Goal: Task Accomplishment & Management: Manage account settings

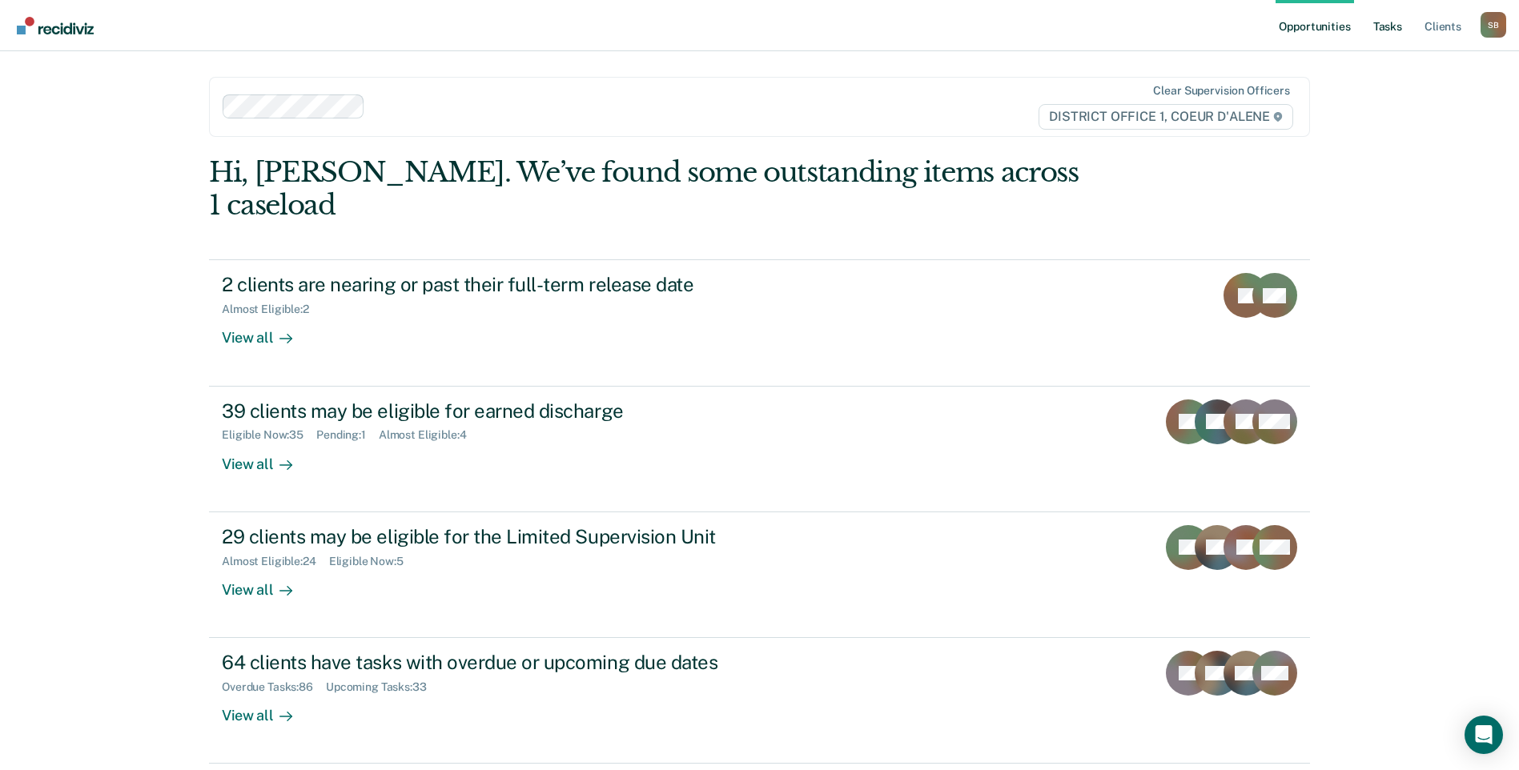
click at [1394, 26] on link "Tasks" at bounding box center [1387, 25] width 35 height 51
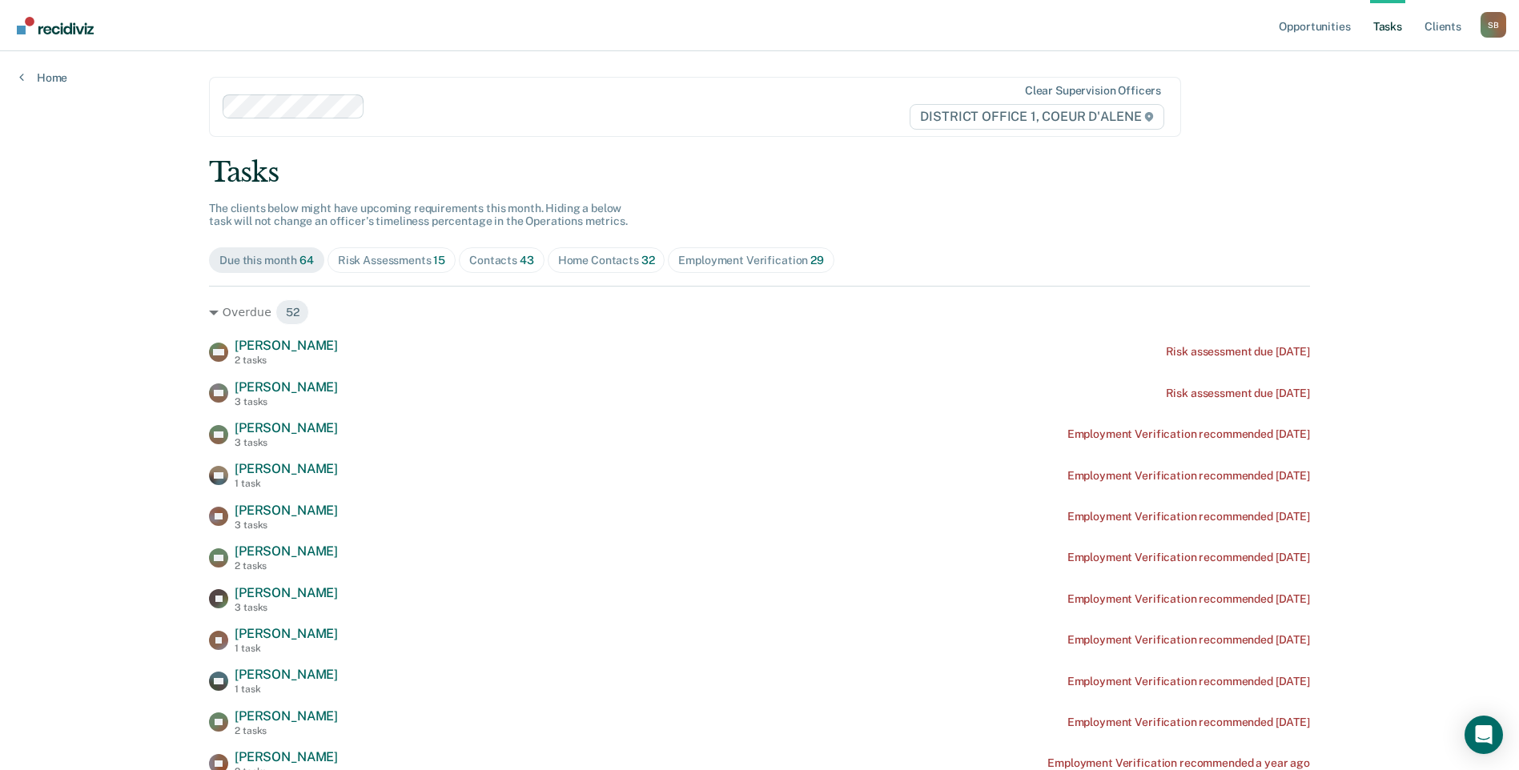
click at [520, 263] on span "43" at bounding box center [527, 260] width 14 height 13
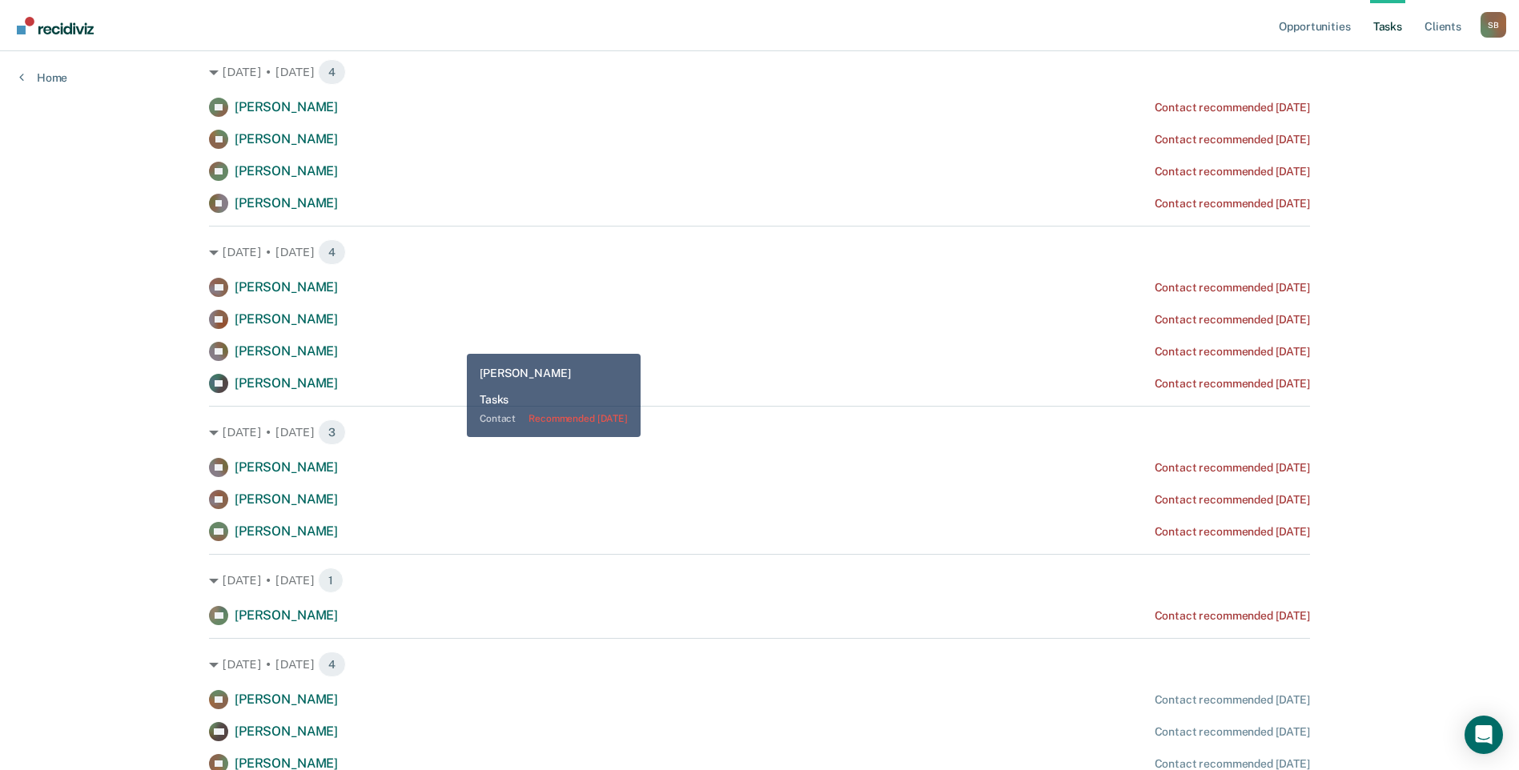
scroll to position [1201, 0]
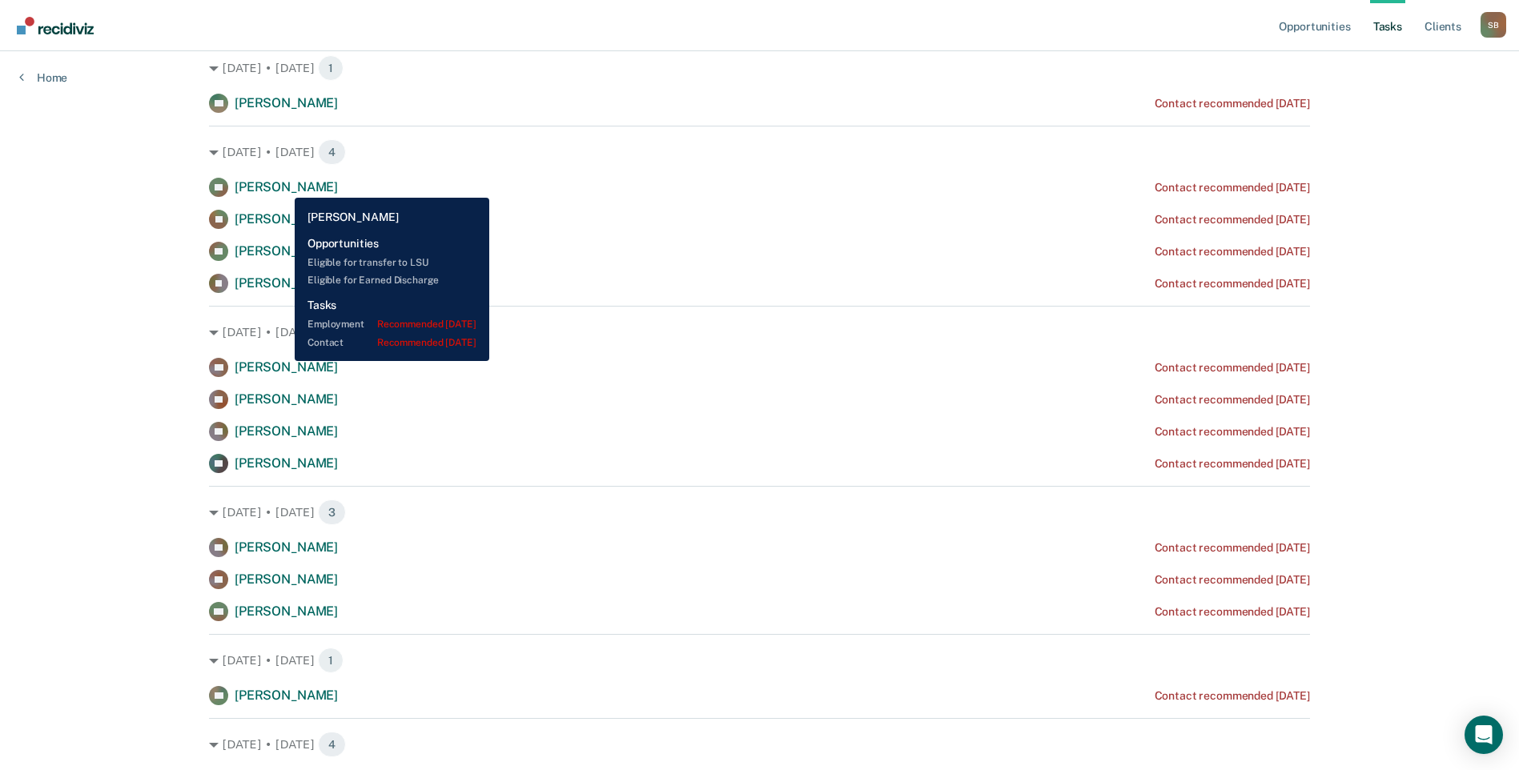
click at [283, 186] on span "[PERSON_NAME]" at bounding box center [286, 186] width 103 height 15
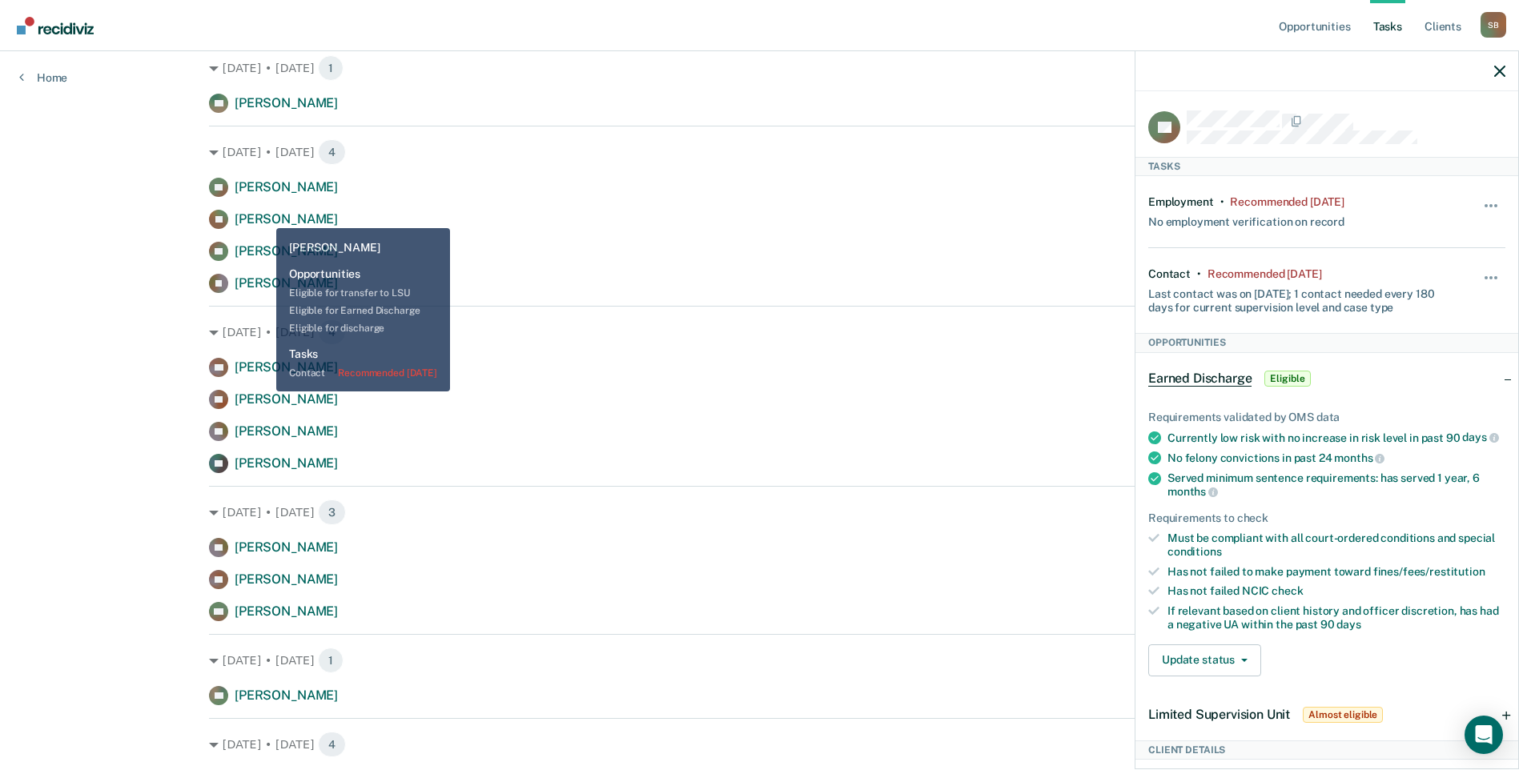
click at [264, 216] on span "[PERSON_NAME]" at bounding box center [286, 218] width 103 height 15
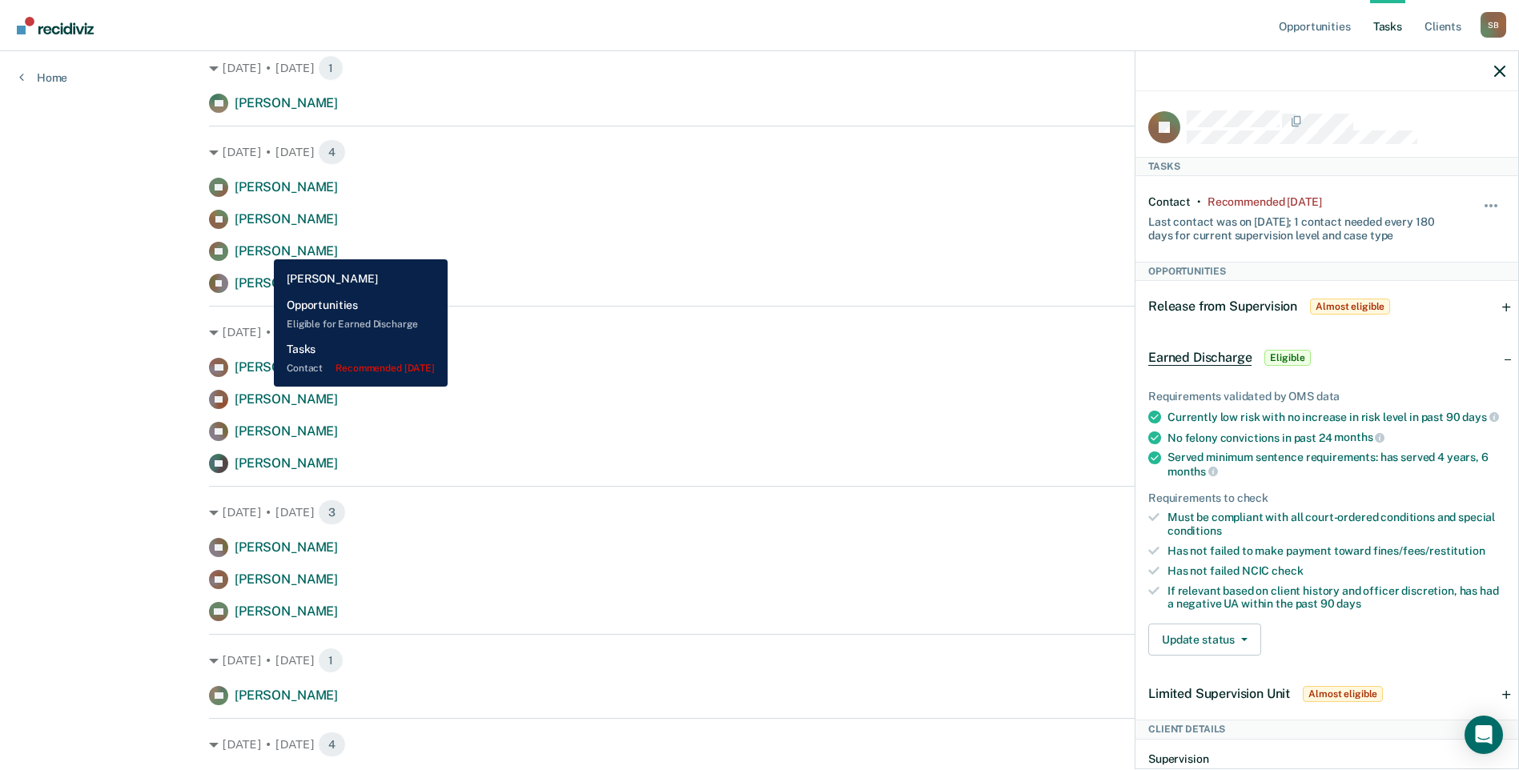
click at [262, 247] on span "[PERSON_NAME]" at bounding box center [286, 250] width 103 height 15
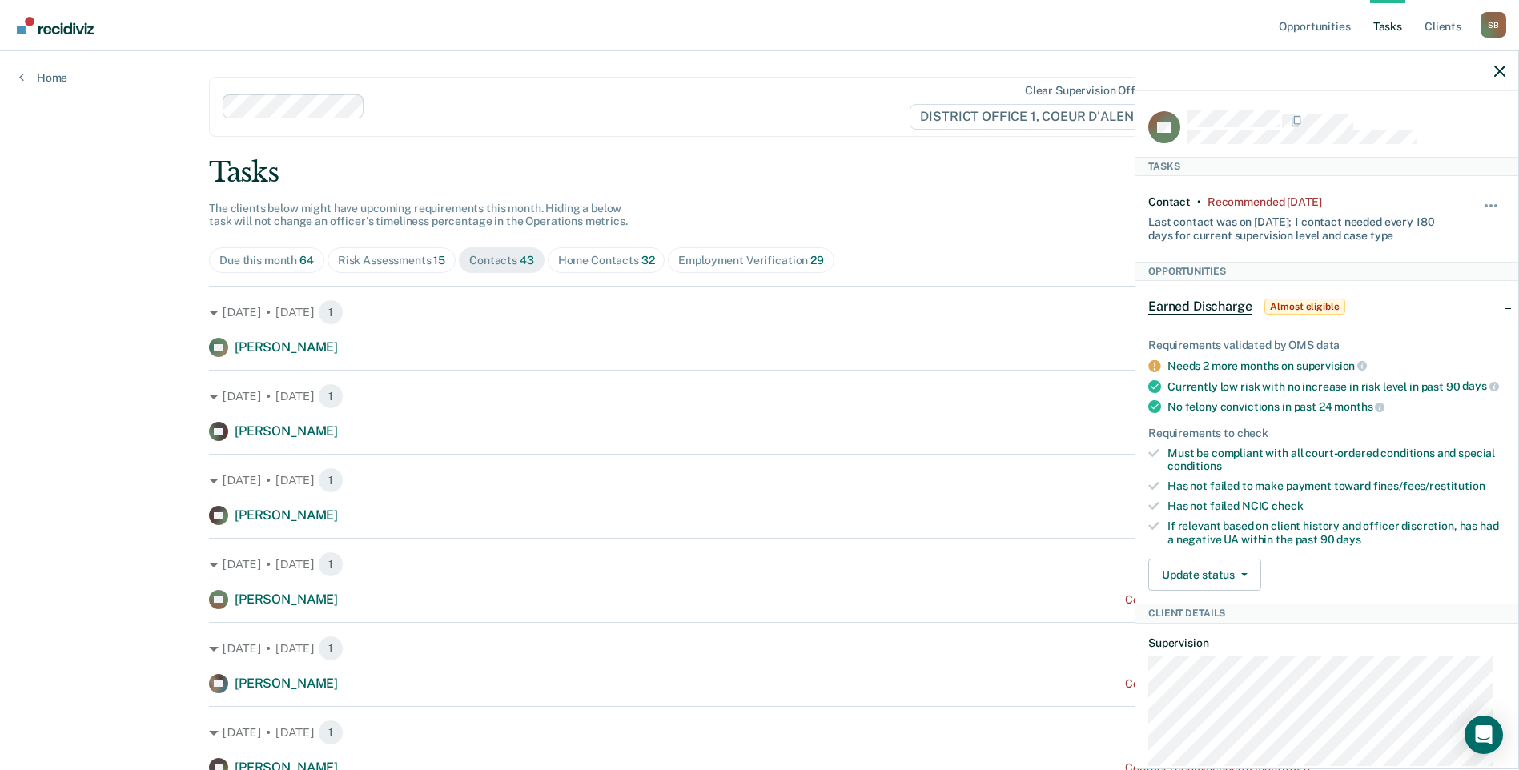
scroll to position [80, 0]
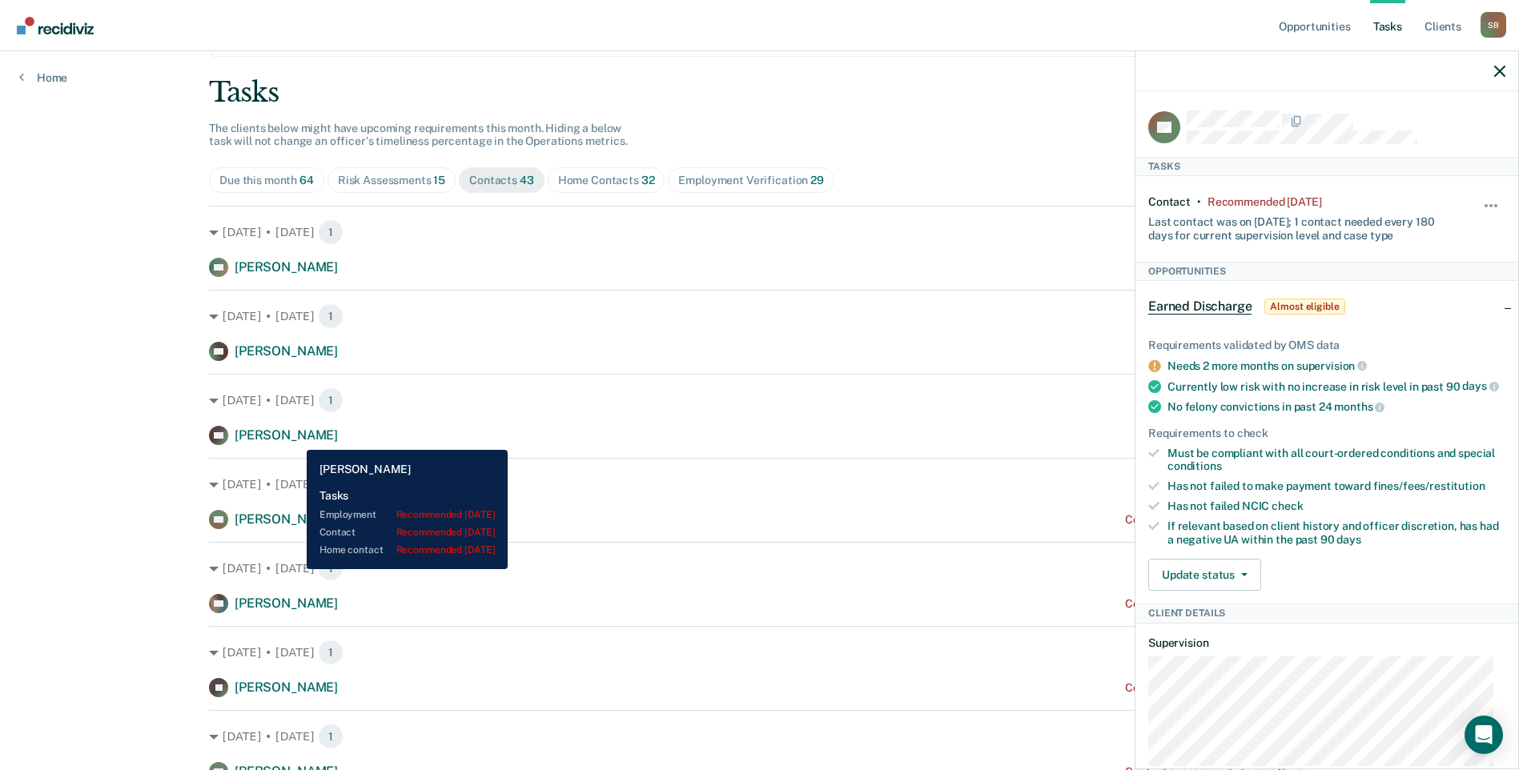
drag, startPoint x: 295, startPoint y: 438, endPoint x: 415, endPoint y: 436, distance: 120.9
click at [295, 438] on span "[PERSON_NAME]" at bounding box center [286, 434] width 103 height 15
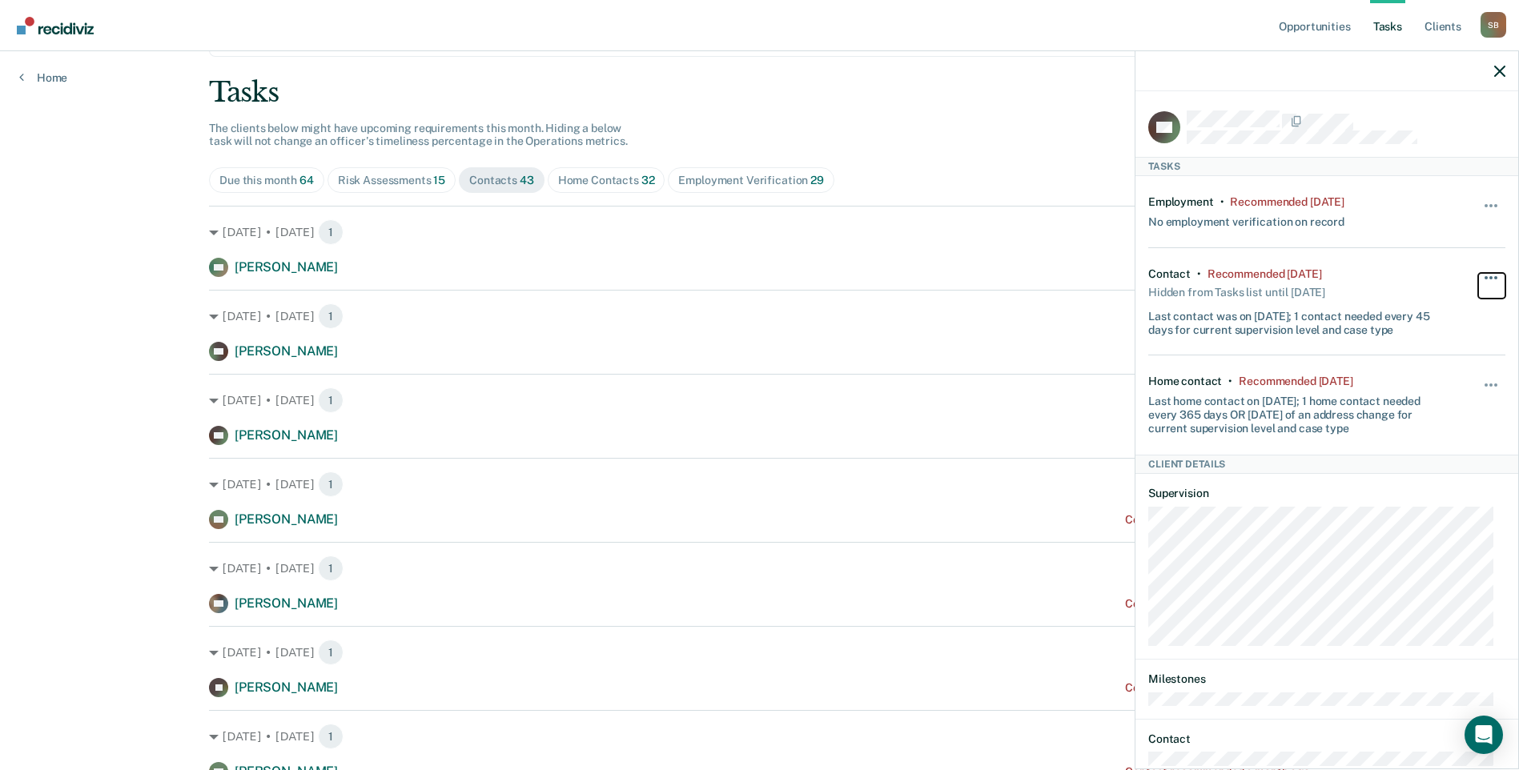
click at [1494, 276] on span "button" at bounding box center [1495, 277] width 3 height 3
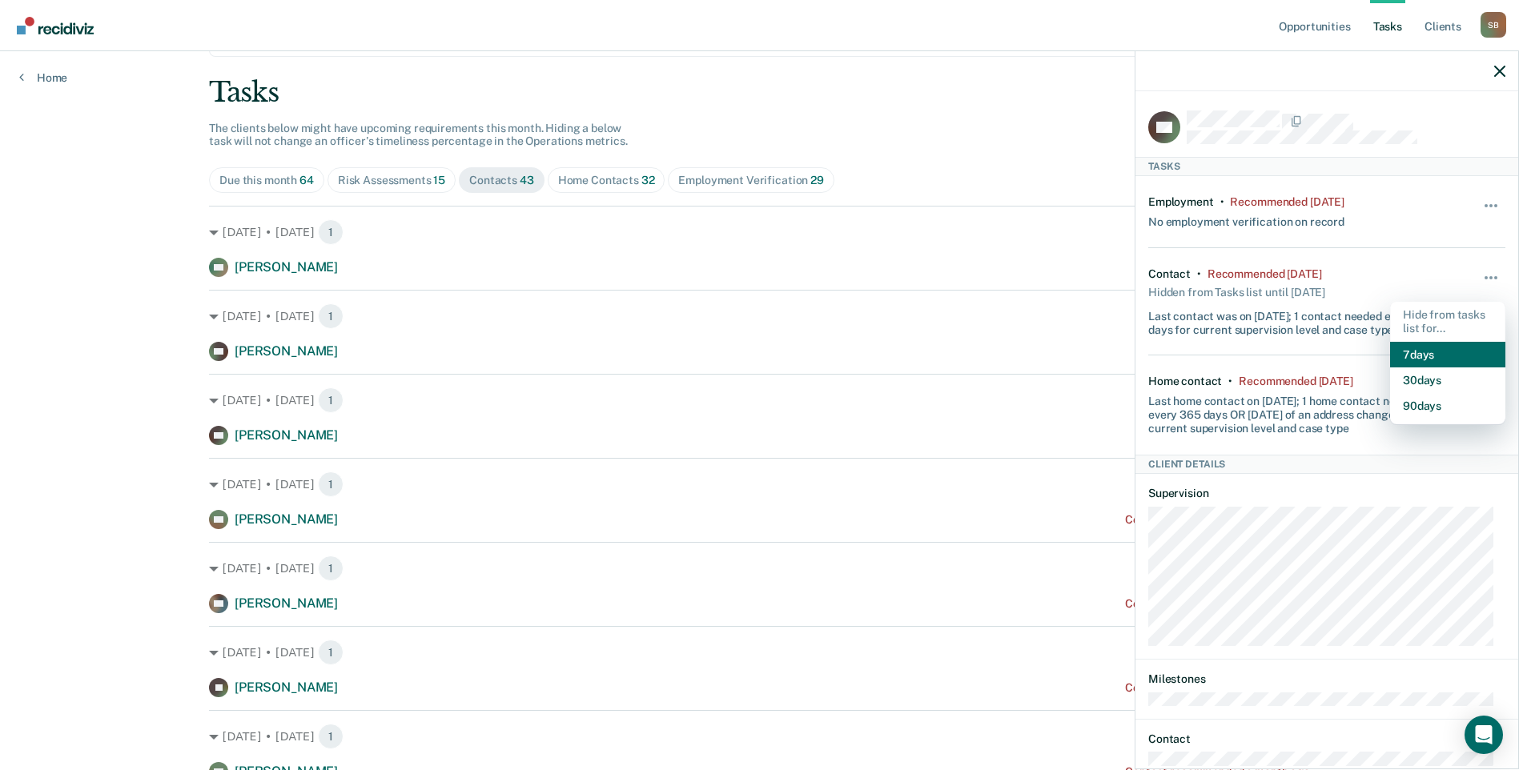
click at [1428, 357] on button "7 days" at bounding box center [1447, 355] width 115 height 26
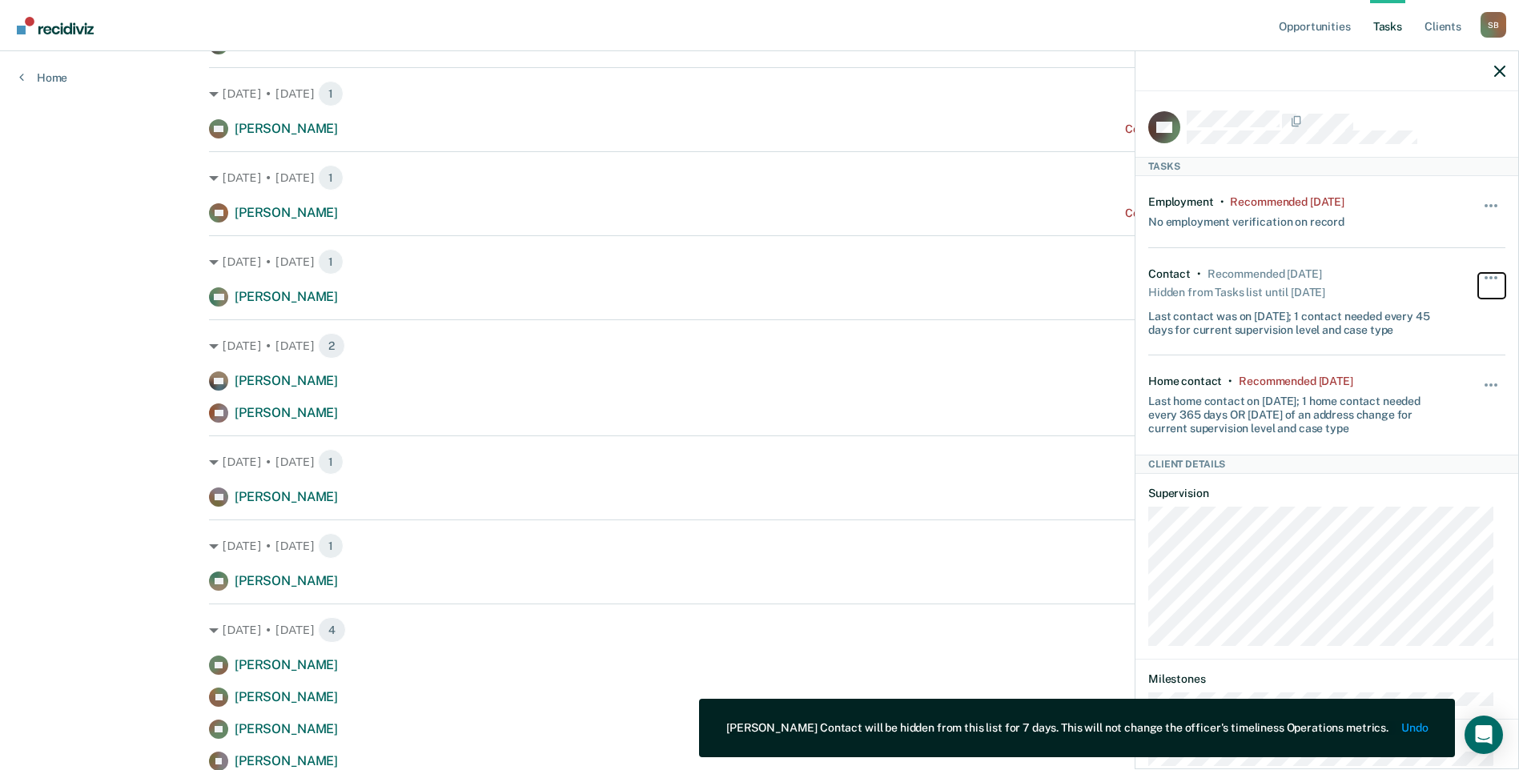
scroll to position [640, 0]
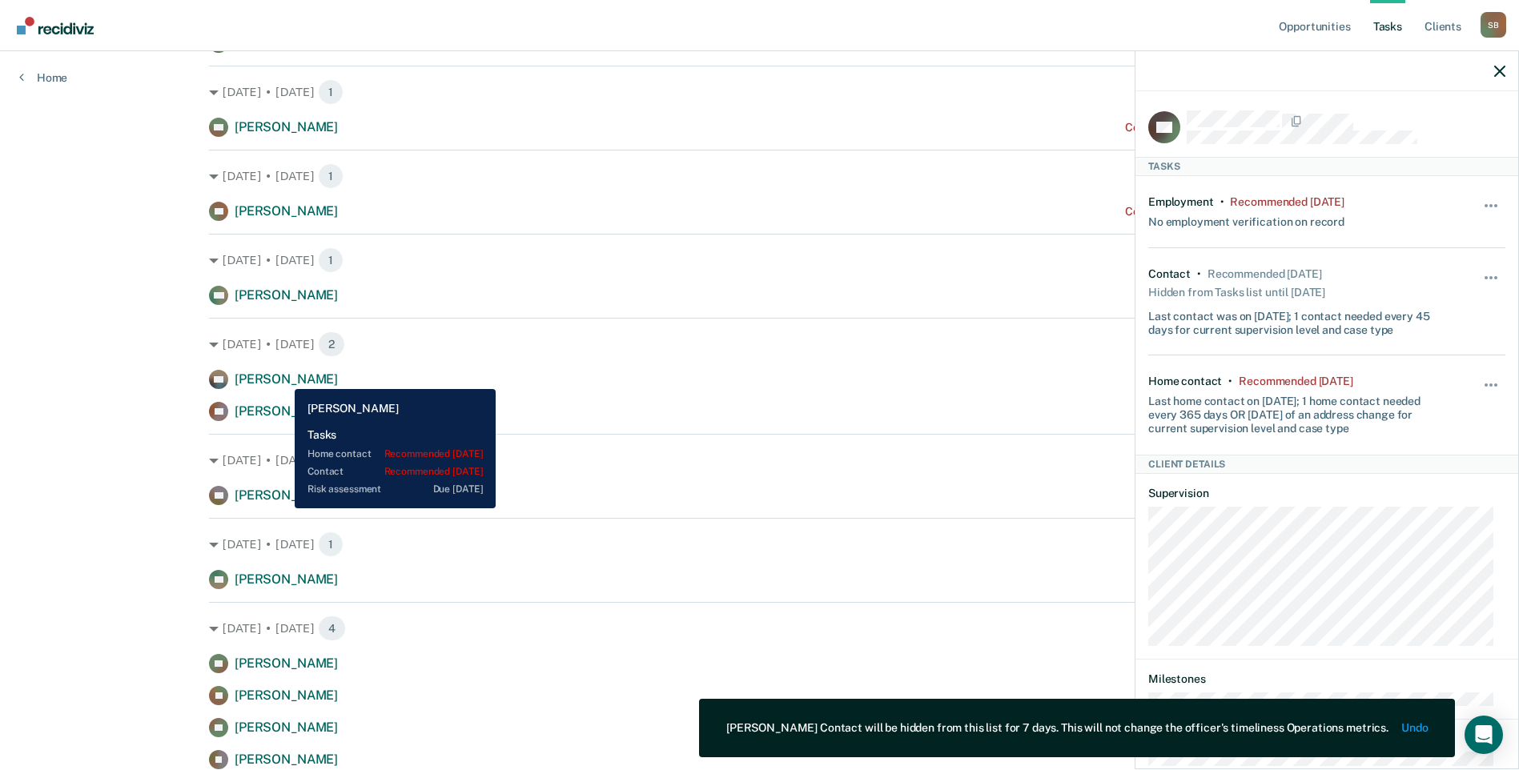
click at [283, 377] on span "[PERSON_NAME]" at bounding box center [286, 378] width 103 height 15
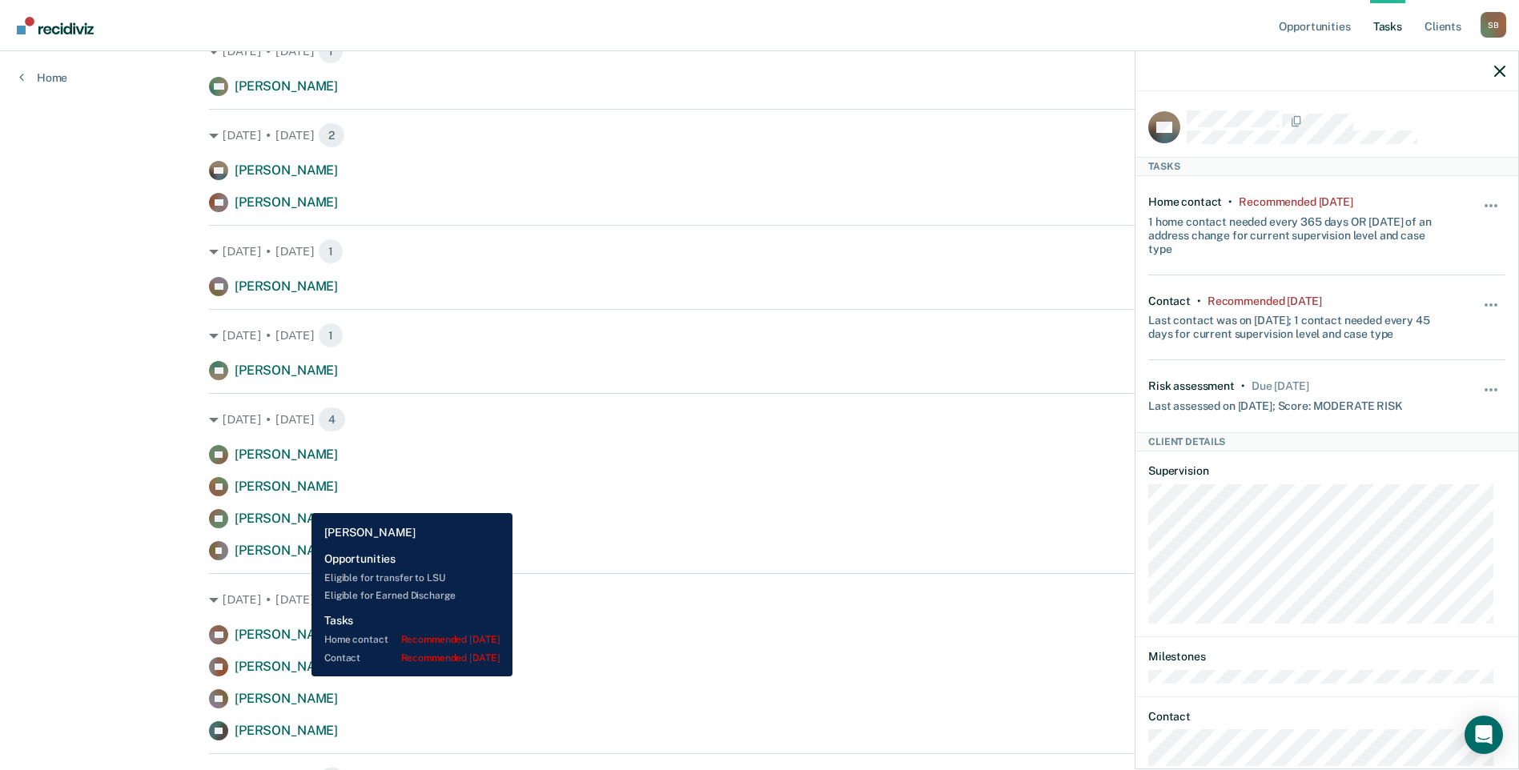
scroll to position [881, 0]
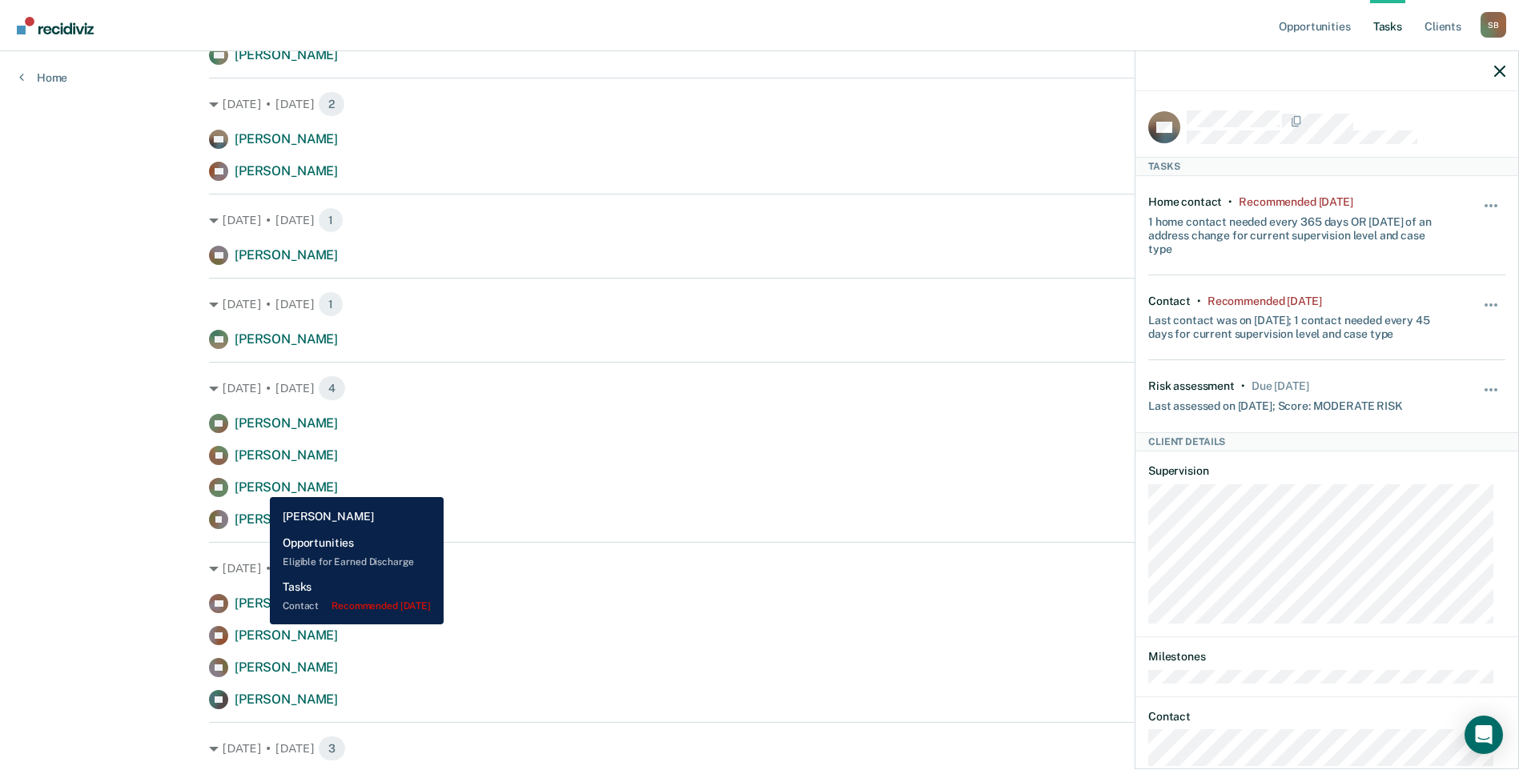
click at [258, 485] on span "[PERSON_NAME]" at bounding box center [286, 487] width 103 height 15
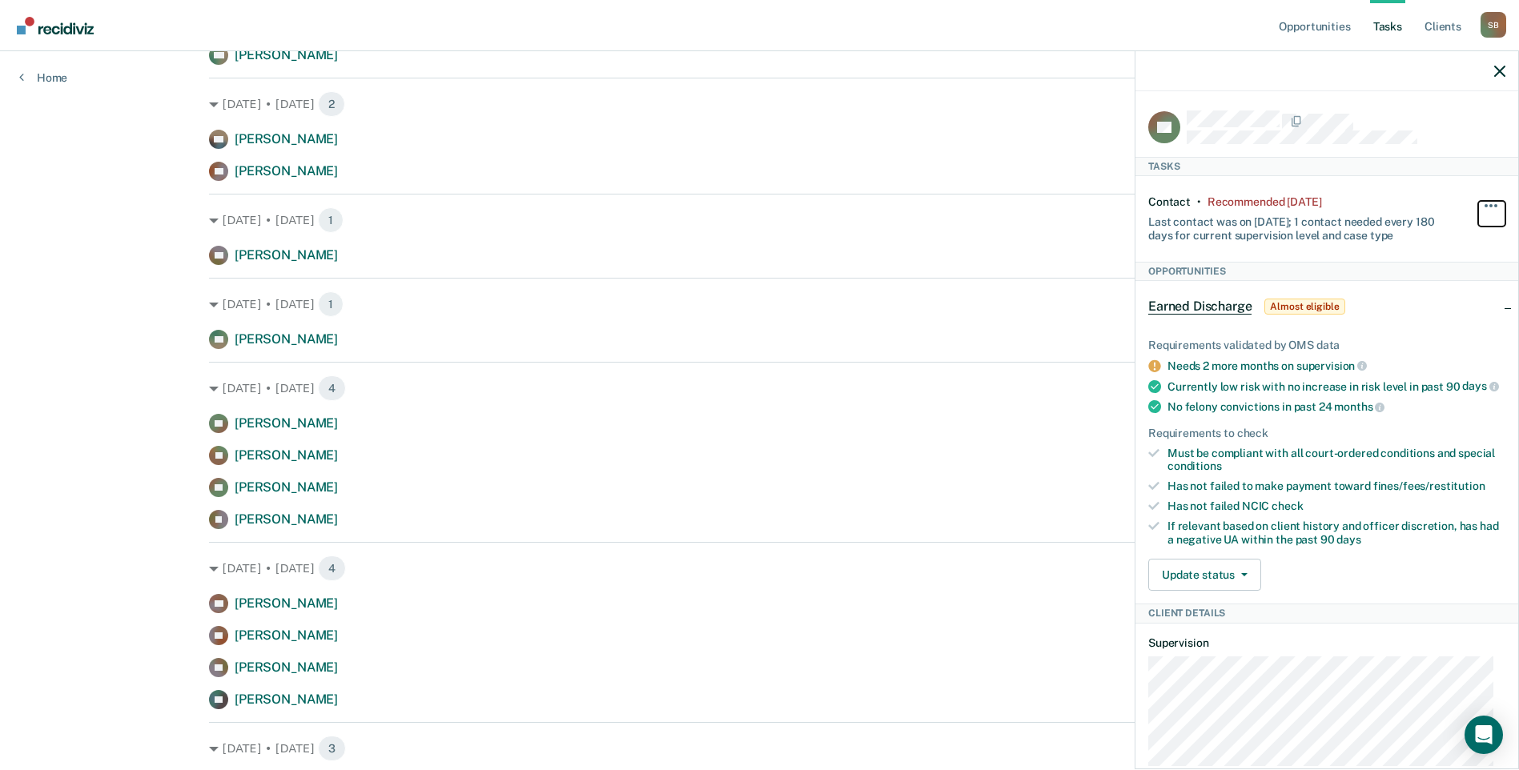
click at [1494, 204] on span "button" at bounding box center [1495, 205] width 3 height 3
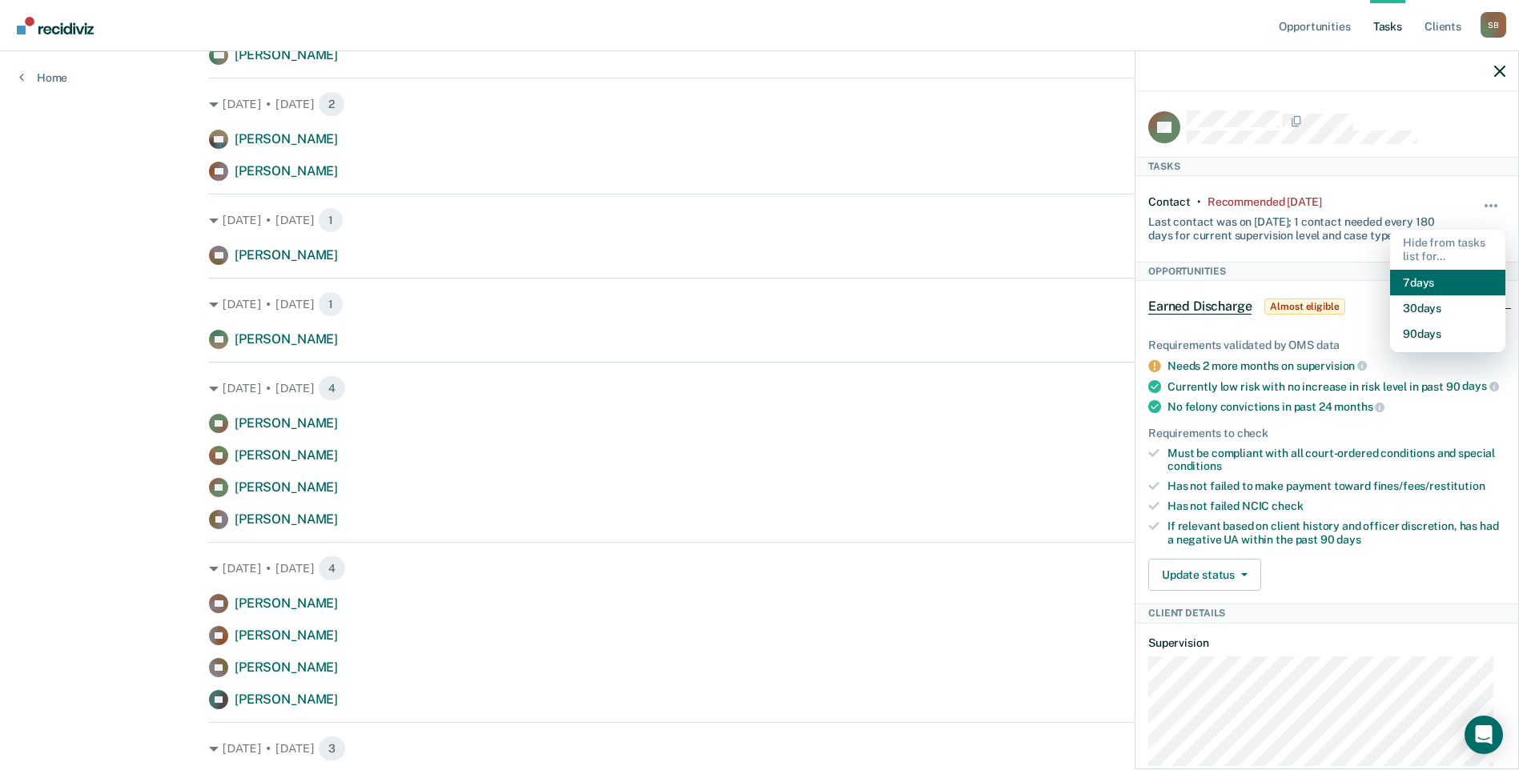
click at [1410, 272] on button "7 days" at bounding box center [1447, 283] width 115 height 26
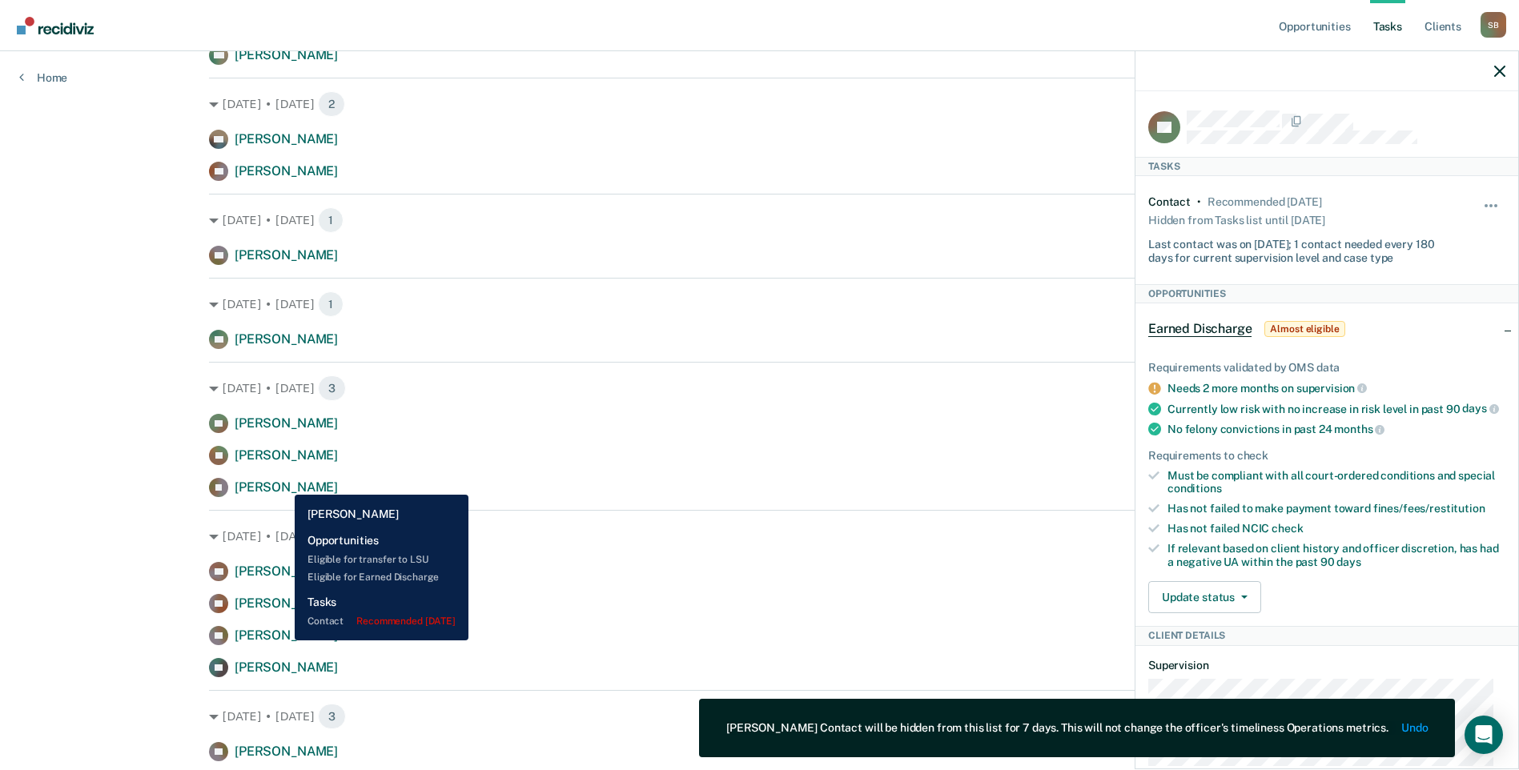
click at [283, 483] on span "[PERSON_NAME]" at bounding box center [286, 487] width 103 height 15
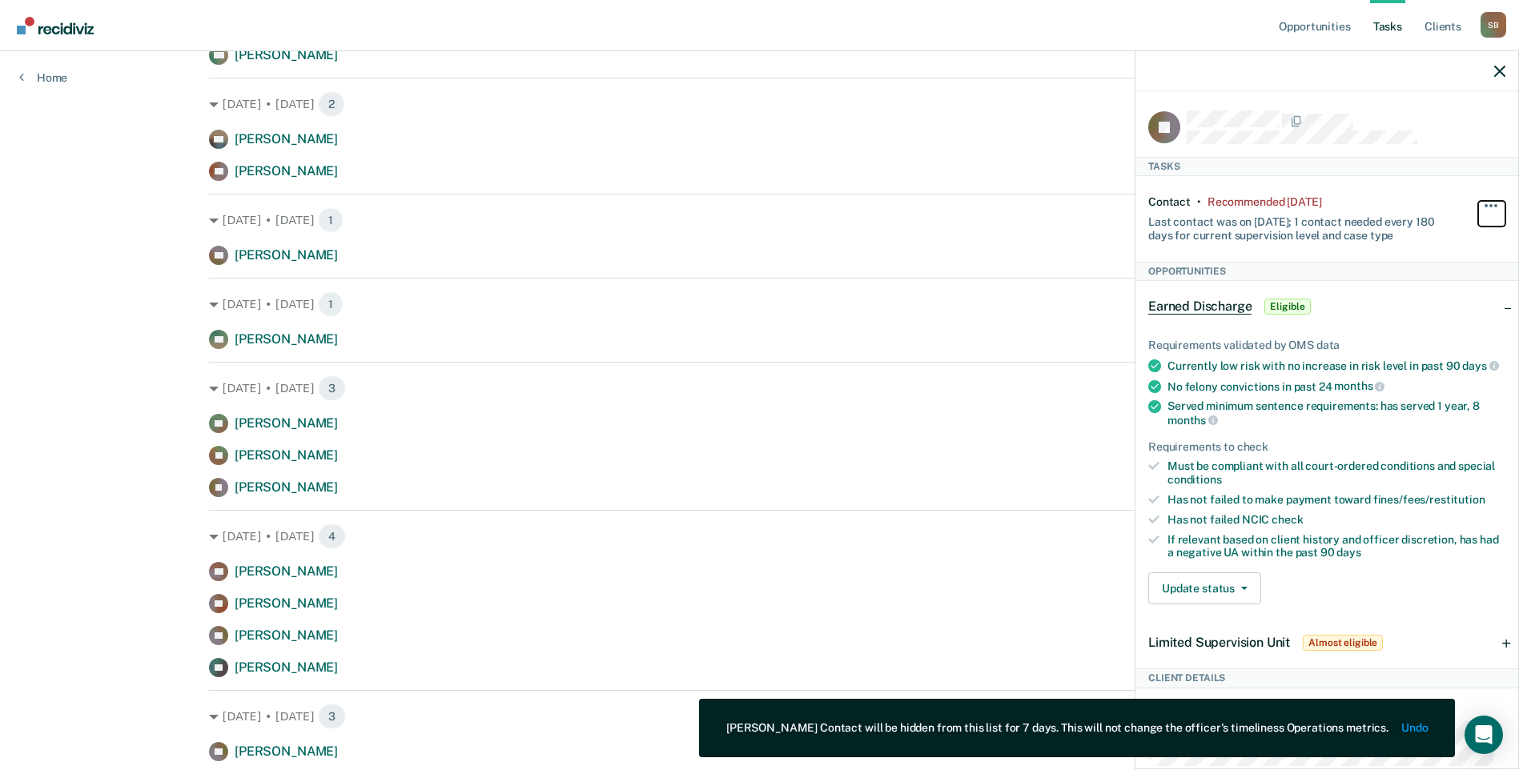
click at [1478, 207] on button "button" at bounding box center [1491, 214] width 27 height 26
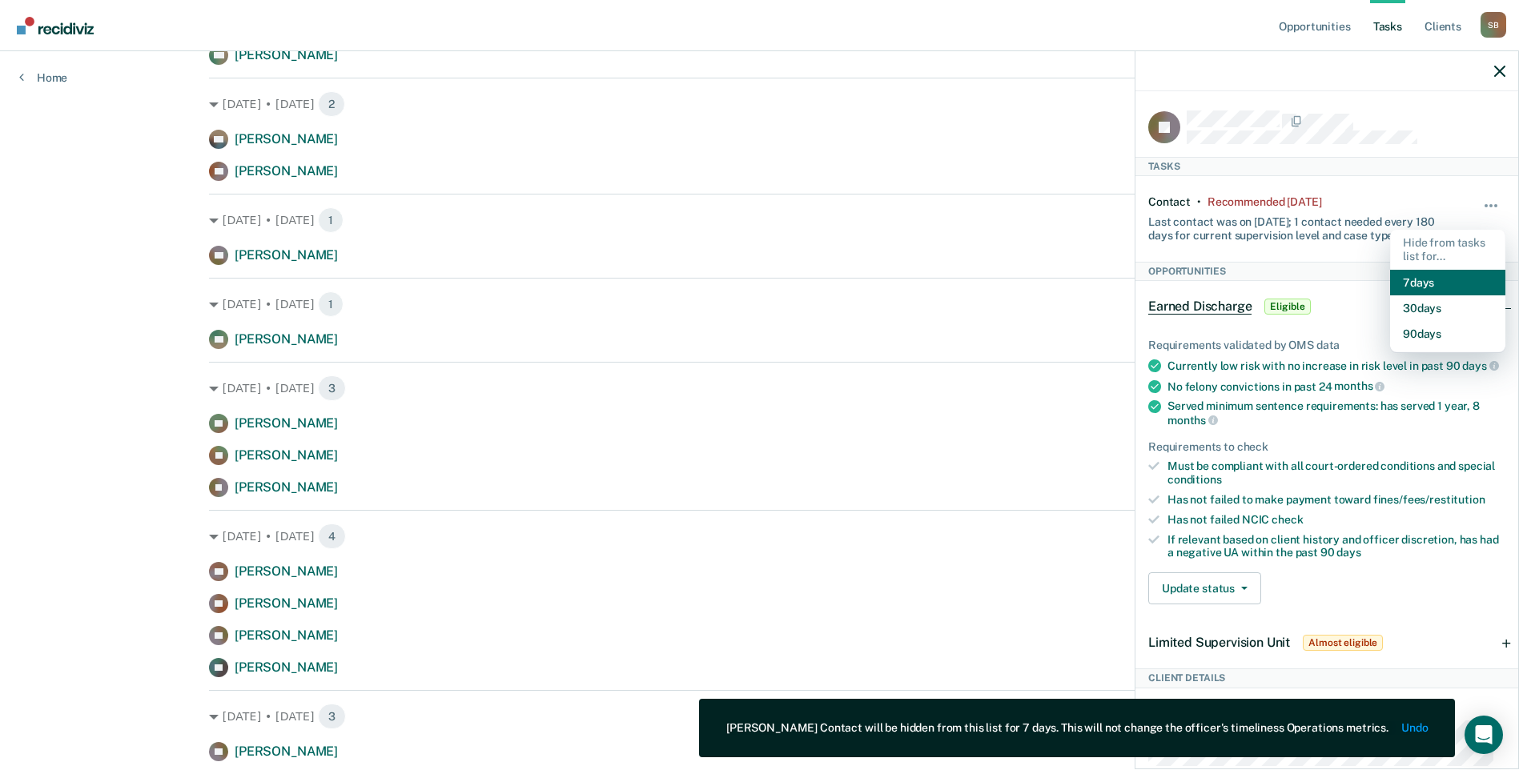
click at [1398, 280] on button "7 days" at bounding box center [1447, 283] width 115 height 26
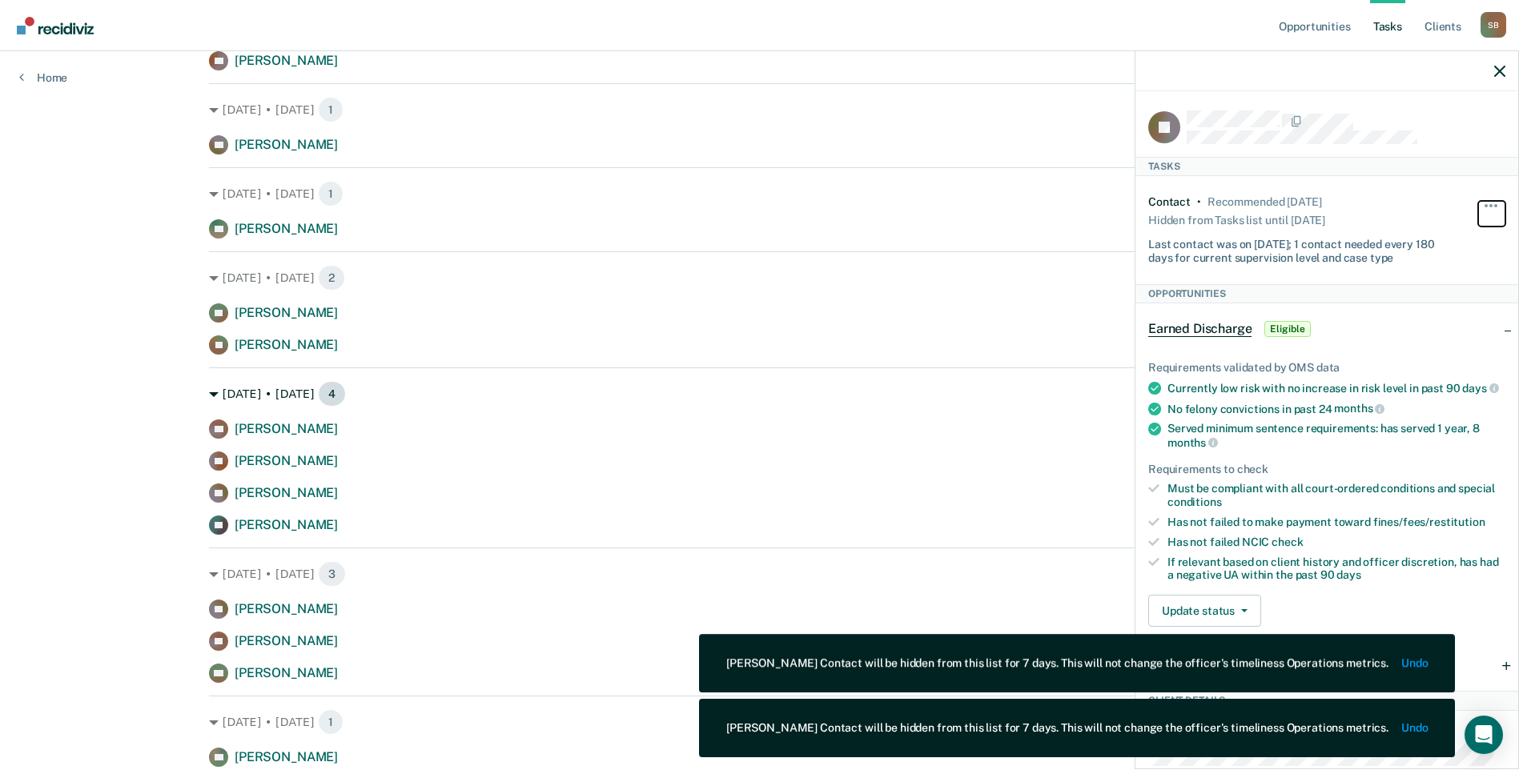
scroll to position [1121, 0]
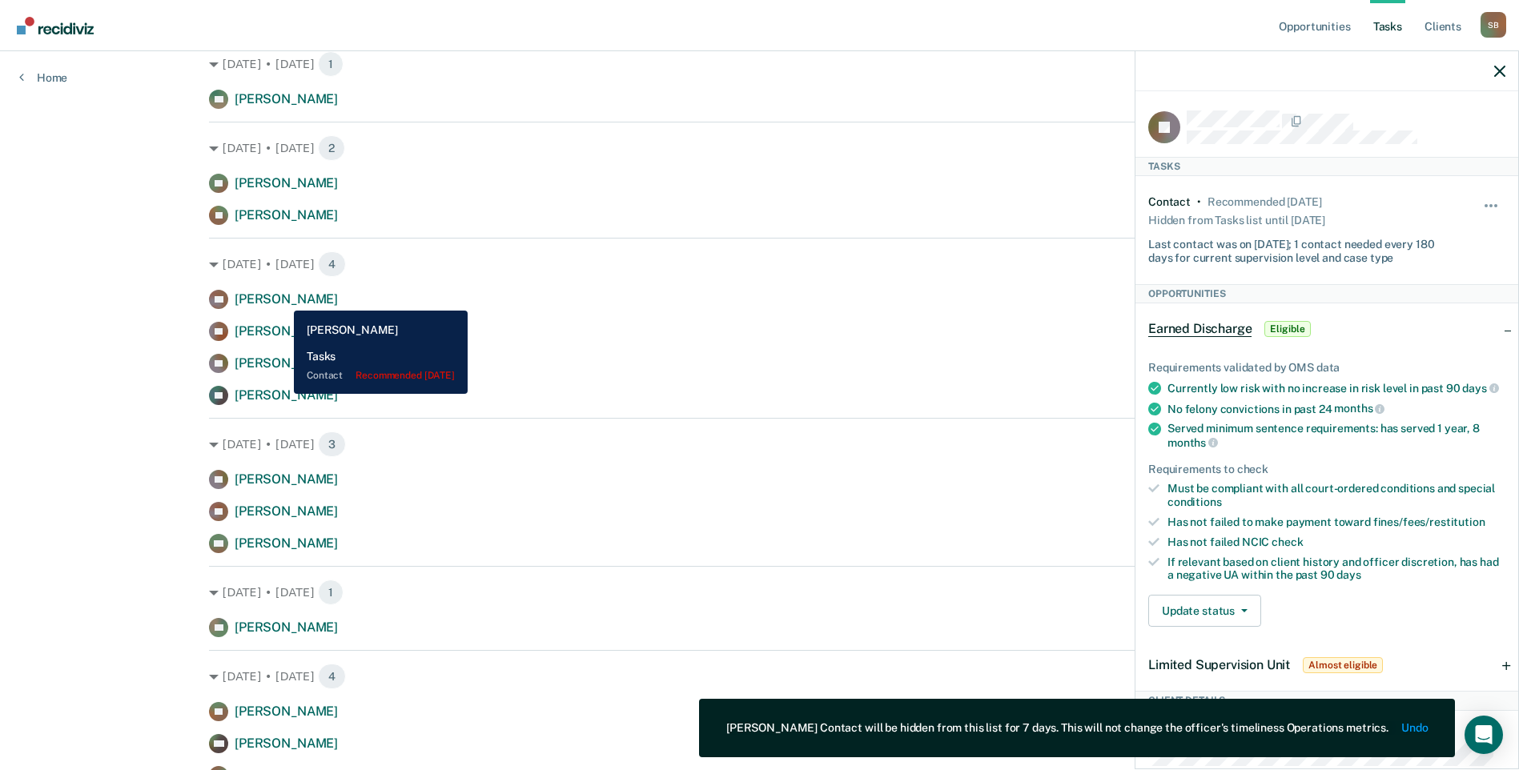
click at [282, 299] on span "[PERSON_NAME]" at bounding box center [286, 298] width 103 height 15
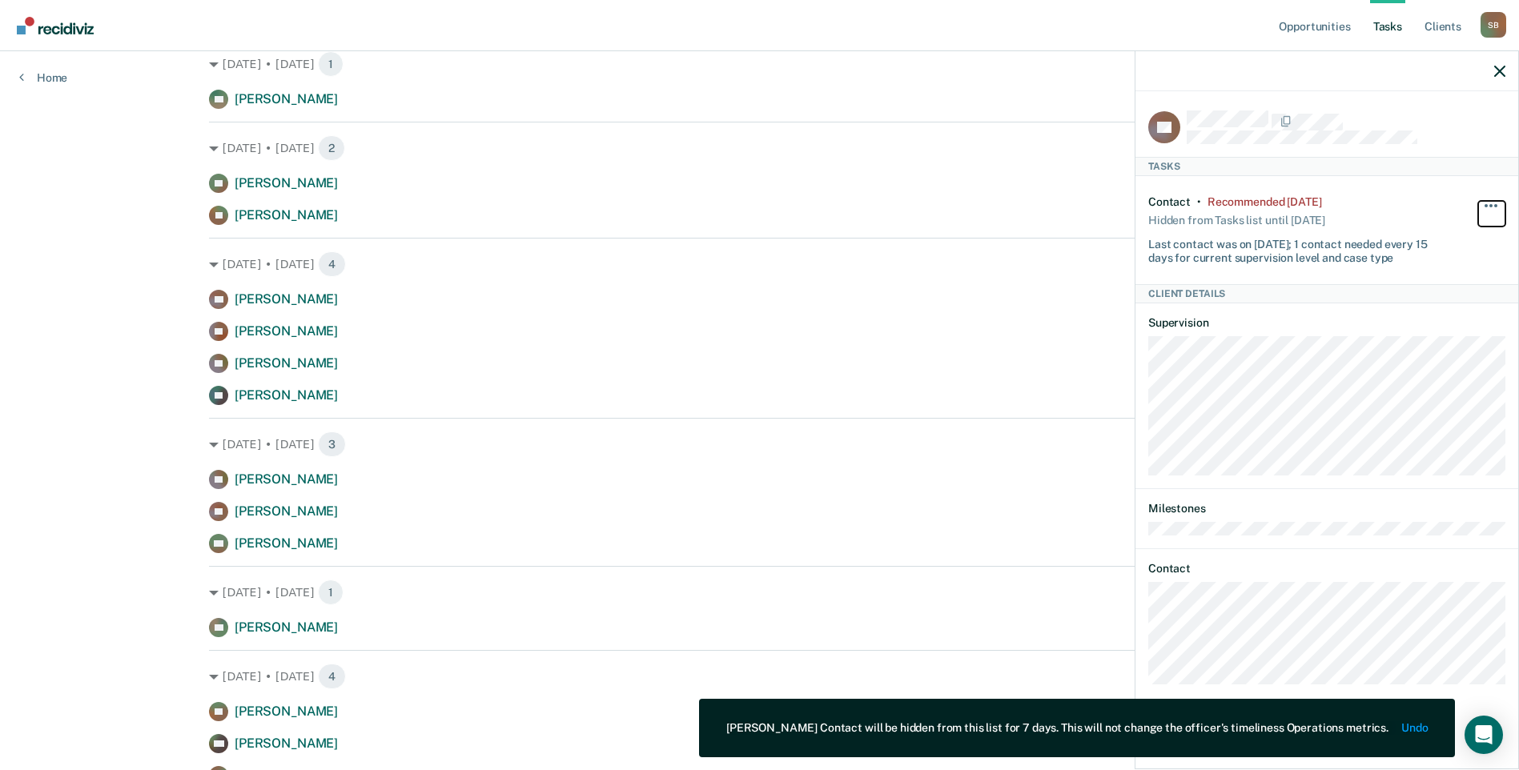
click at [1485, 208] on button "button" at bounding box center [1491, 214] width 27 height 26
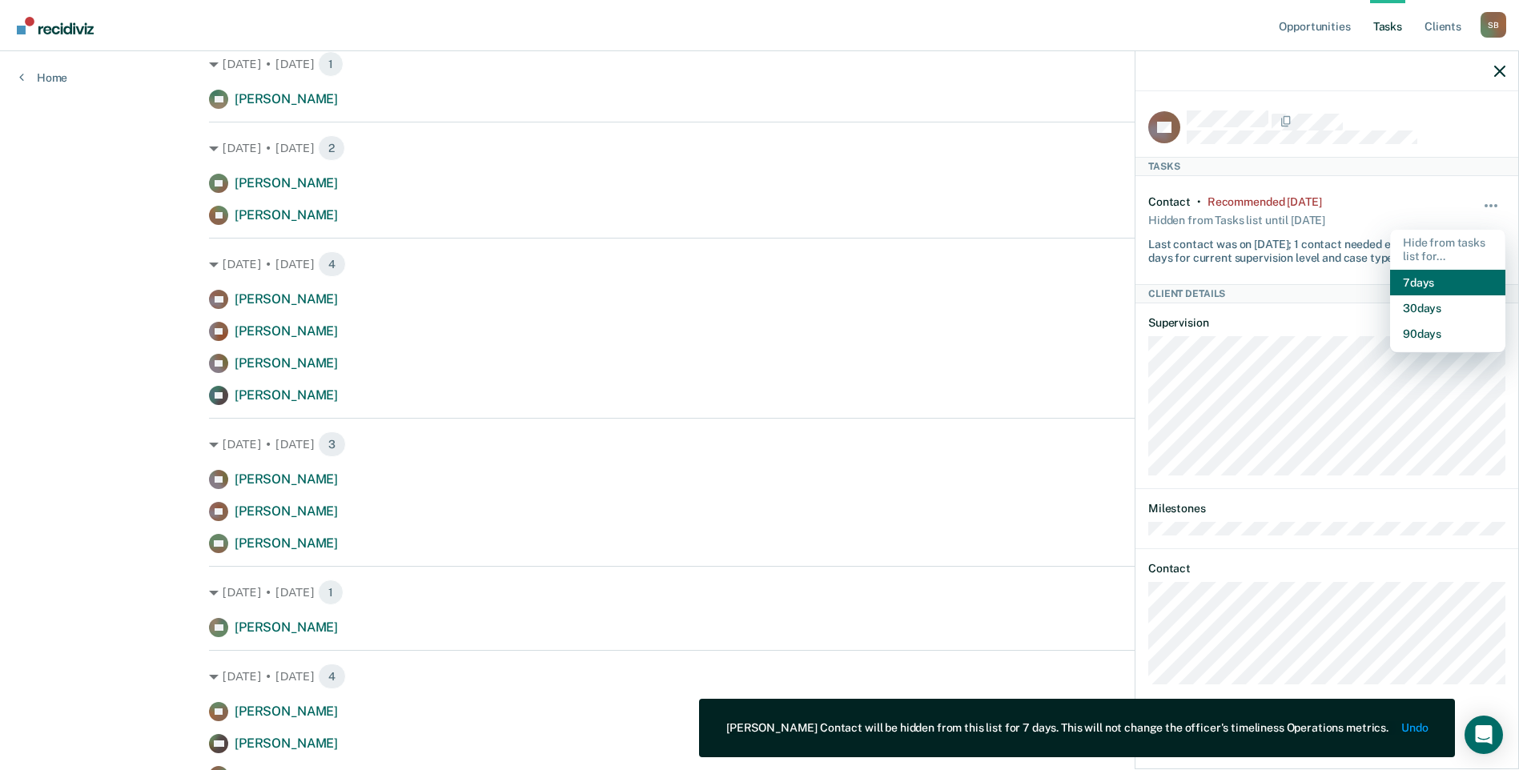
click at [1402, 275] on button "7 days" at bounding box center [1447, 283] width 115 height 26
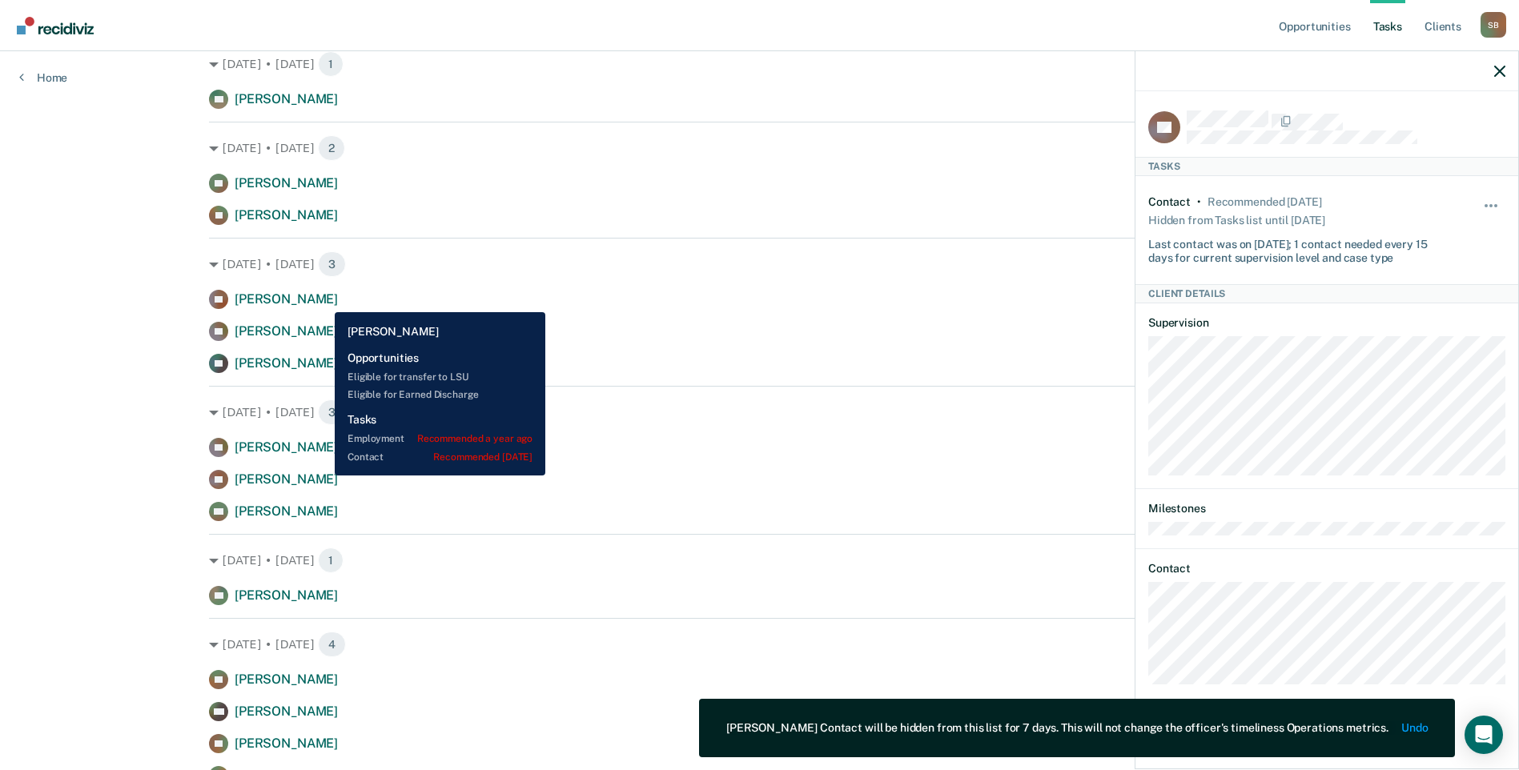
click at [323, 299] on span "[PERSON_NAME]" at bounding box center [286, 298] width 103 height 15
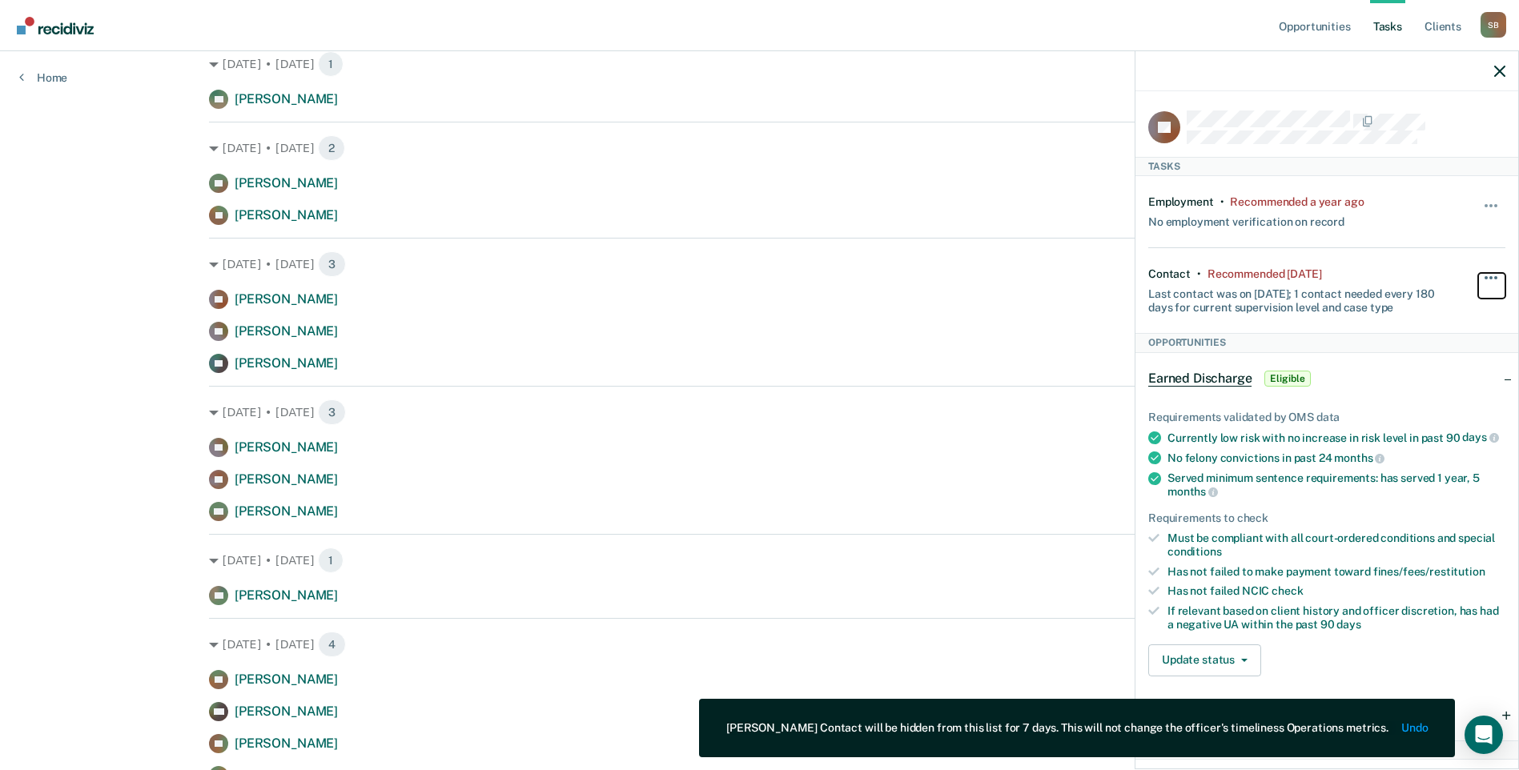
click at [1478, 279] on button "button" at bounding box center [1491, 286] width 27 height 26
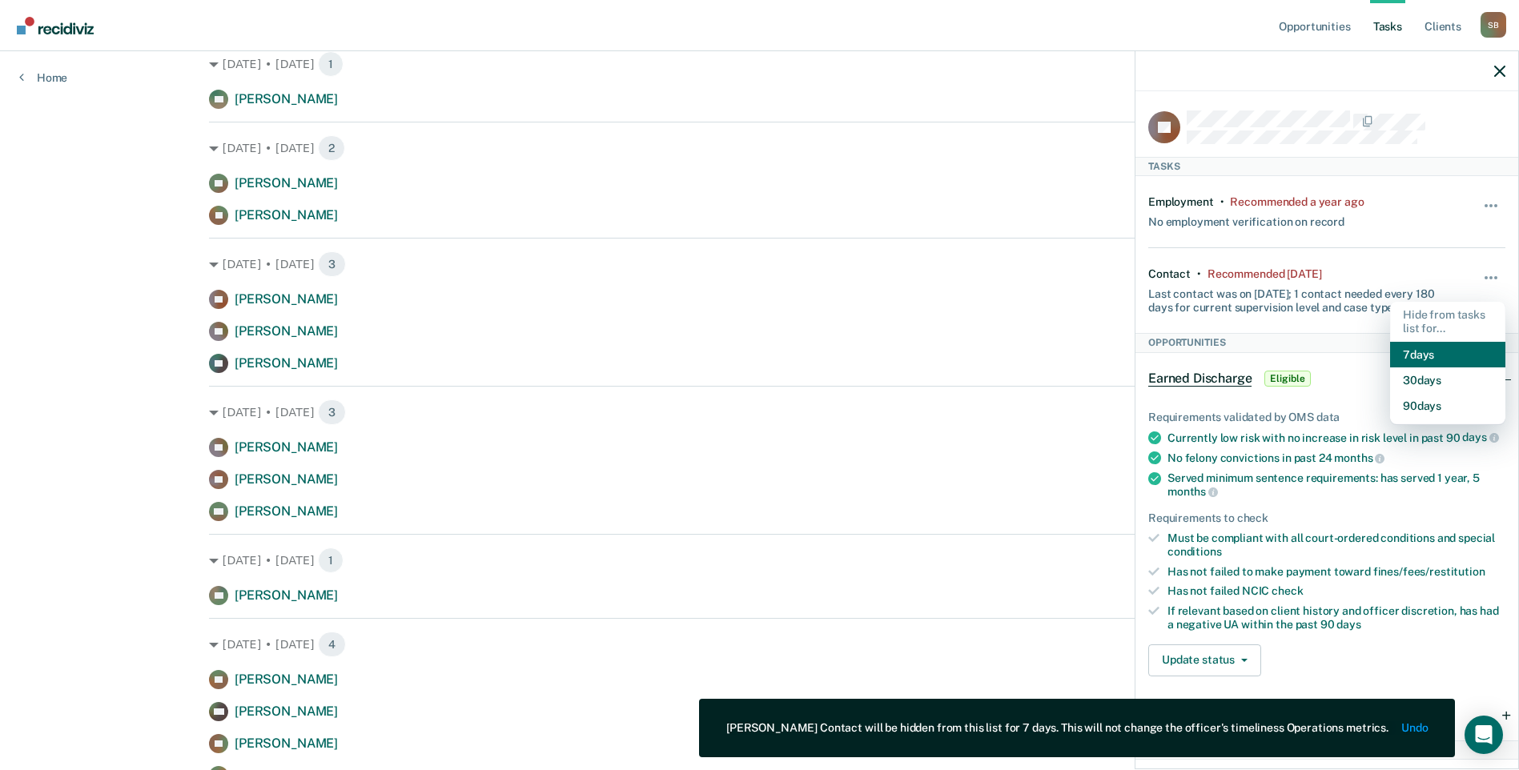
click at [1407, 345] on button "7 days" at bounding box center [1447, 355] width 115 height 26
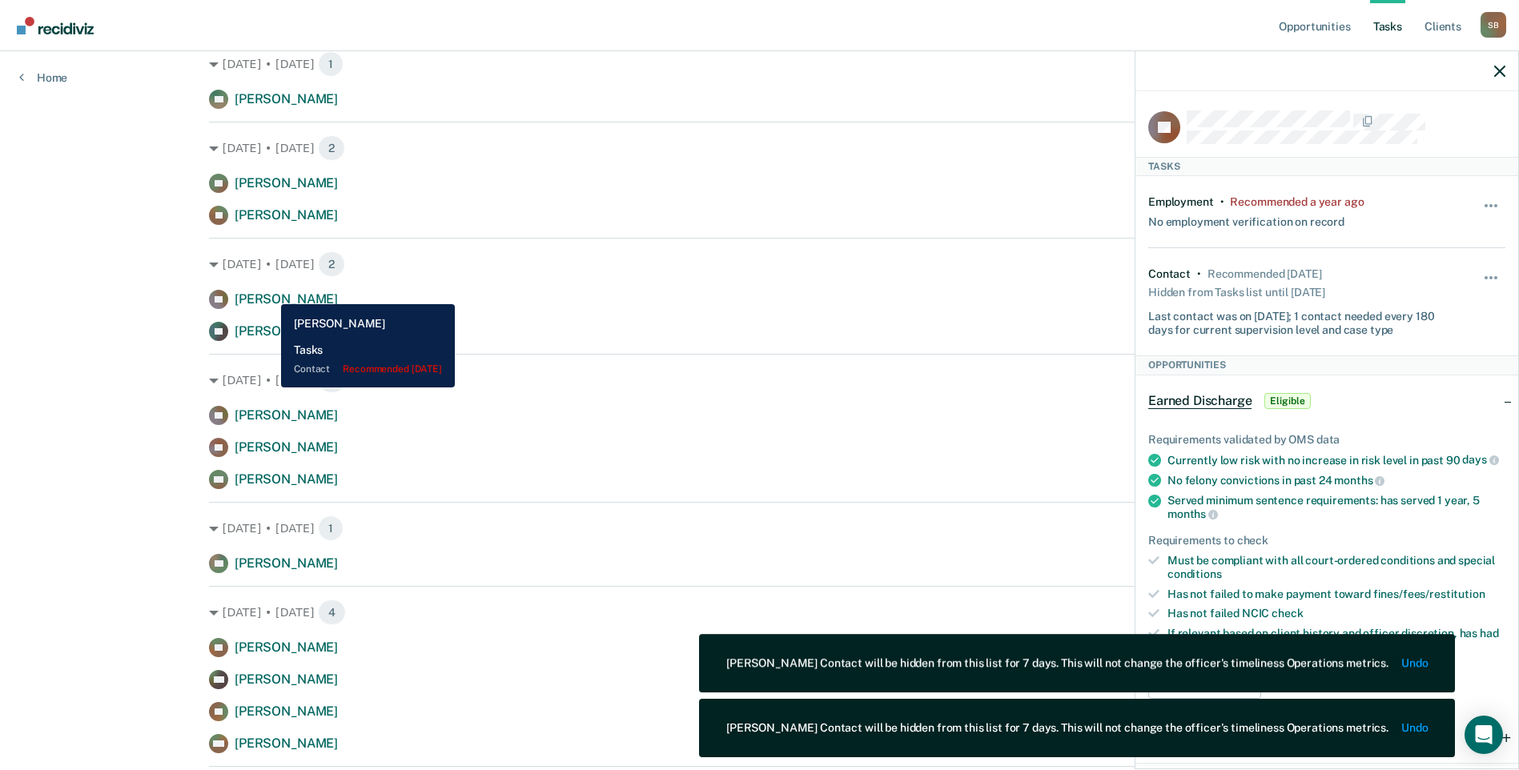
click at [269, 292] on span "[PERSON_NAME]" at bounding box center [286, 298] width 103 height 15
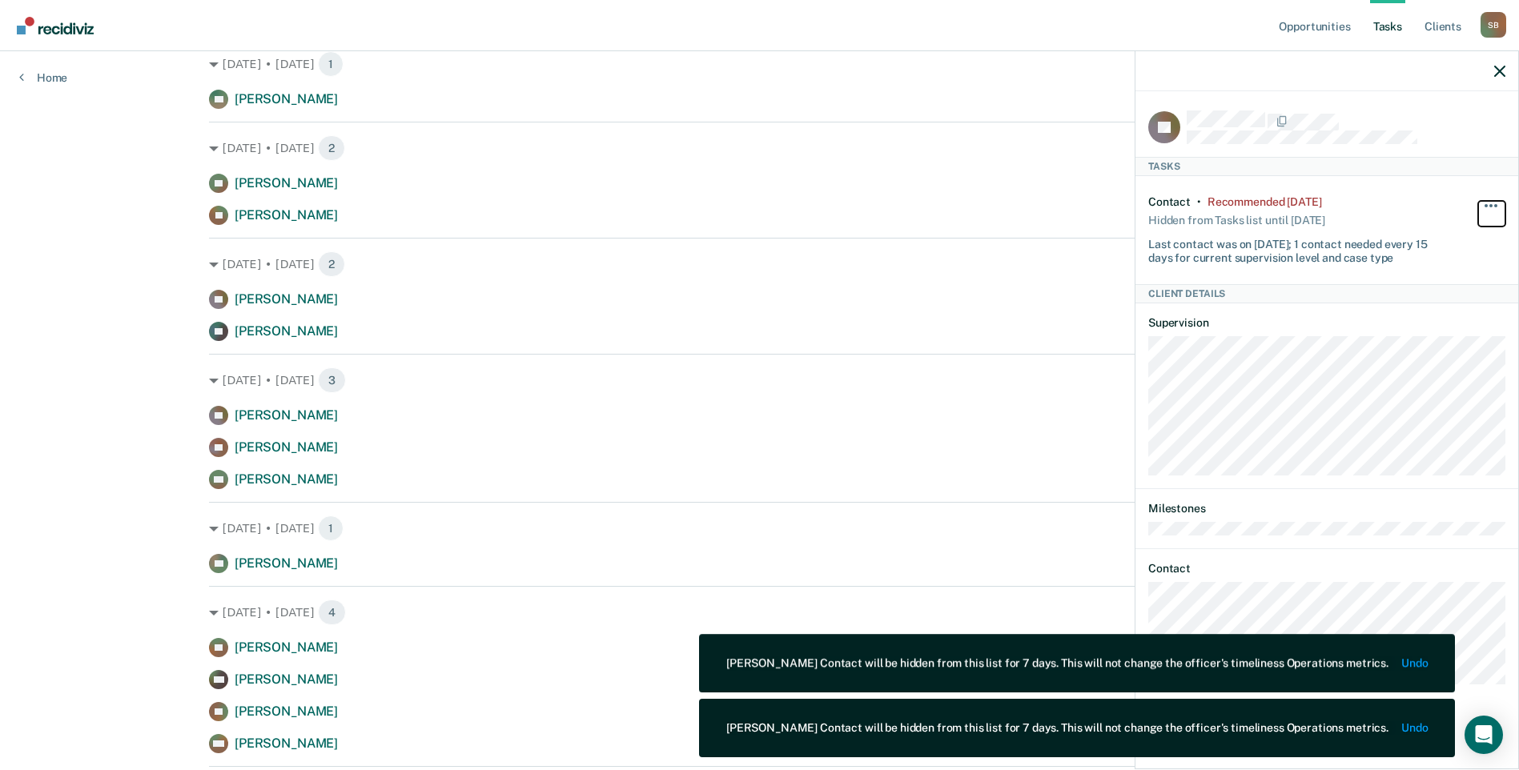
click at [1491, 204] on span "button" at bounding box center [1490, 205] width 3 height 3
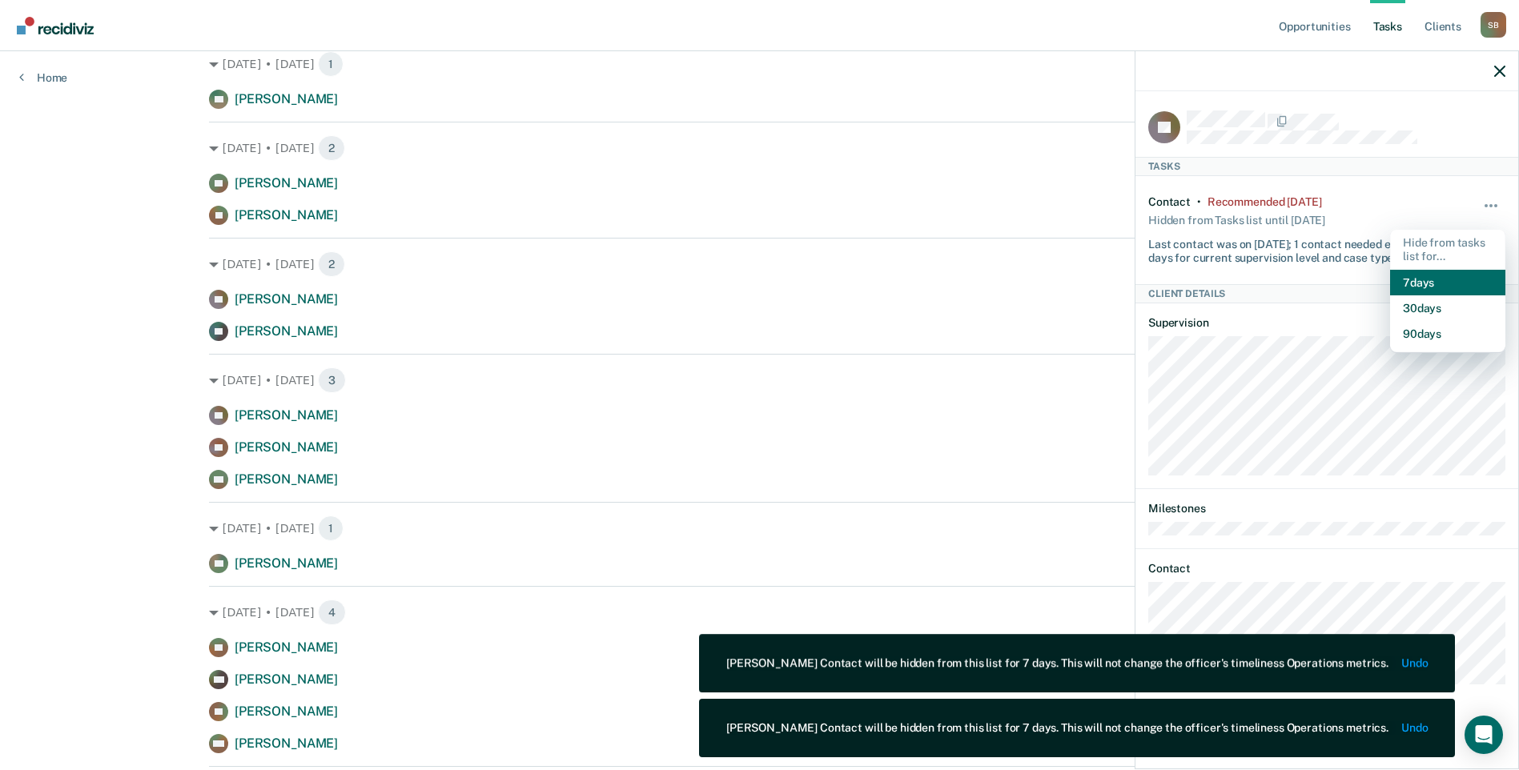
click at [1424, 284] on button "7 days" at bounding box center [1447, 283] width 115 height 26
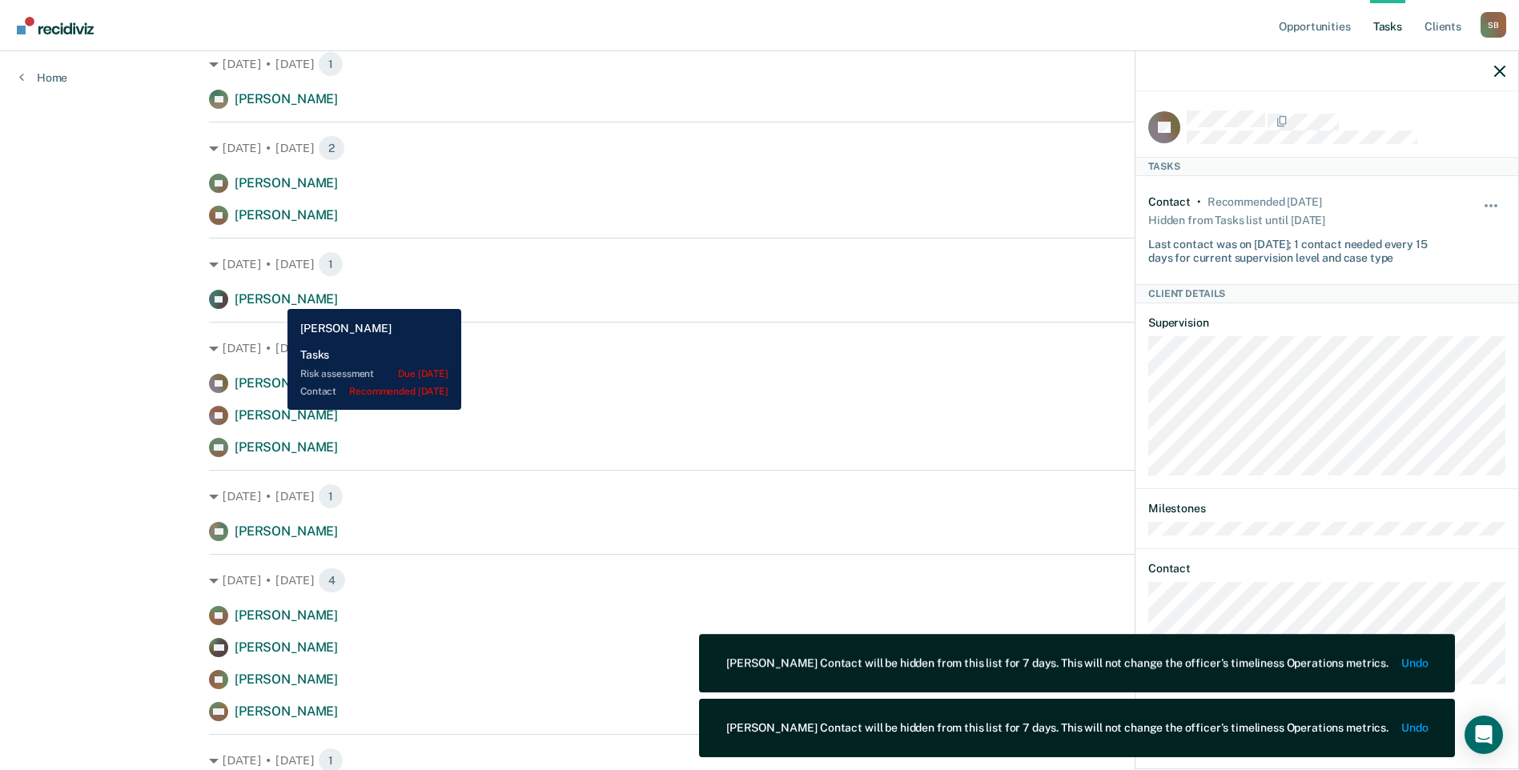
drag, startPoint x: 275, startPoint y: 297, endPoint x: 368, endPoint y: 296, distance: 92.9
click at [276, 298] on span "[PERSON_NAME]" at bounding box center [286, 298] width 103 height 15
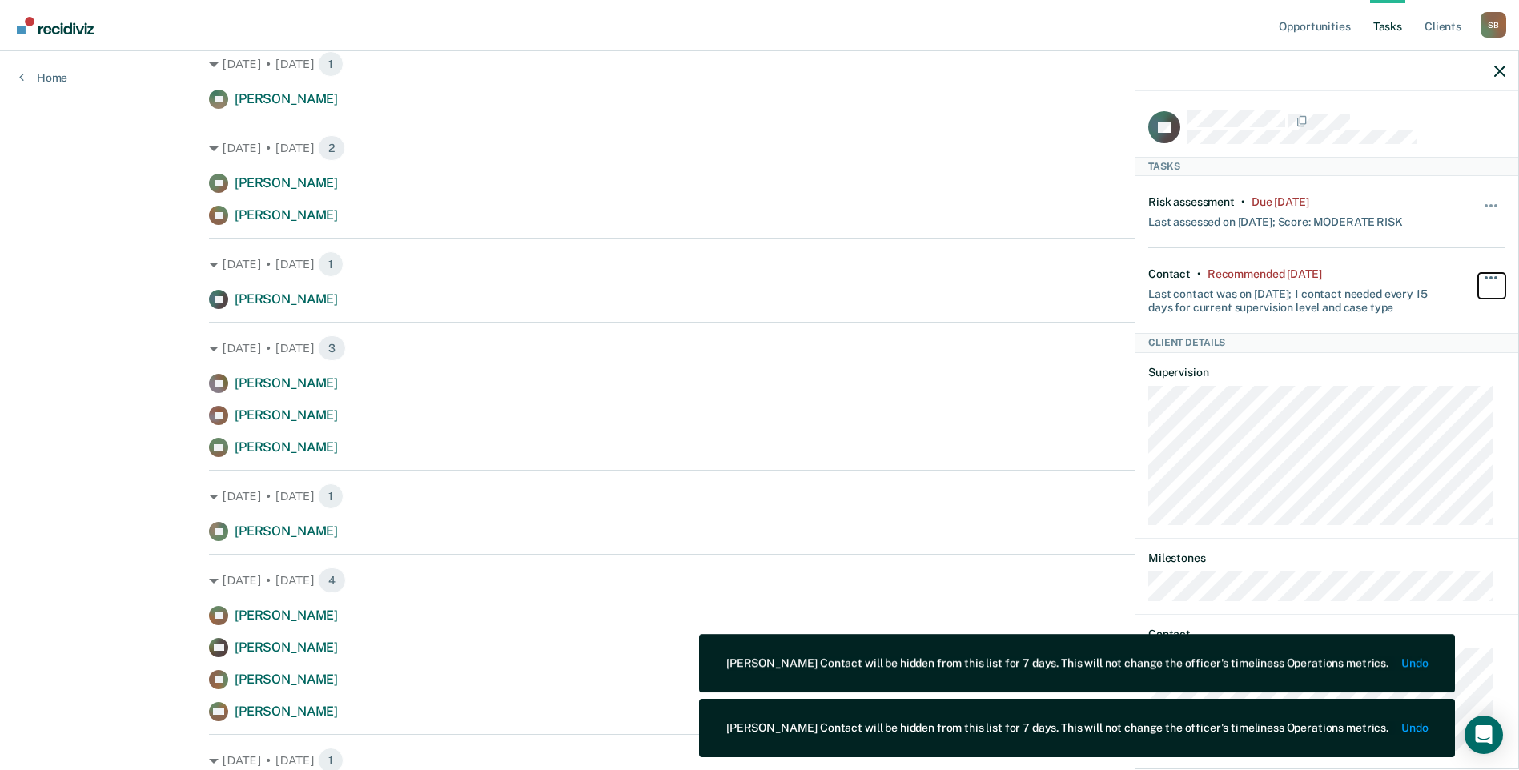
click at [1483, 273] on button "button" at bounding box center [1491, 286] width 27 height 26
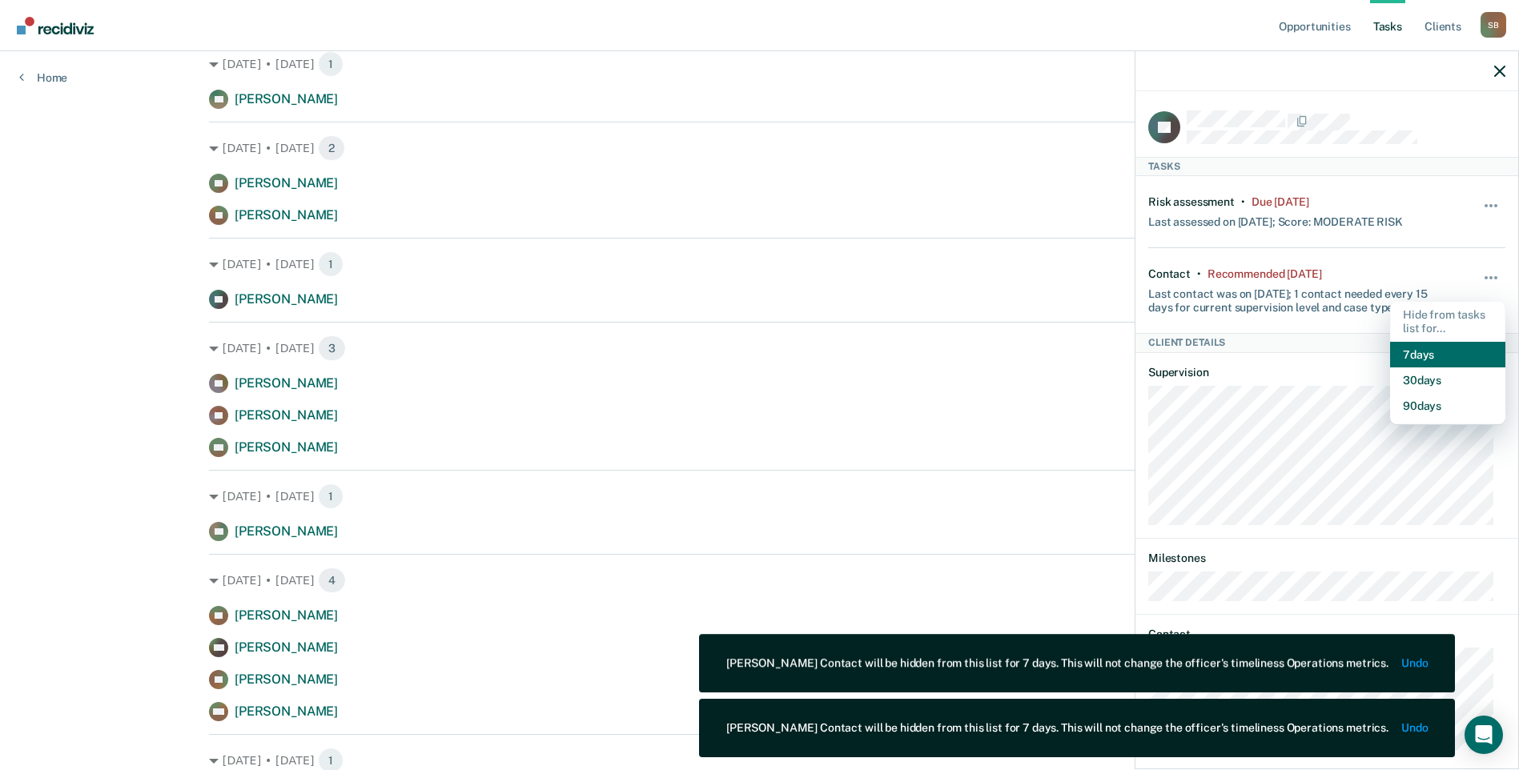
click at [1416, 345] on button "7 days" at bounding box center [1447, 355] width 115 height 26
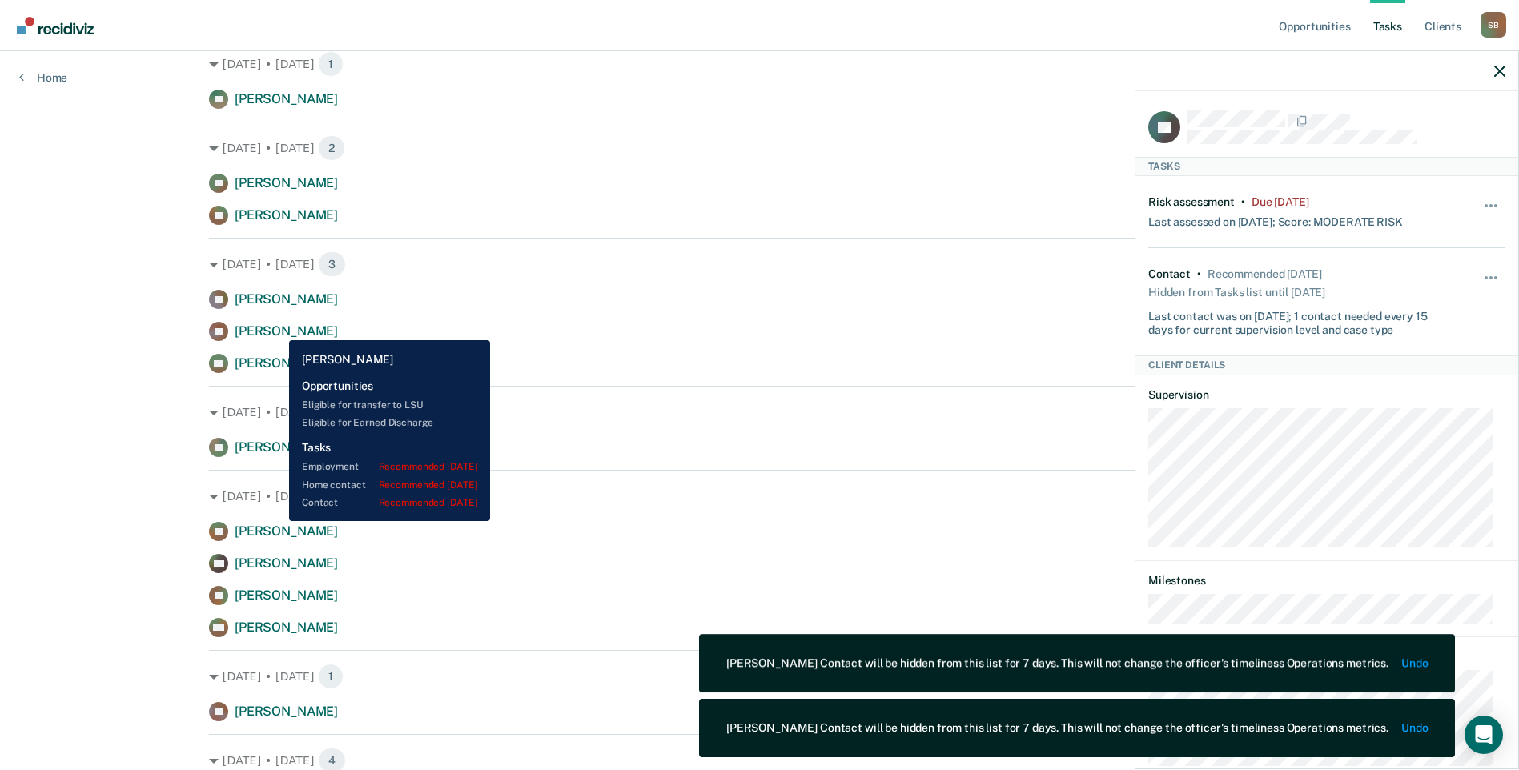
click at [277, 328] on span "[PERSON_NAME]" at bounding box center [286, 330] width 103 height 15
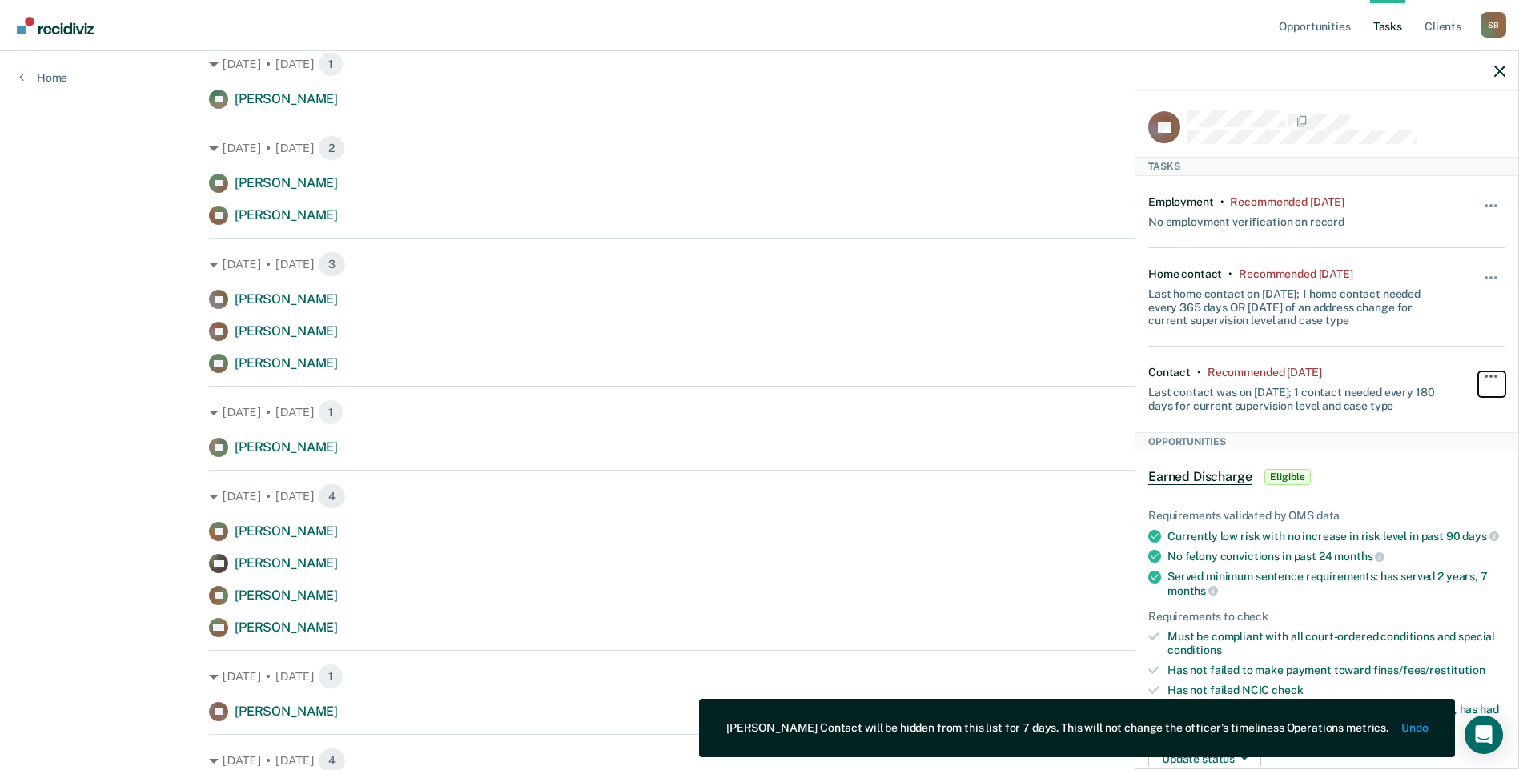
click at [1478, 375] on button "button" at bounding box center [1491, 384] width 27 height 26
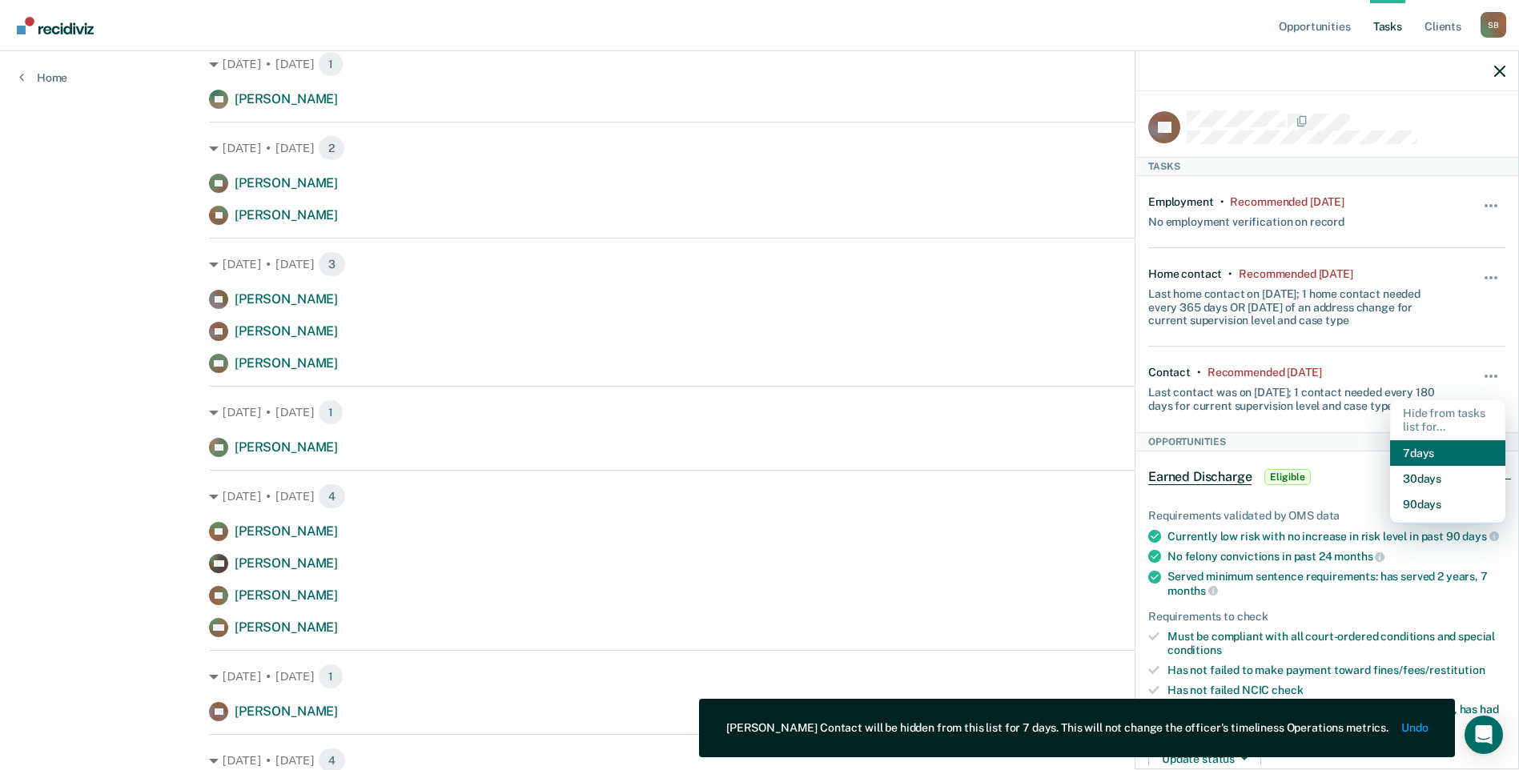
click at [1431, 450] on button "7 days" at bounding box center [1447, 453] width 115 height 26
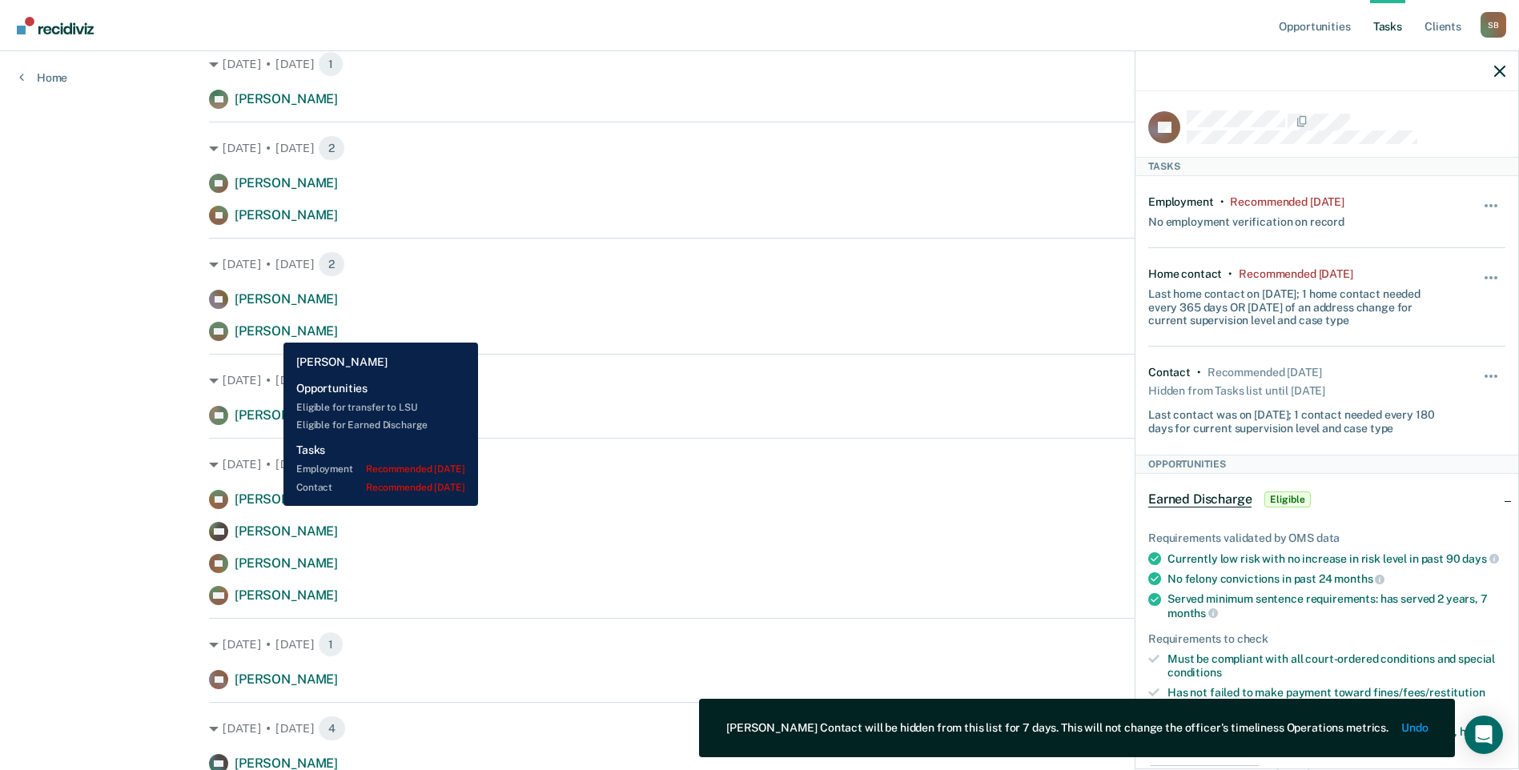
click at [271, 331] on span "[PERSON_NAME]" at bounding box center [286, 330] width 103 height 15
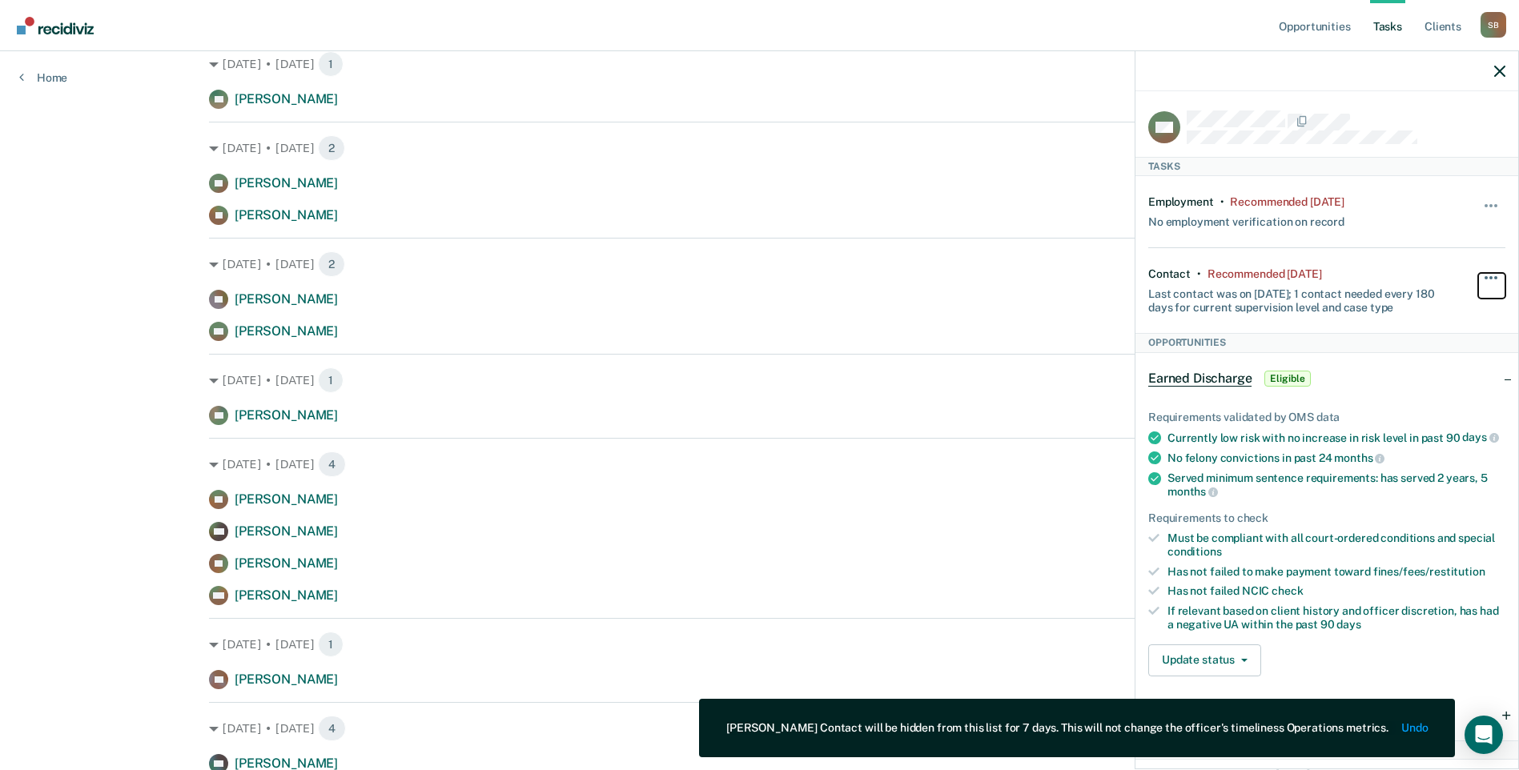
click at [1478, 279] on button "button" at bounding box center [1491, 286] width 27 height 26
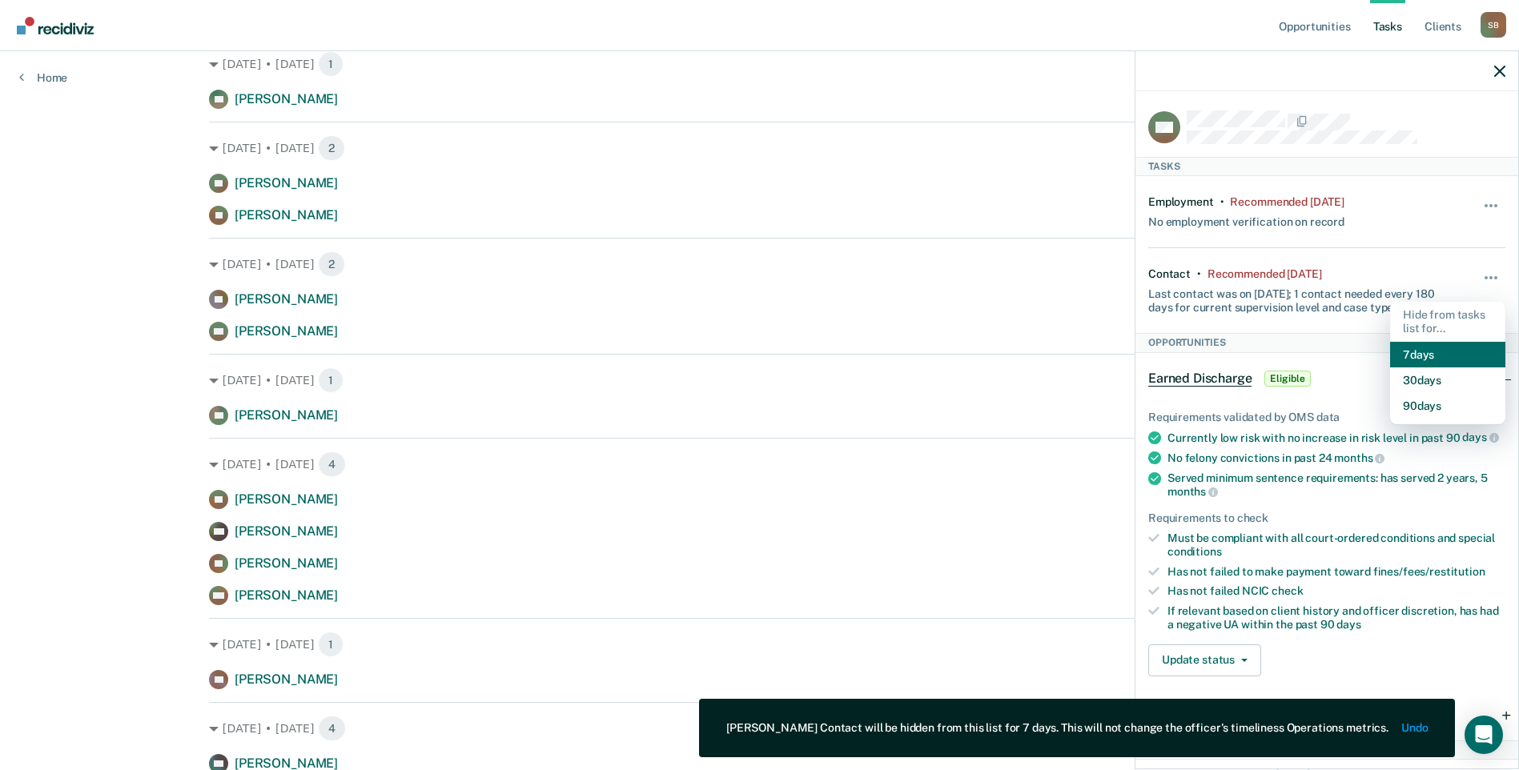
click at [1407, 350] on button "7 days" at bounding box center [1447, 355] width 115 height 26
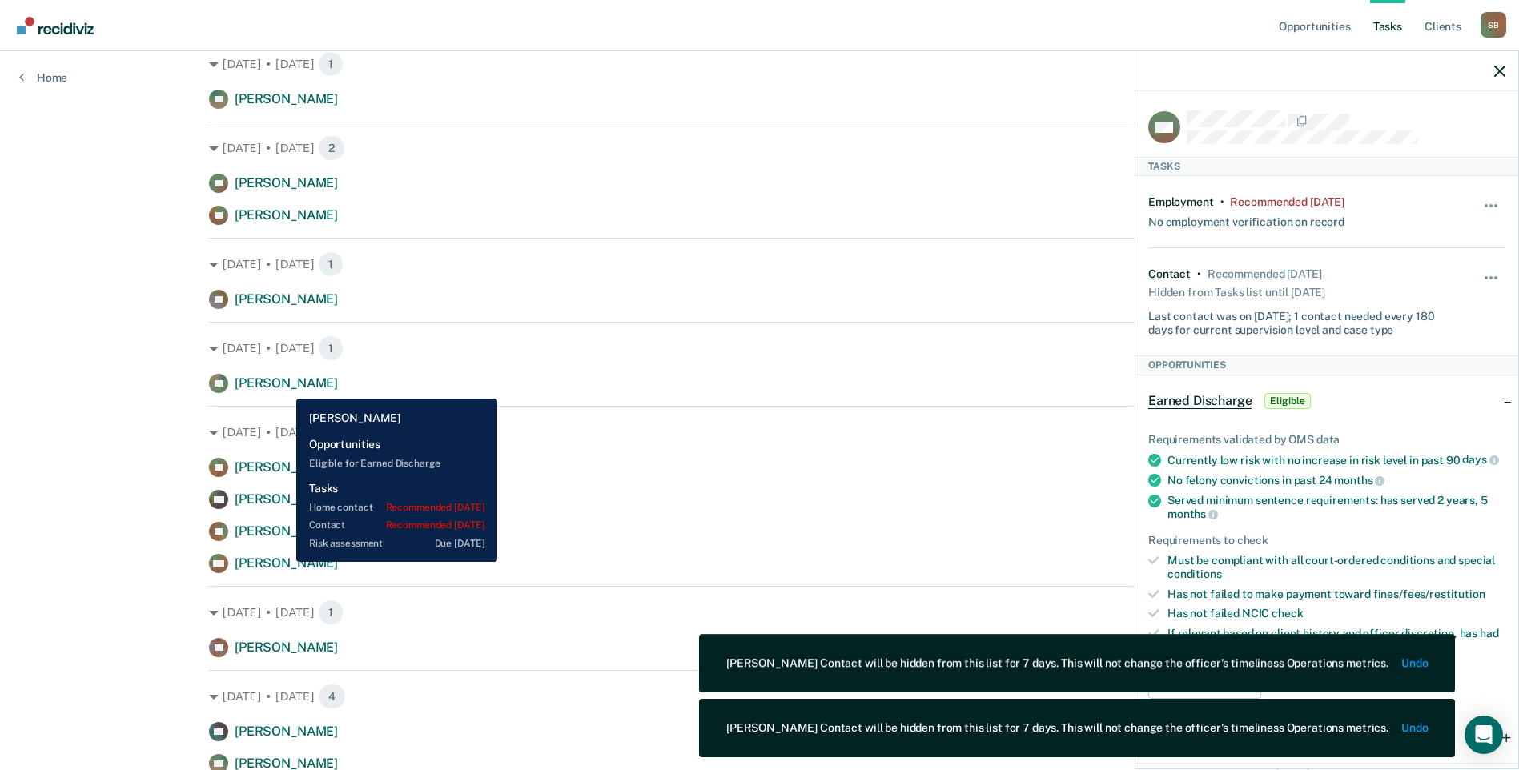
click at [284, 387] on span "[PERSON_NAME]" at bounding box center [286, 382] width 103 height 15
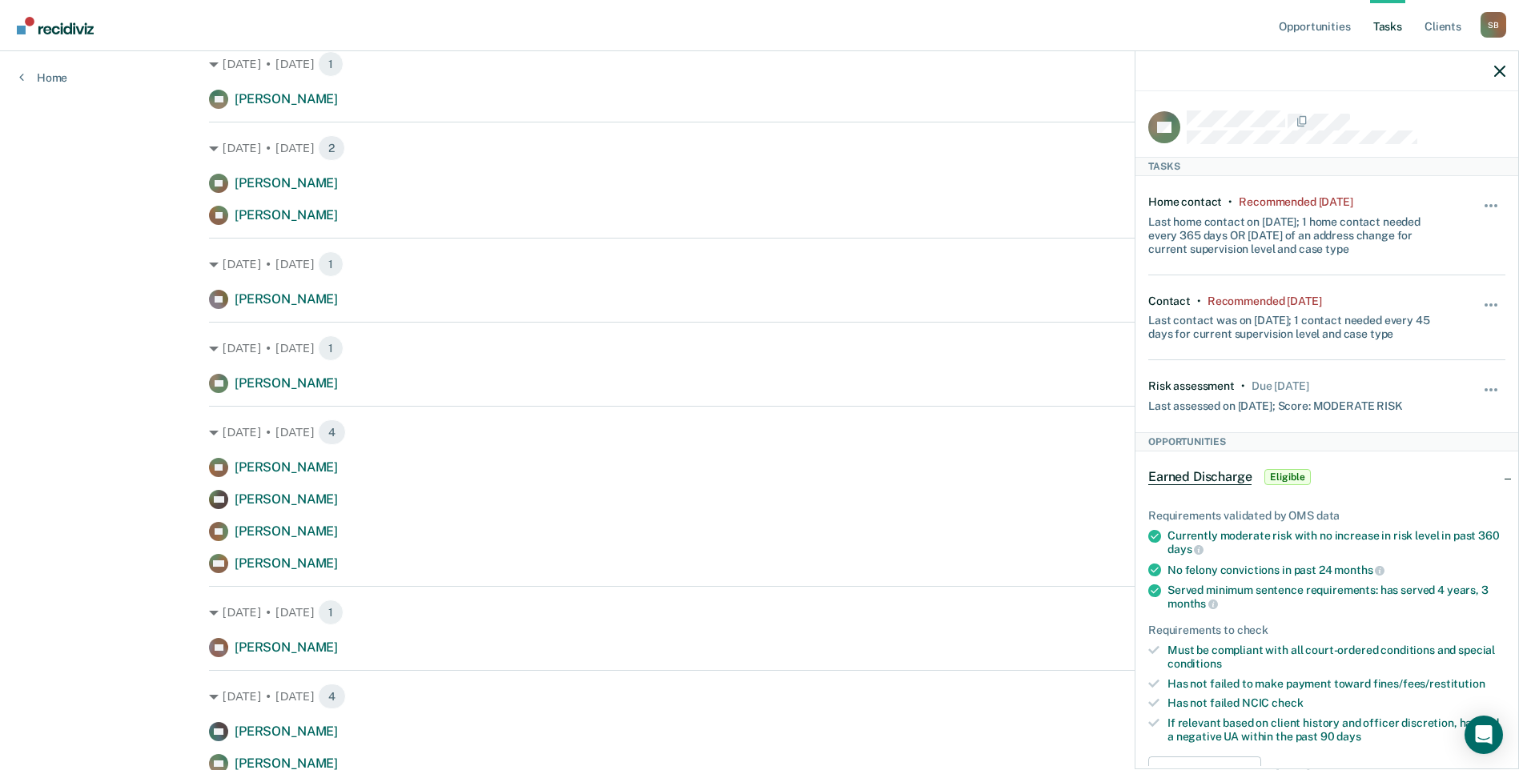
click at [122, 360] on div "Opportunities Tasks Client s [PERSON_NAME] S B Profile How it works Log Out Hom…" at bounding box center [759, 216] width 1519 height 2675
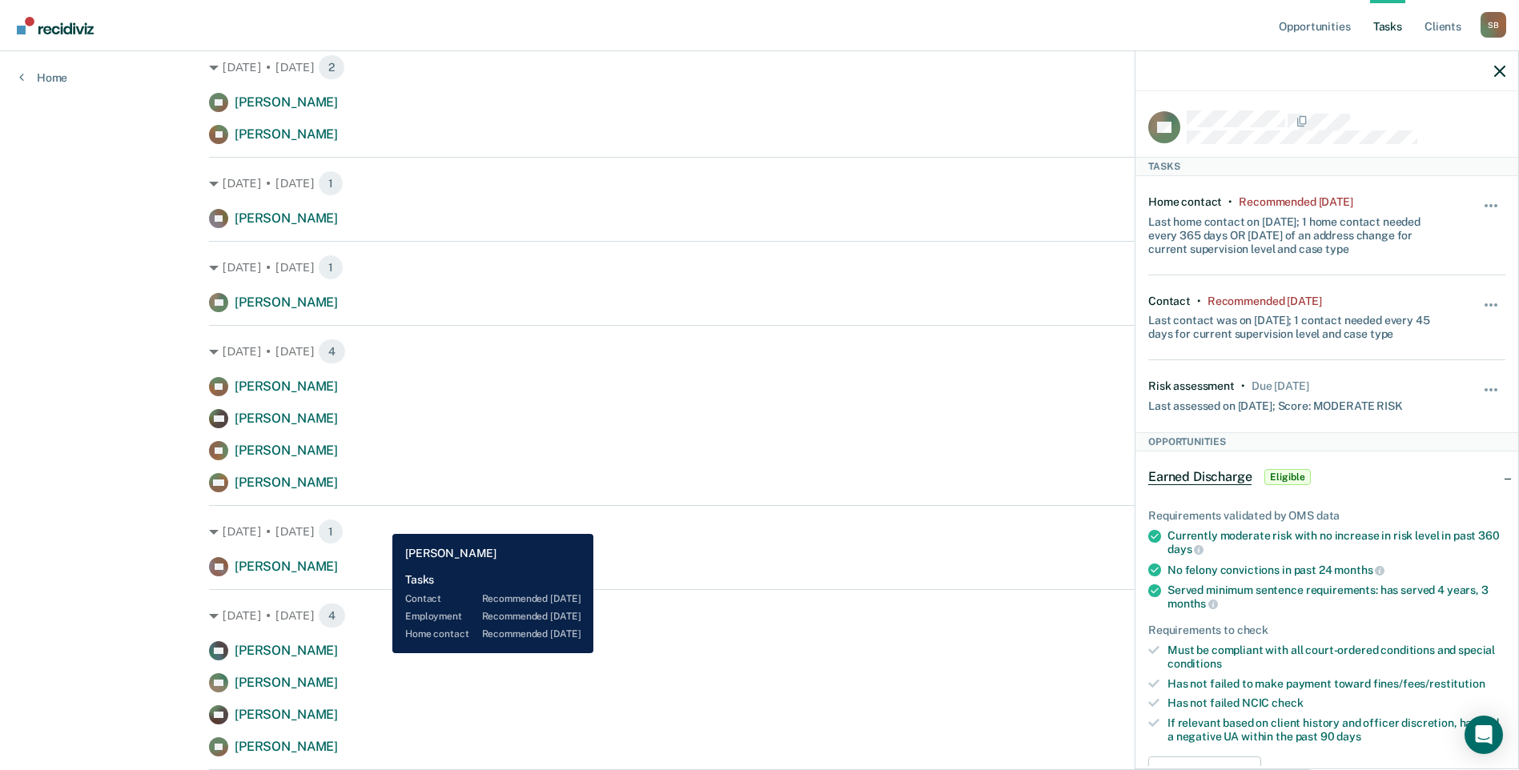
scroll to position [1281, 0]
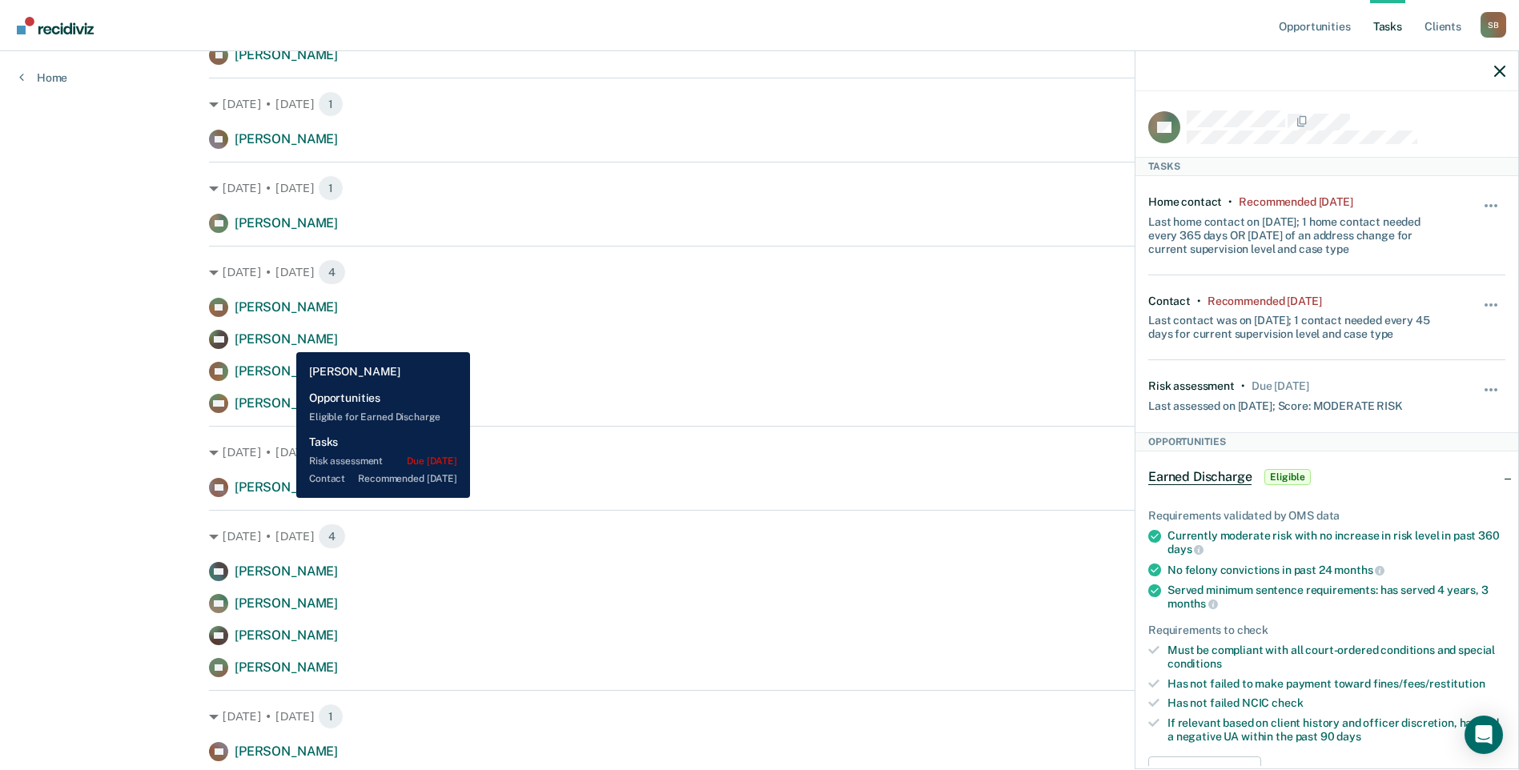
click at [284, 340] on span "[PERSON_NAME]" at bounding box center [286, 338] width 103 height 15
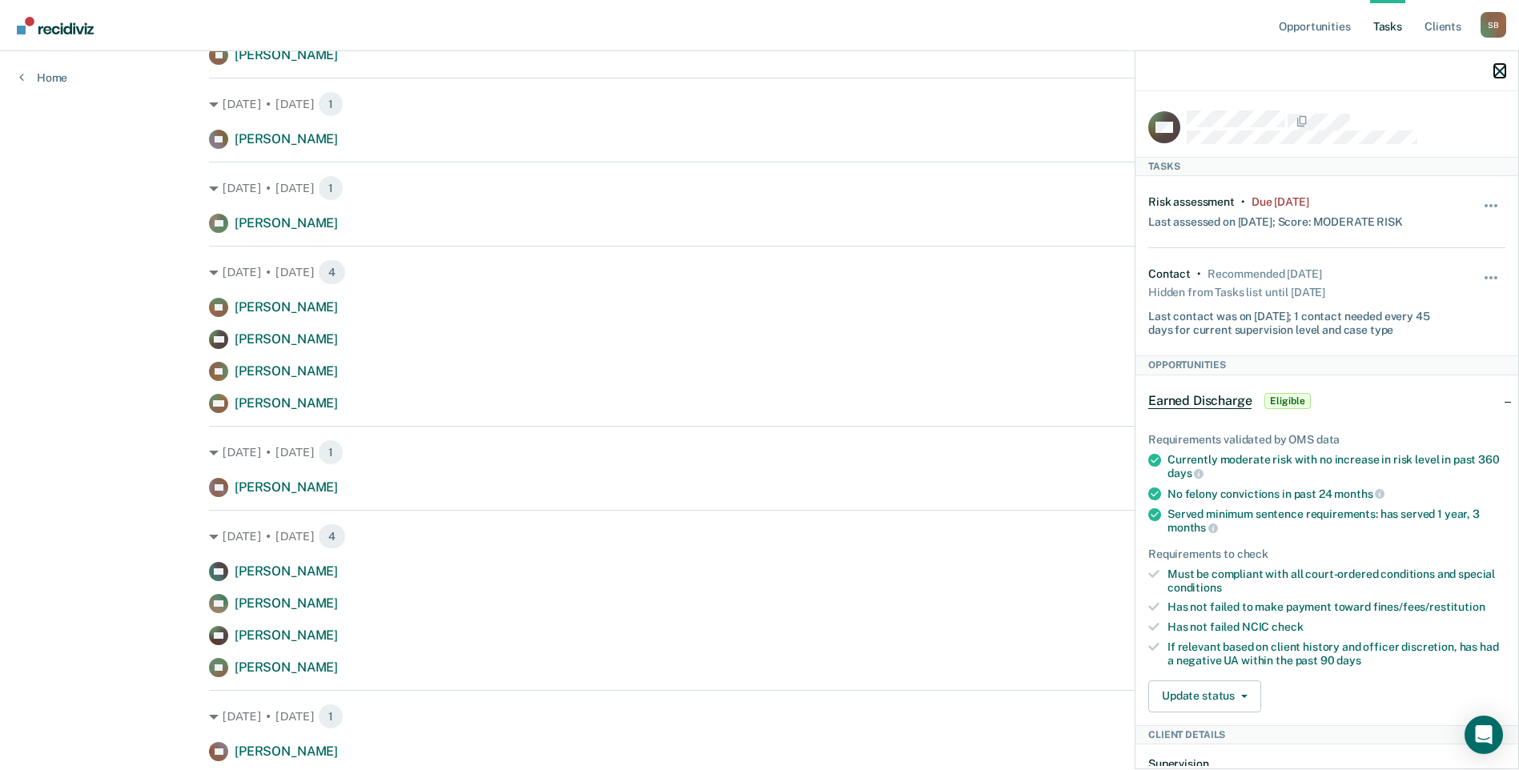
click at [1498, 69] on icon "button" at bounding box center [1499, 71] width 11 height 11
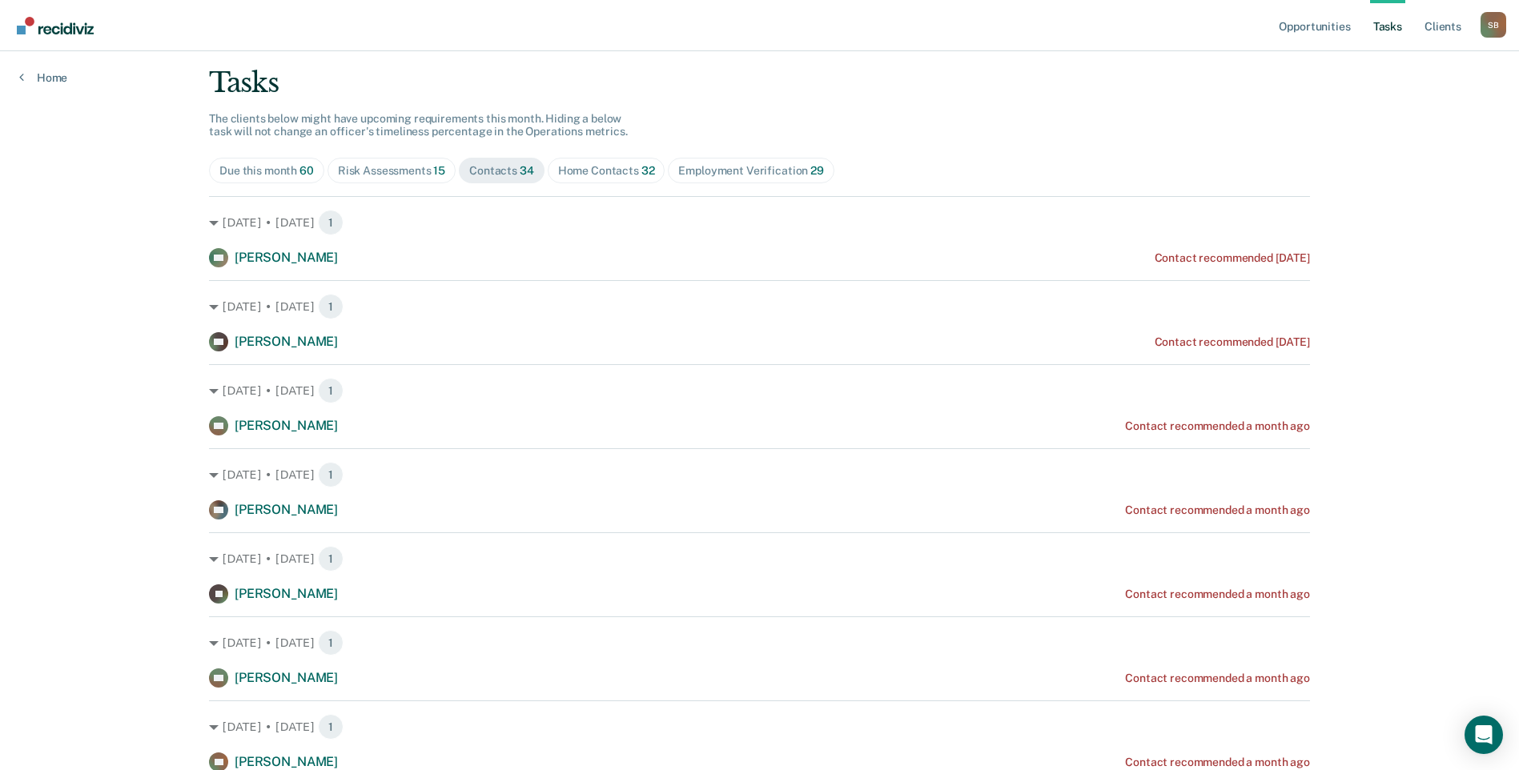
scroll to position [320, 0]
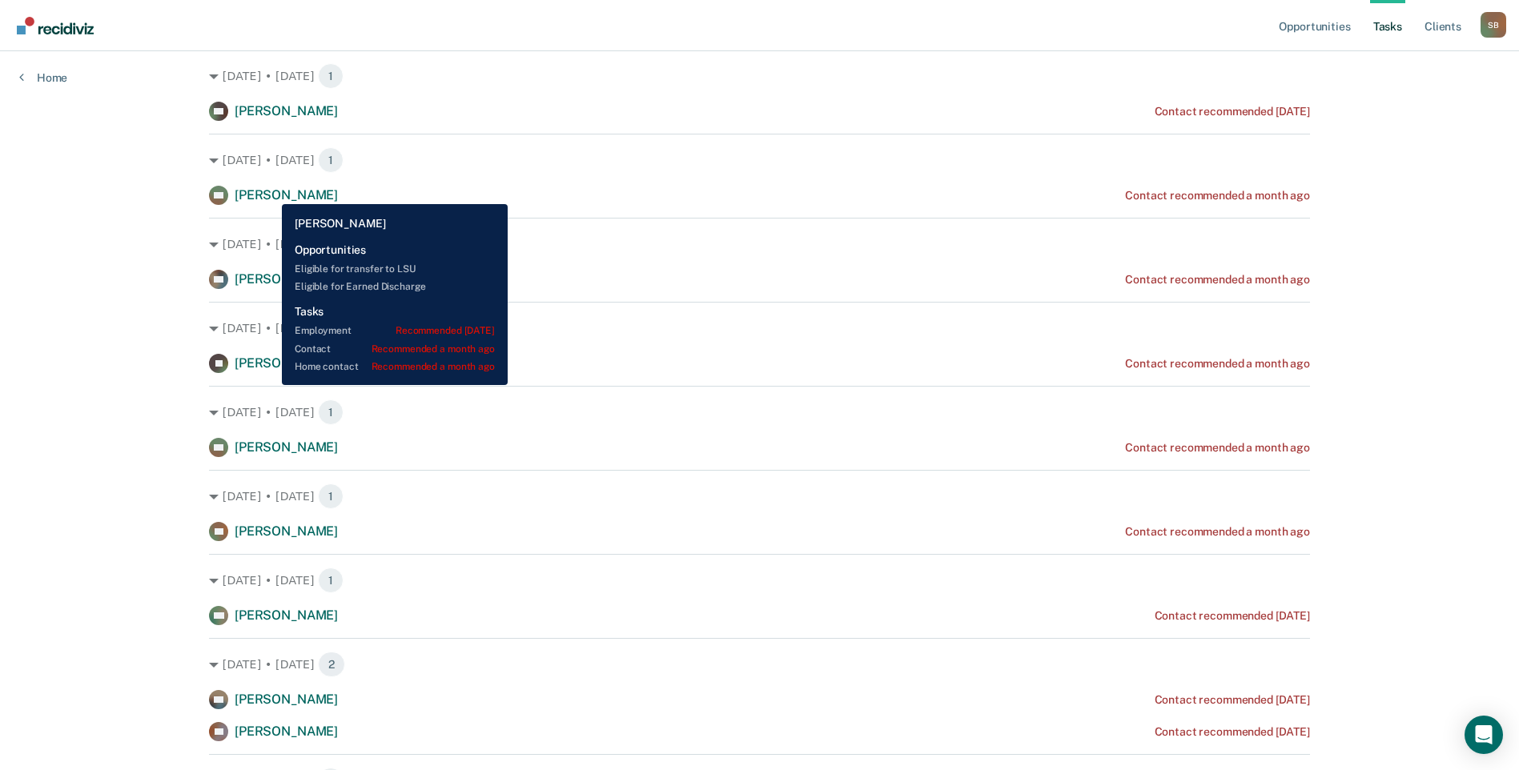
click at [270, 192] on span "[PERSON_NAME]" at bounding box center [286, 194] width 103 height 15
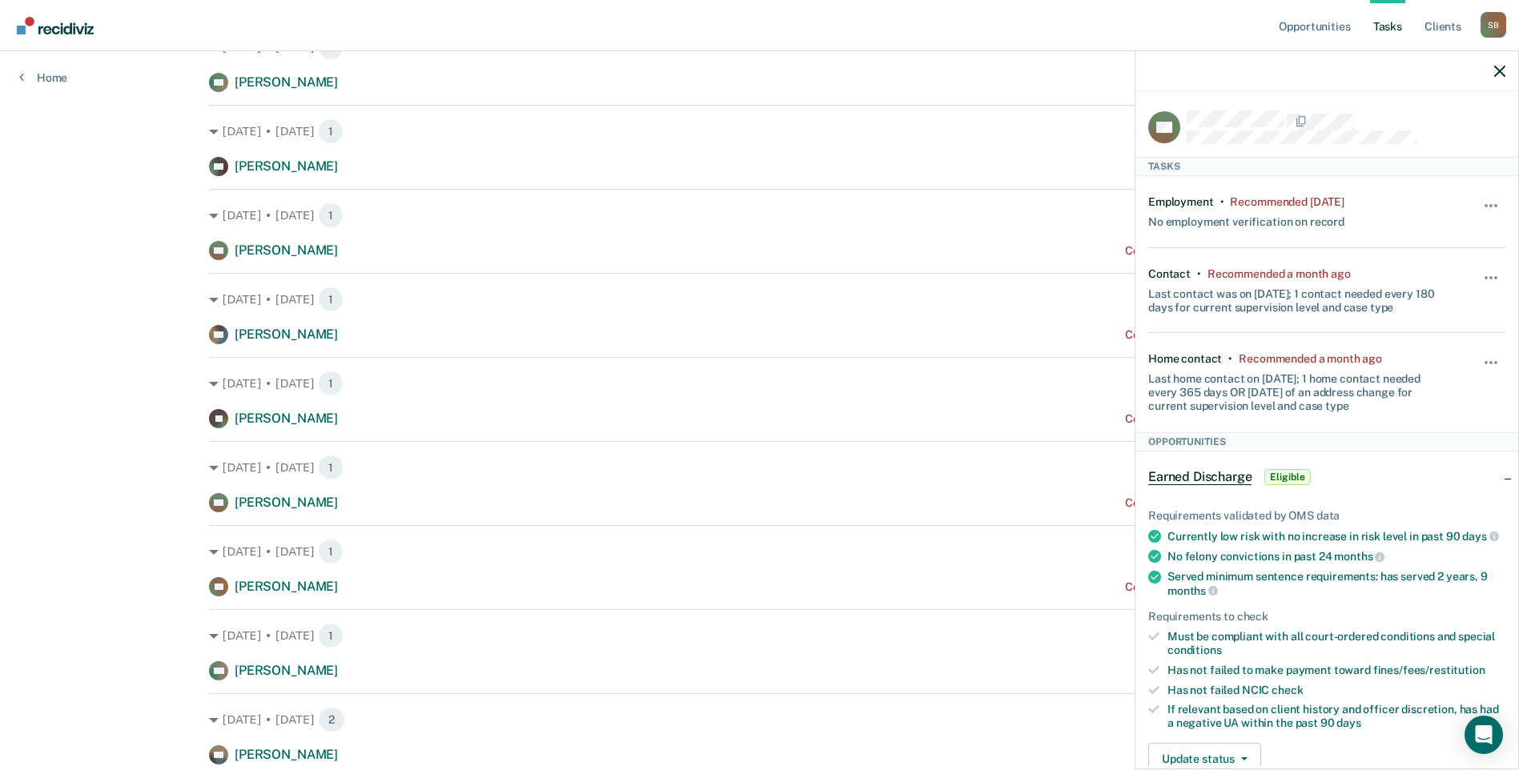
scroll to position [240, 0]
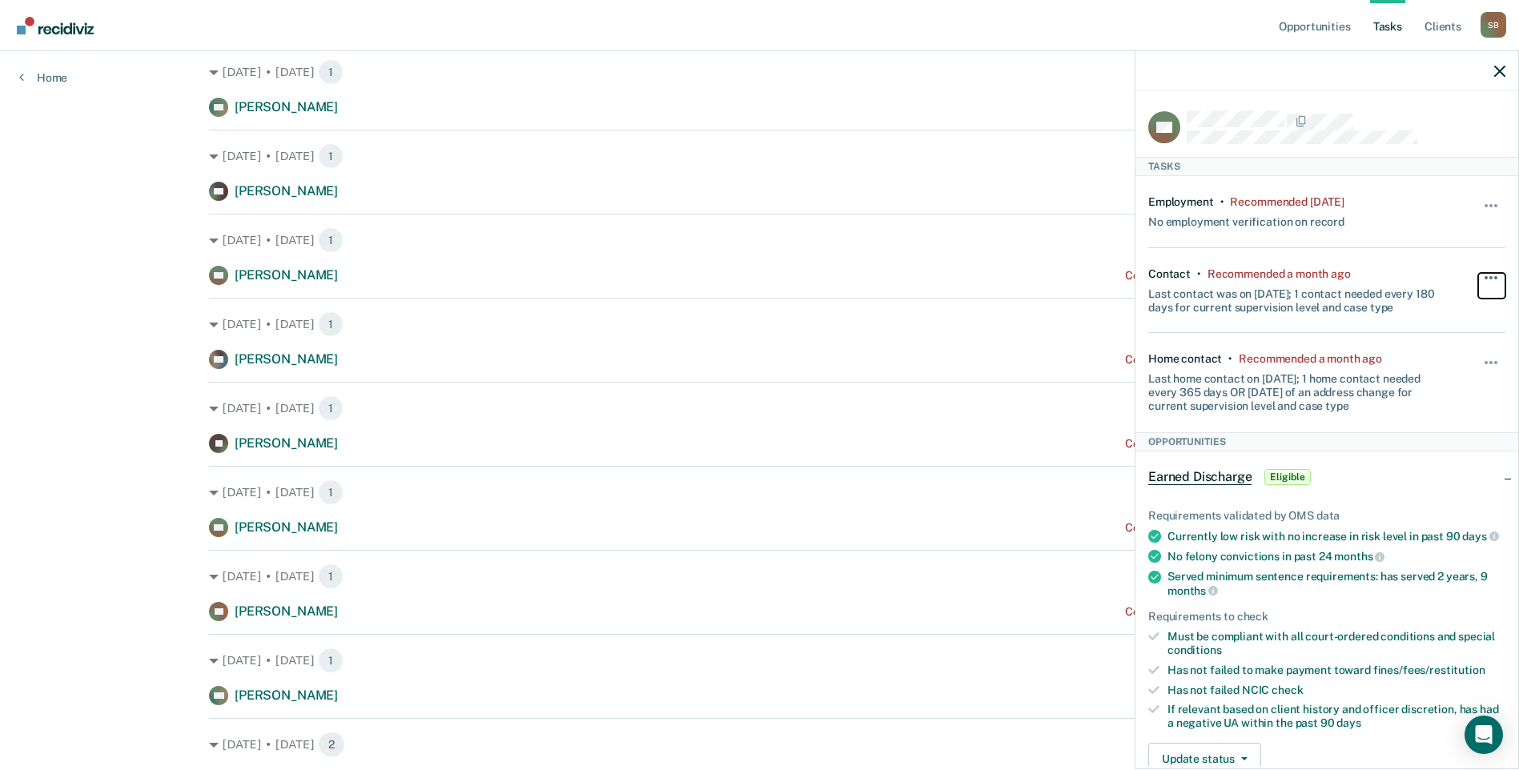
click at [1489, 276] on span "button" at bounding box center [1490, 277] width 3 height 3
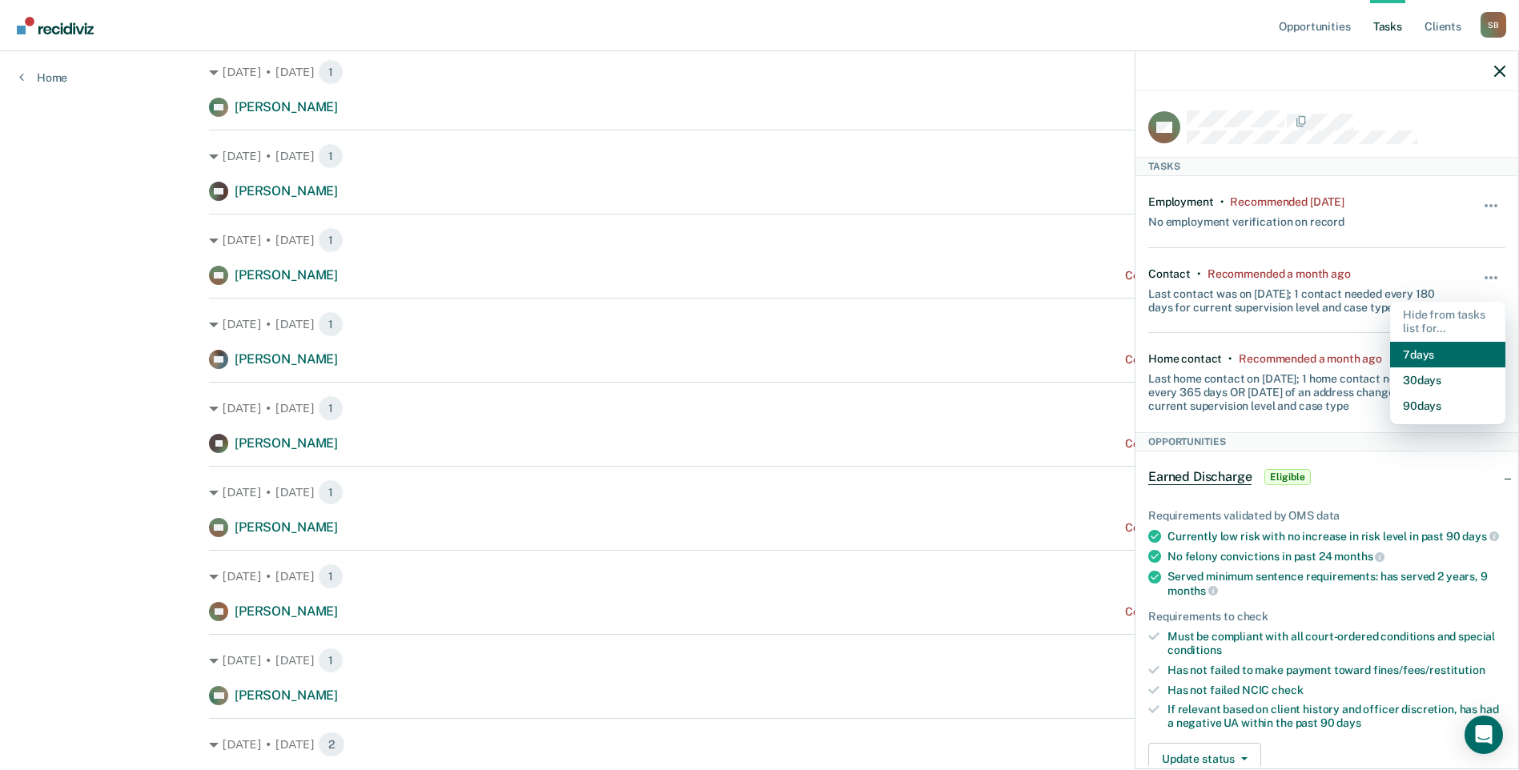
click at [1433, 349] on button "7 days" at bounding box center [1447, 355] width 115 height 26
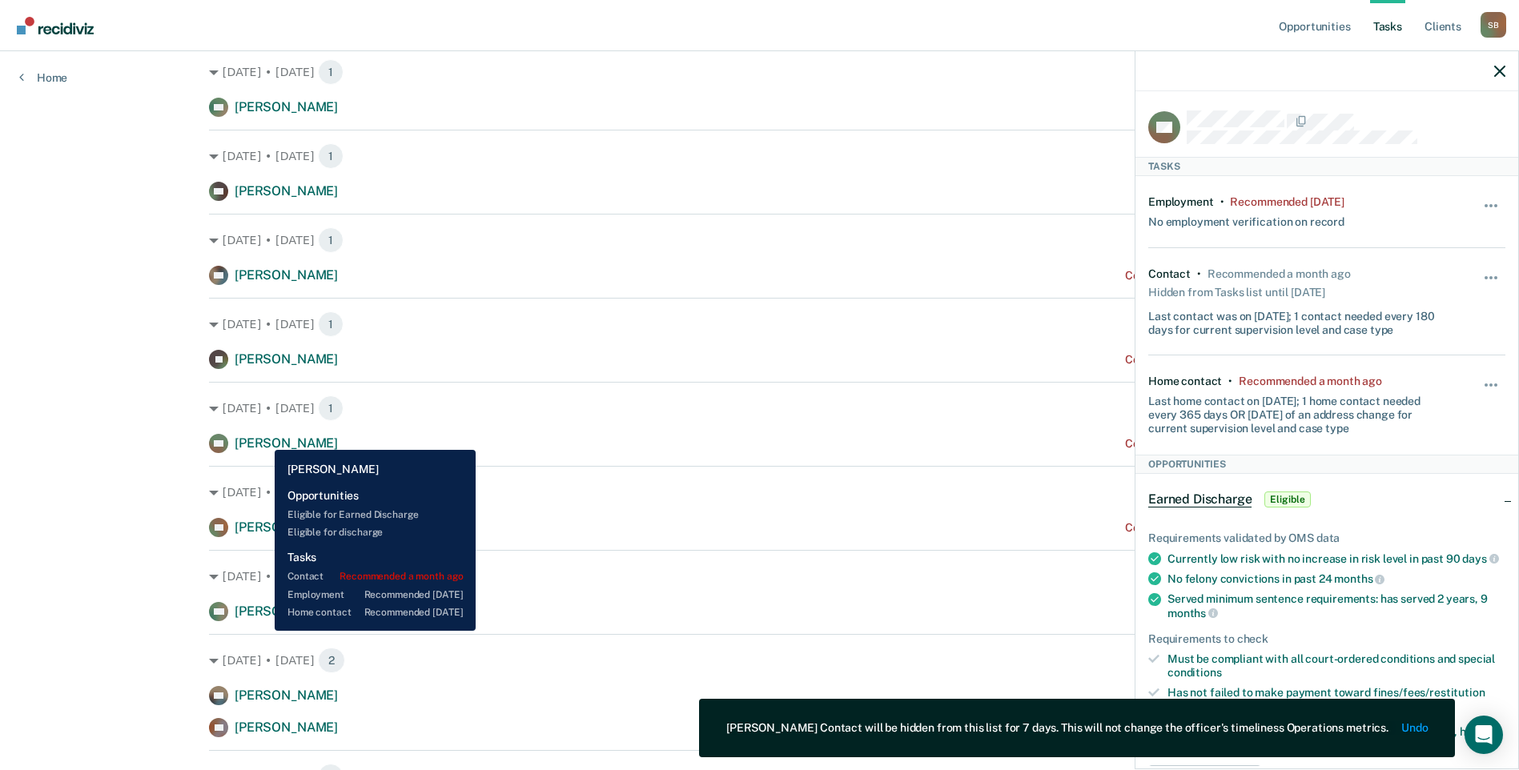
click at [263, 438] on span "[PERSON_NAME]" at bounding box center [286, 442] width 103 height 15
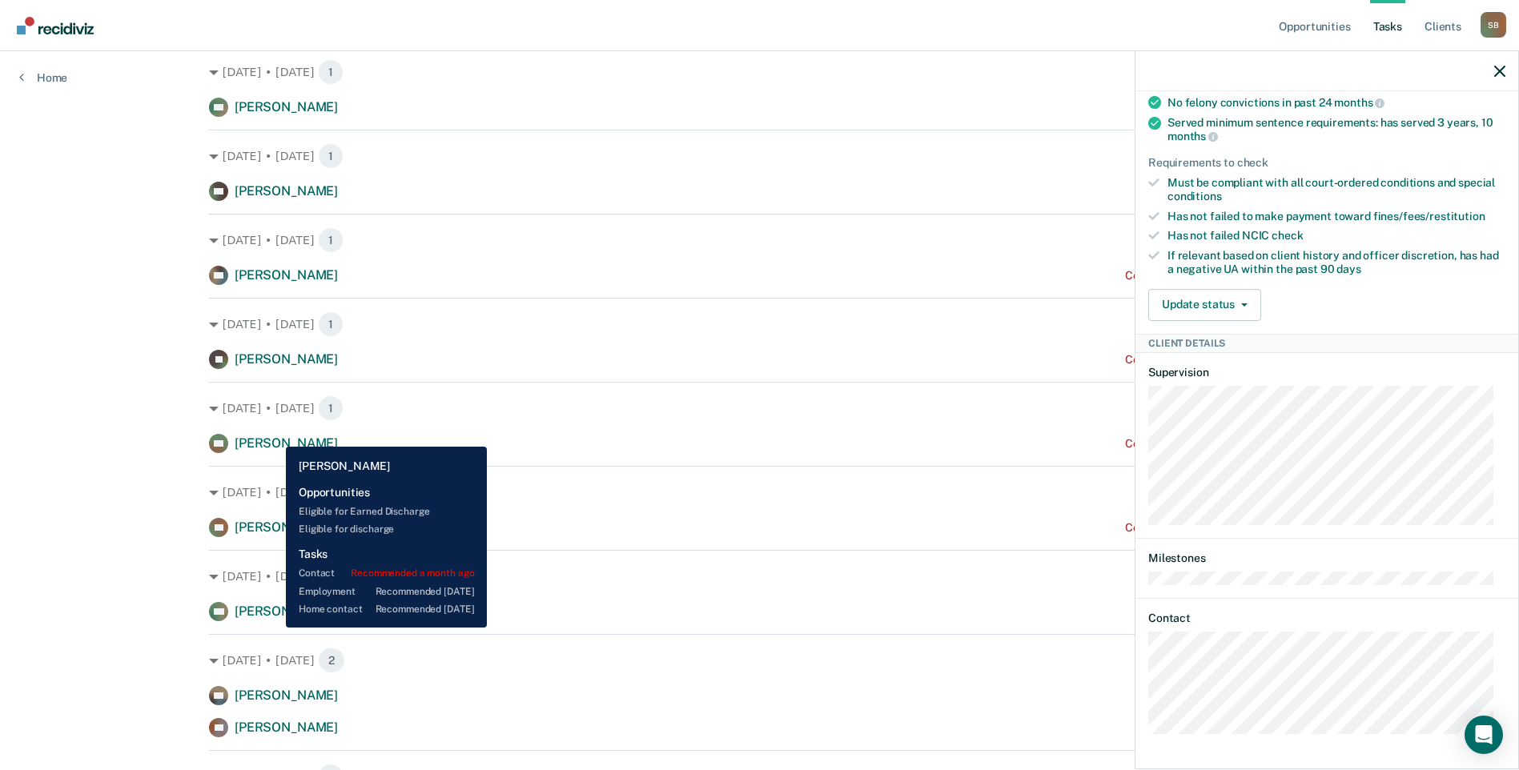
click at [274, 435] on span "[PERSON_NAME]" at bounding box center [286, 442] width 103 height 15
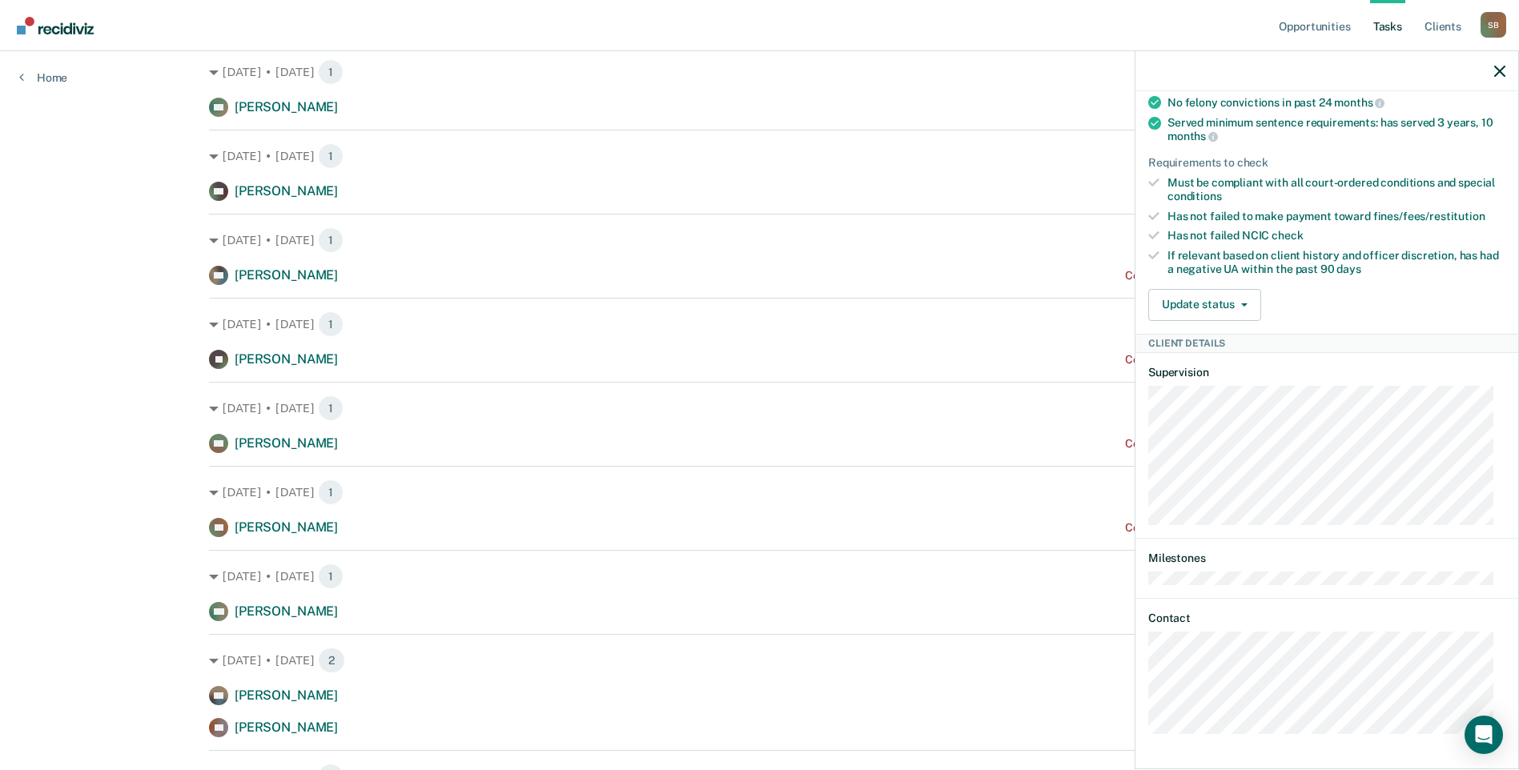
scroll to position [0, 0]
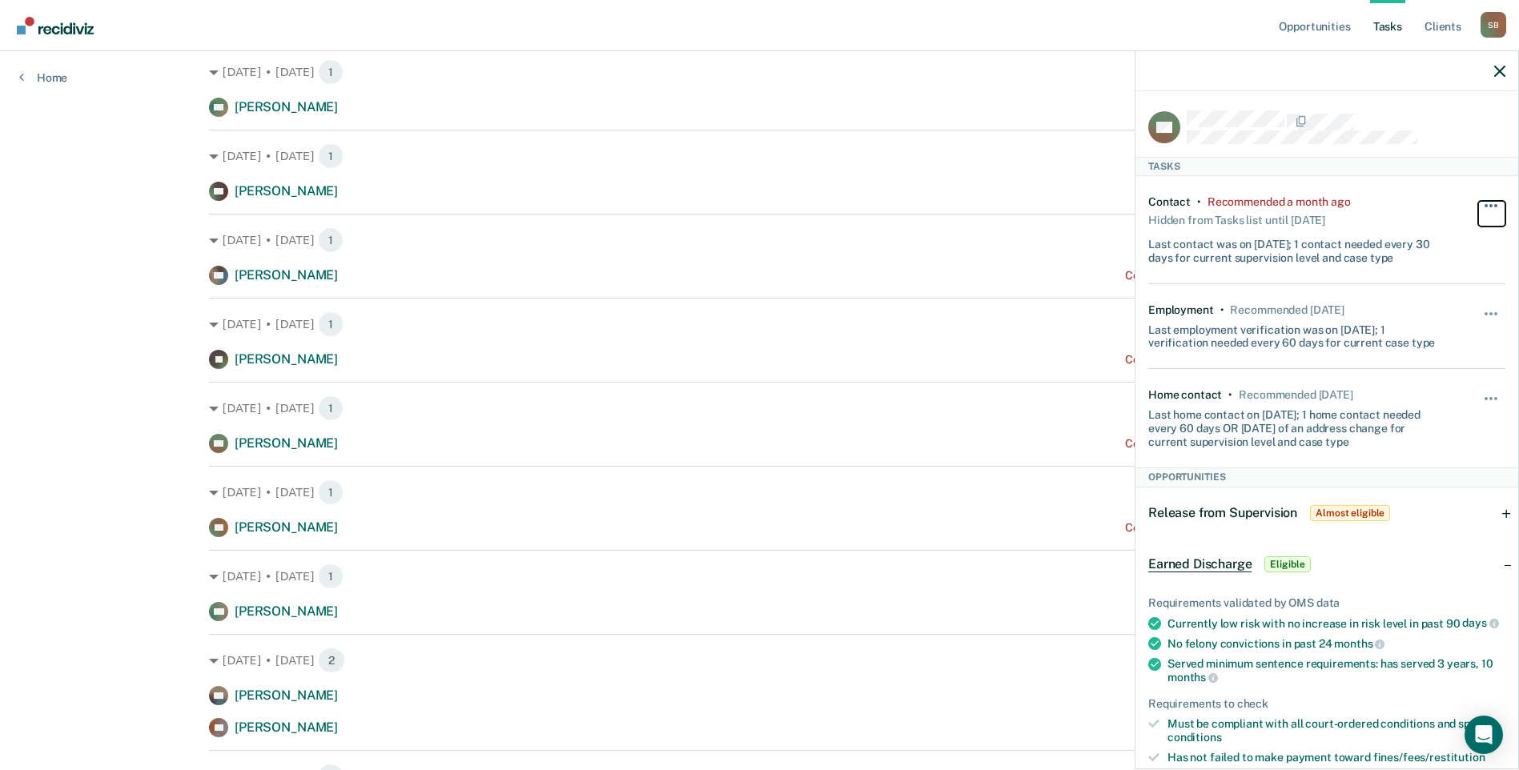
click at [1478, 207] on button "button" at bounding box center [1491, 214] width 27 height 26
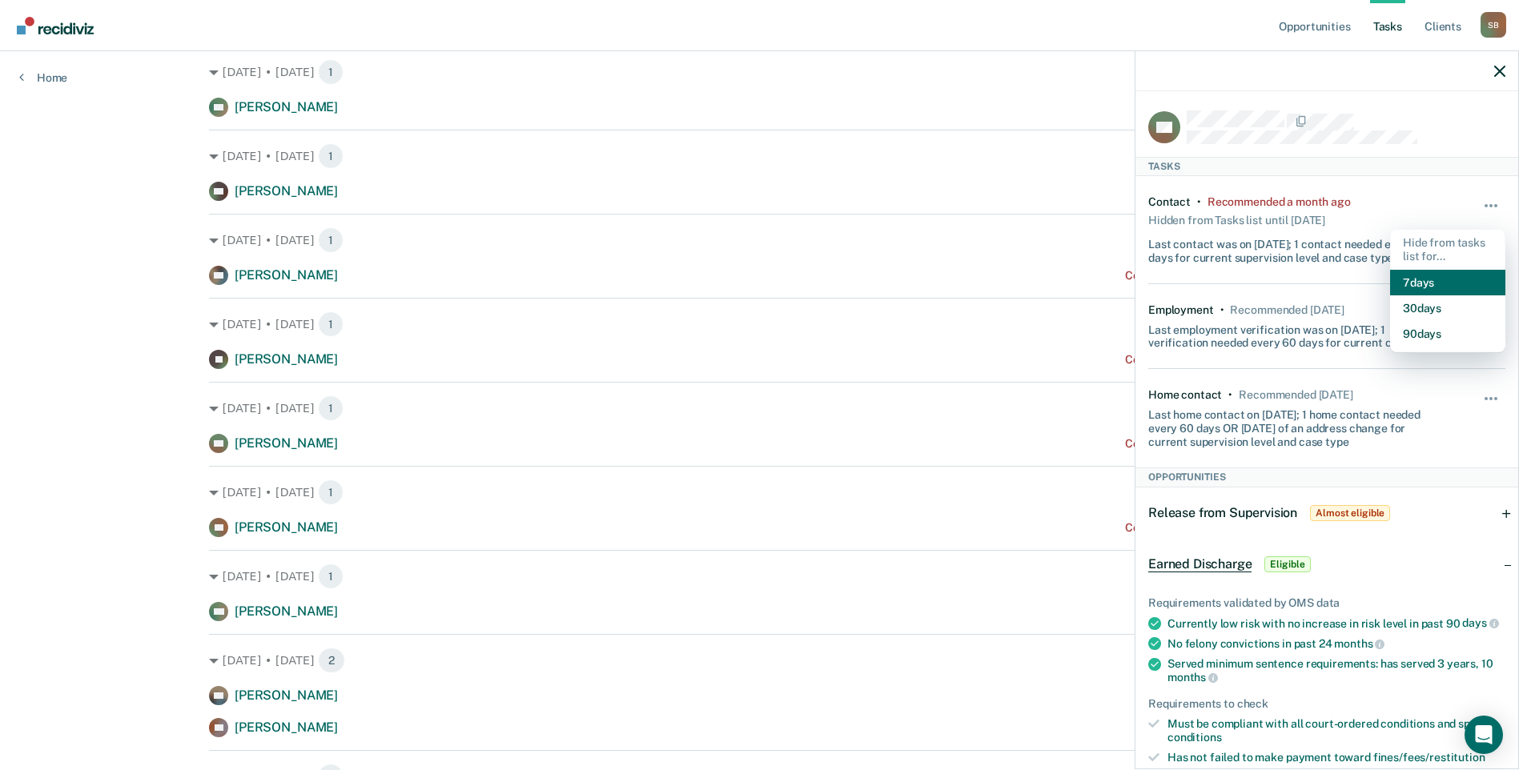
click at [1436, 284] on button "7 days" at bounding box center [1447, 283] width 115 height 26
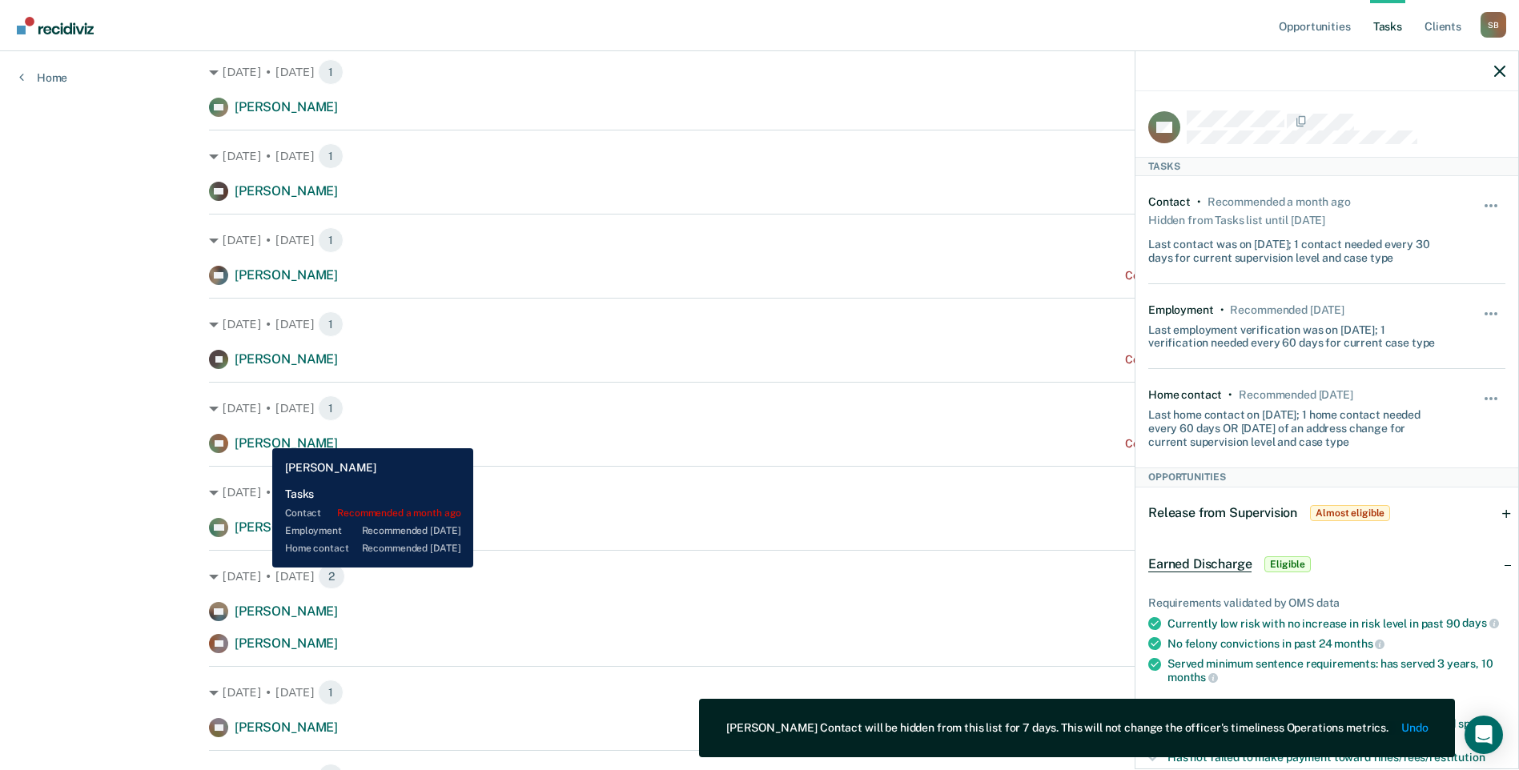
click at [260, 436] on span "[PERSON_NAME]" at bounding box center [286, 442] width 103 height 15
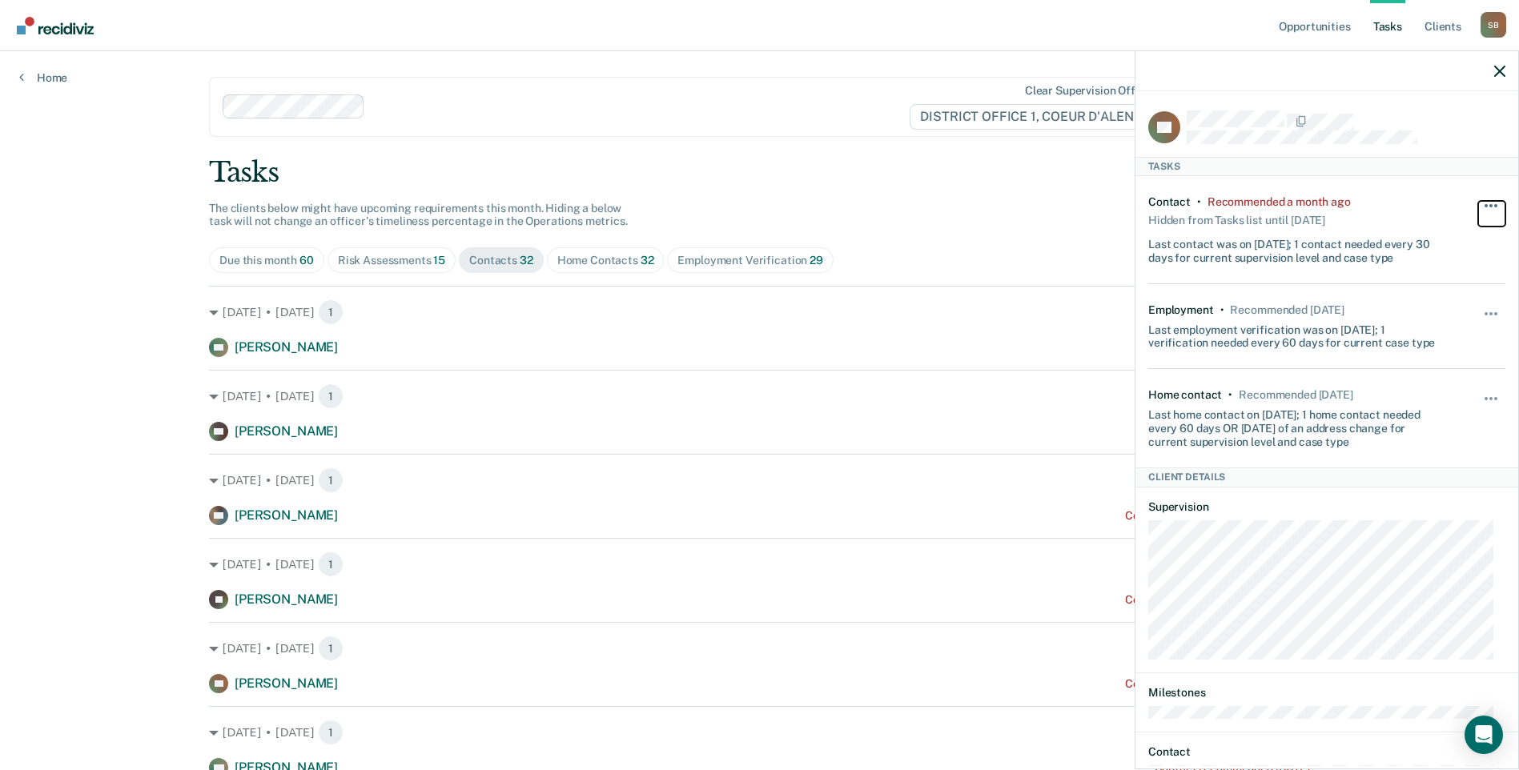
click at [1481, 202] on button "button" at bounding box center [1491, 214] width 27 height 26
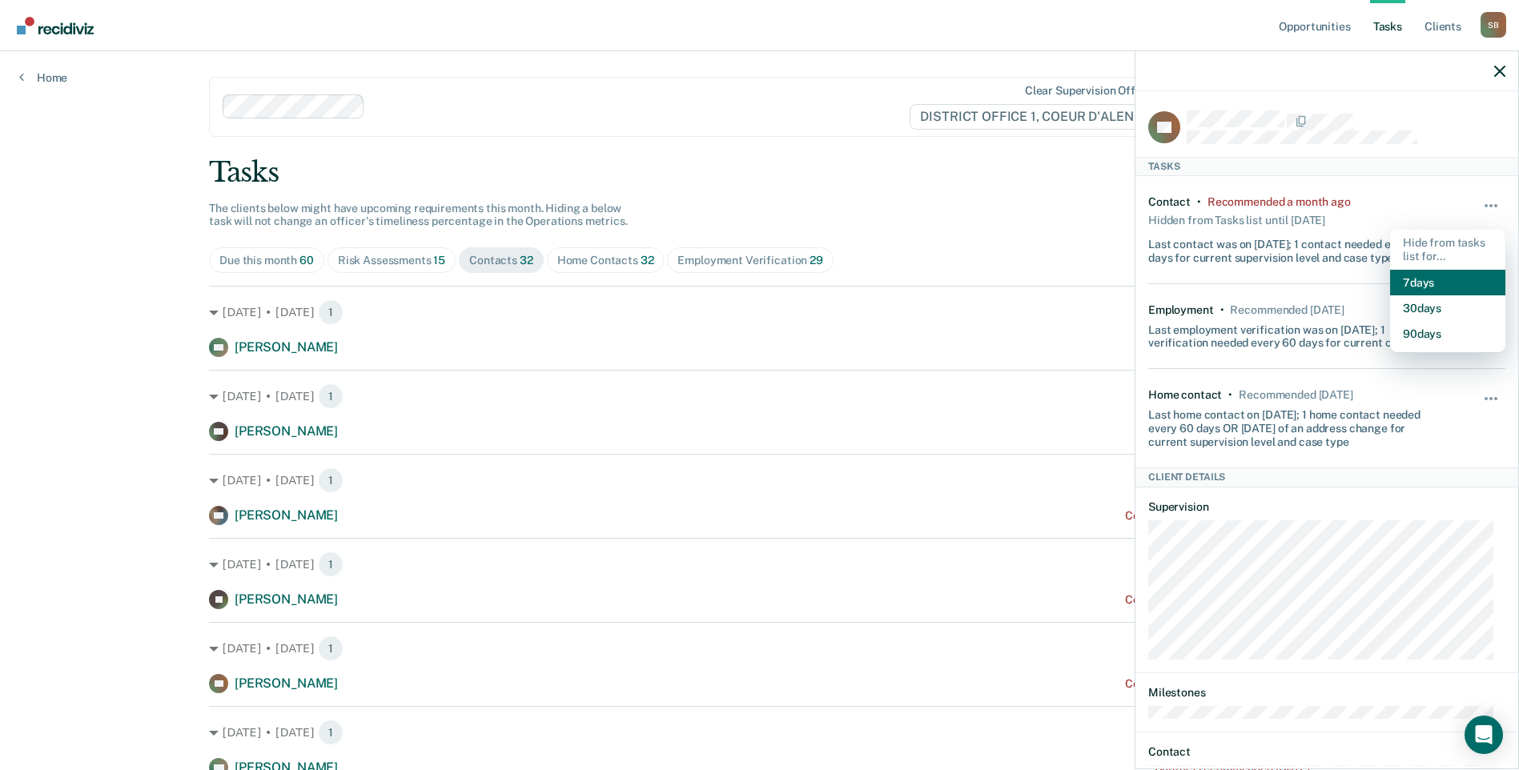
click at [1426, 279] on button "7 days" at bounding box center [1447, 283] width 115 height 26
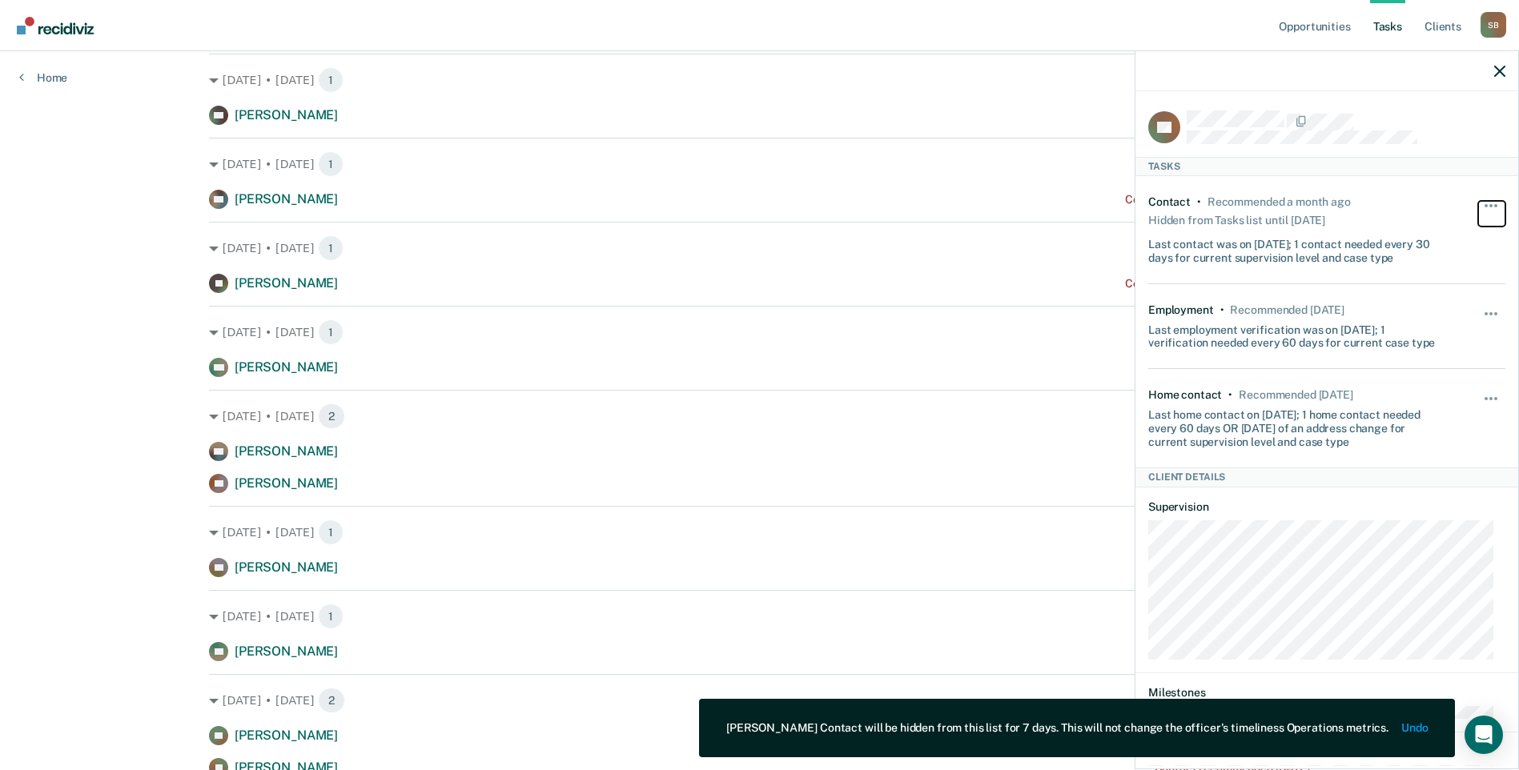
scroll to position [320, 0]
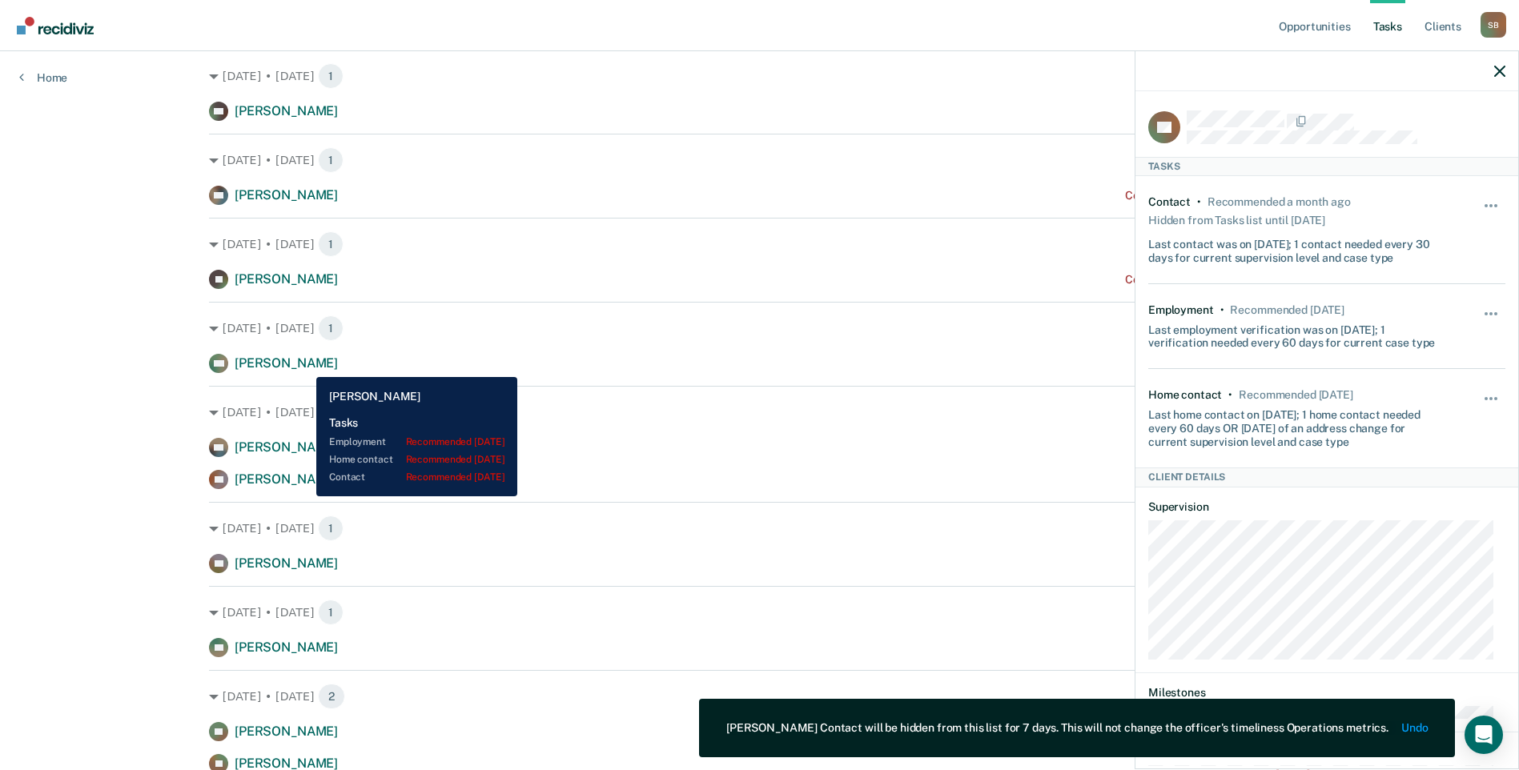
click at [304, 365] on span "[PERSON_NAME]" at bounding box center [286, 362] width 103 height 15
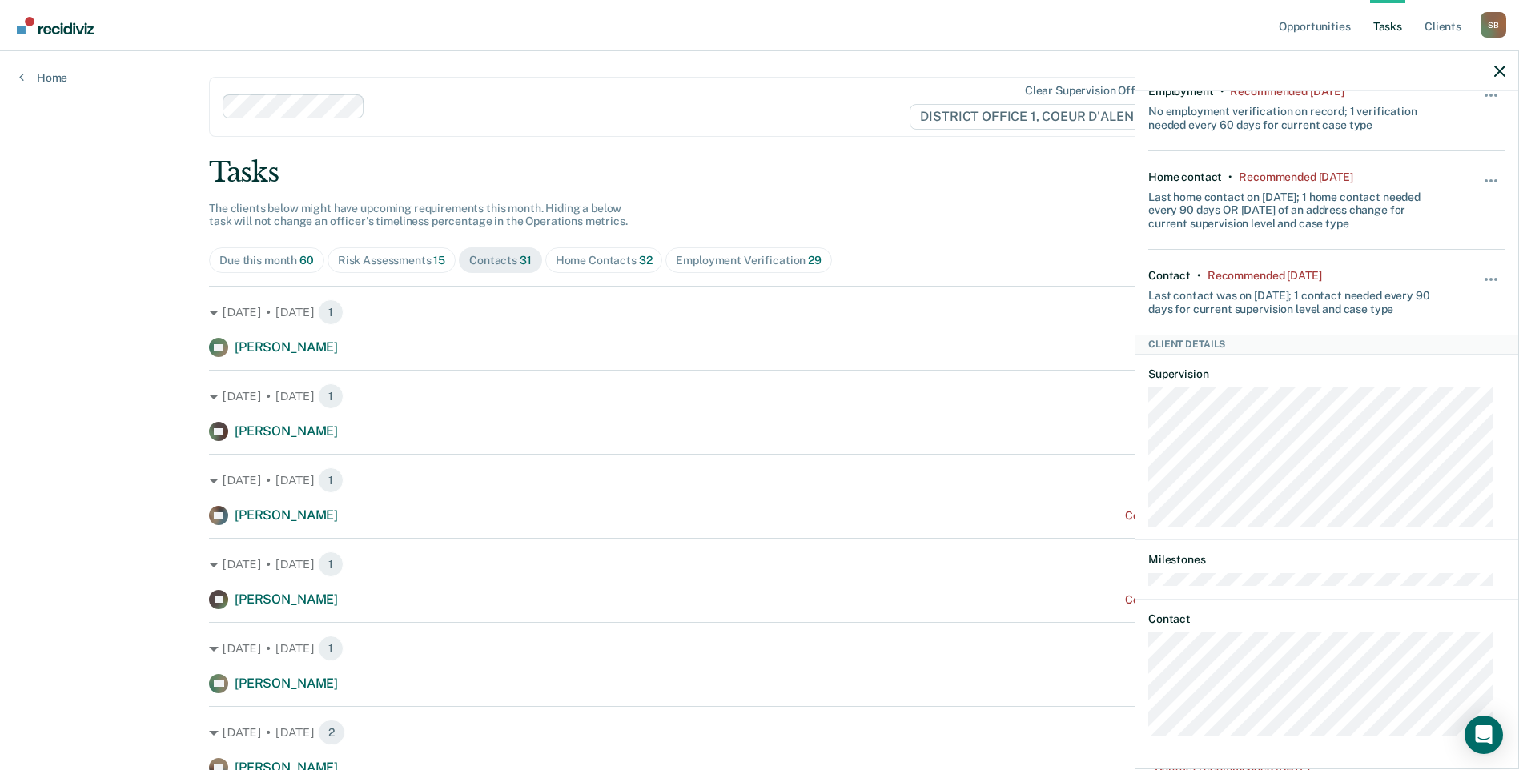
scroll to position [0, 0]
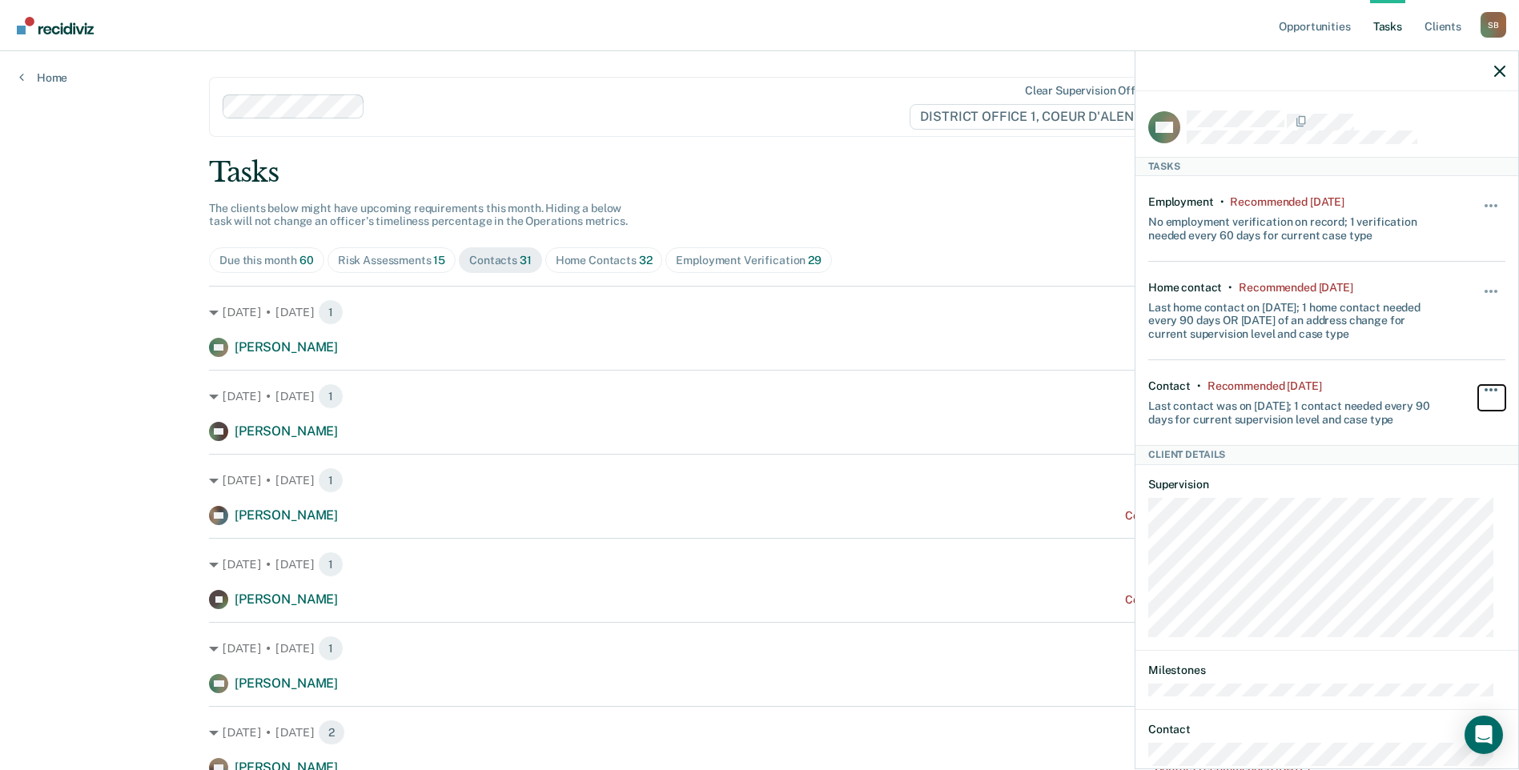
click at [1489, 388] on span "button" at bounding box center [1490, 389] width 3 height 3
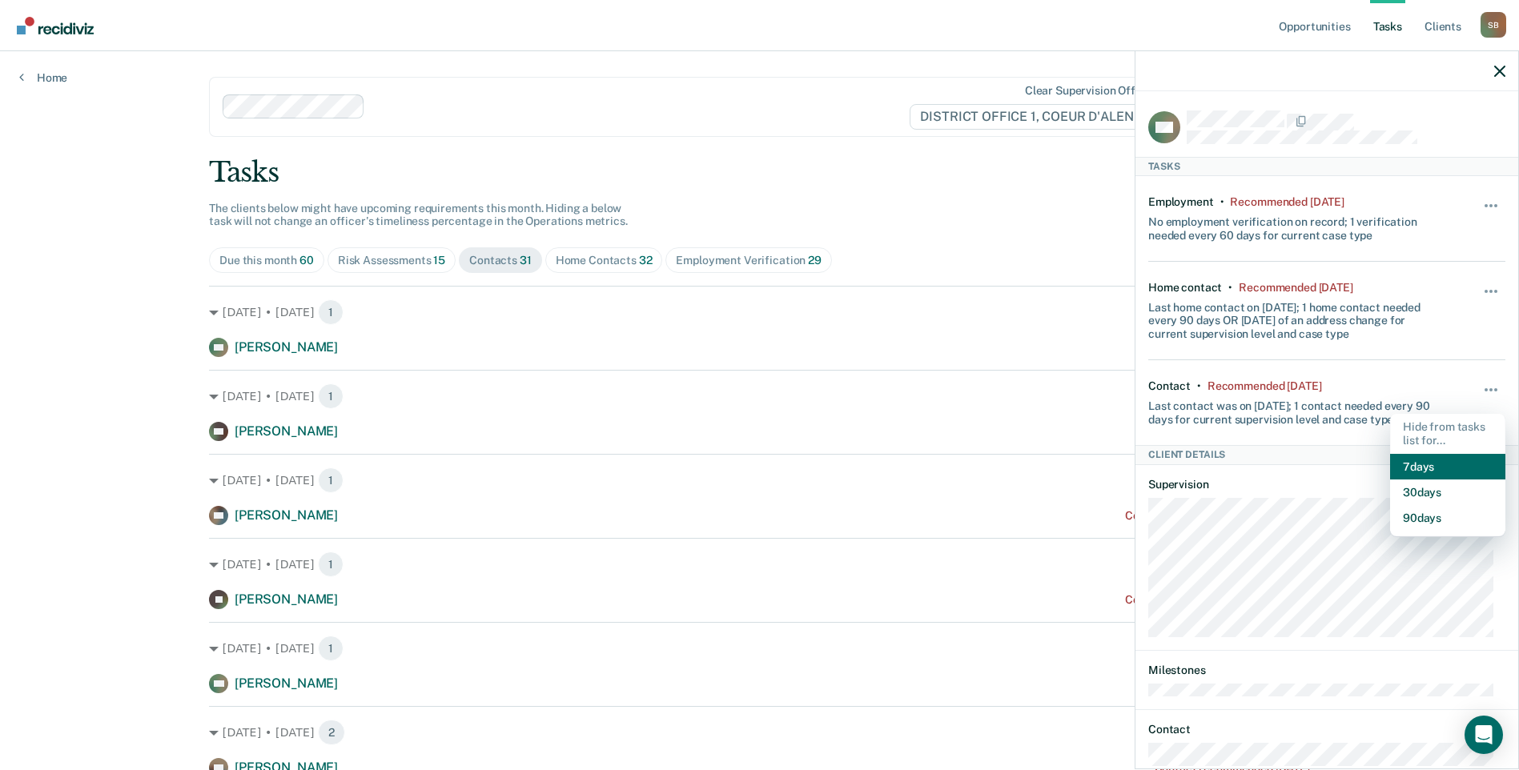
click at [1424, 464] on button "7 days" at bounding box center [1447, 467] width 115 height 26
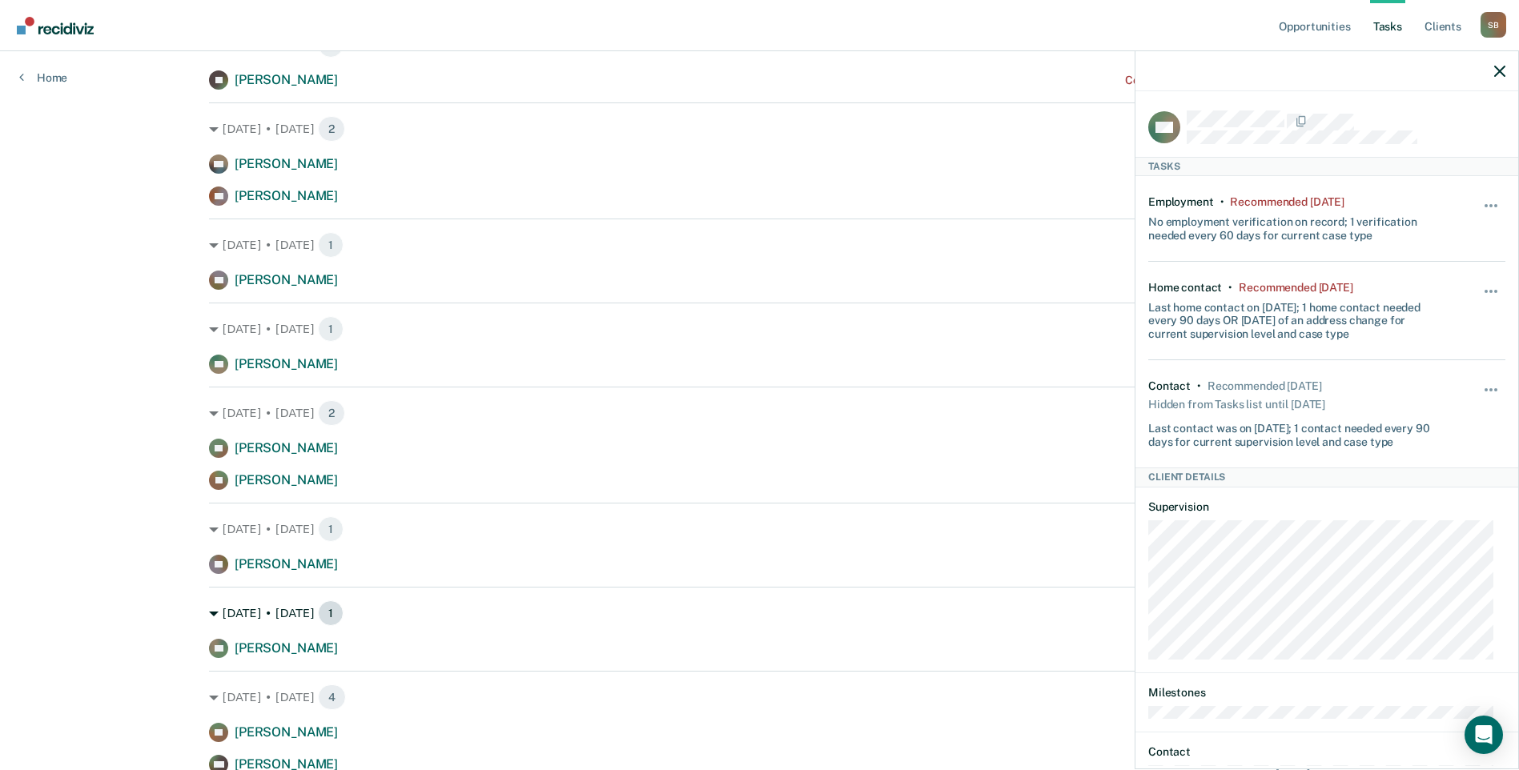
scroll to position [480, 0]
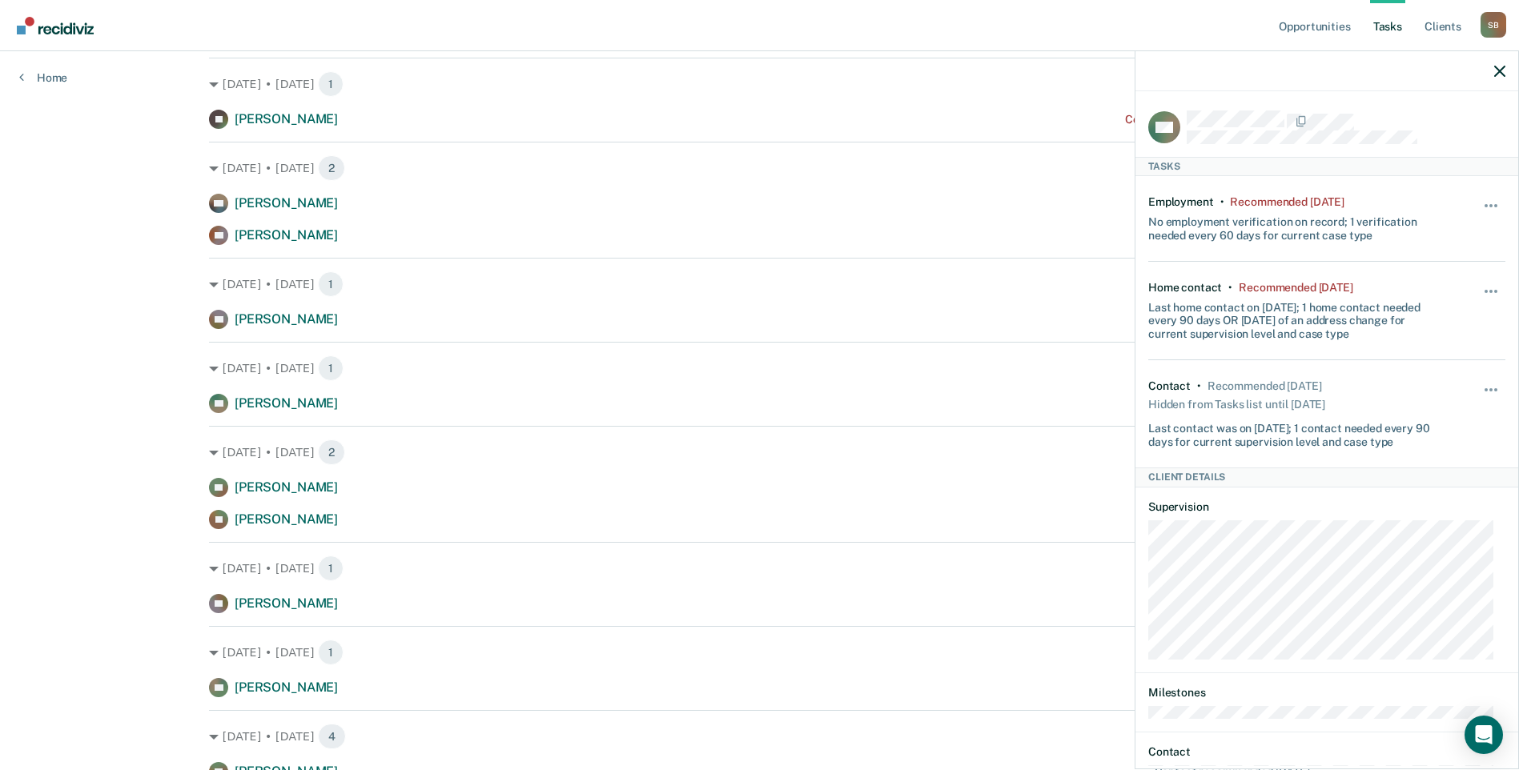
click at [61, 445] on div "Opportunities Tasks Client s [PERSON_NAME] S B Profile How it works Log Out Hom…" at bounding box center [759, 689] width 1519 height 2338
